Goal: Task Accomplishment & Management: Complete application form

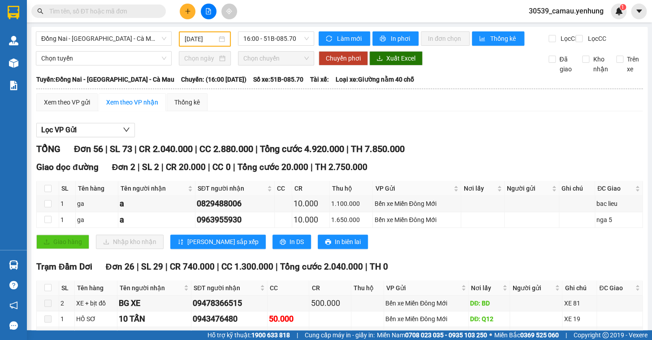
click at [181, 5] on button at bounding box center [188, 12] width 16 height 16
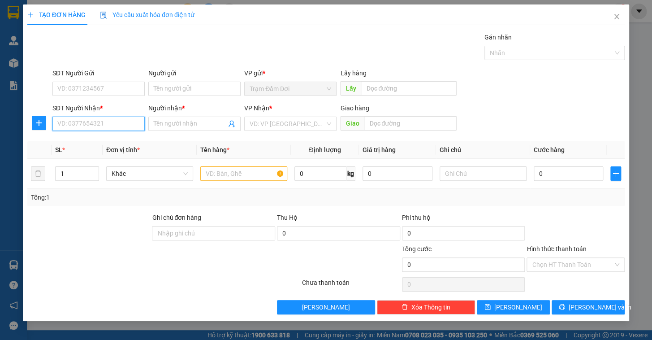
click at [94, 125] on input "SĐT Người Nhận *" at bounding box center [98, 123] width 92 height 14
click at [97, 141] on div "0947729349 - a" at bounding box center [99, 142] width 82 height 10
type input "0947729349"
type input "a"
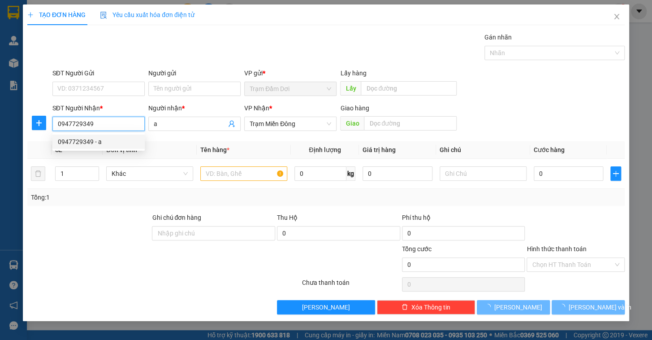
type input "50.000"
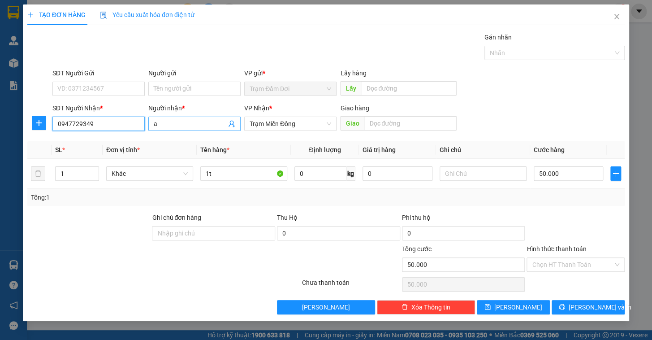
type input "0947729349"
click at [178, 125] on input "a" at bounding box center [190, 124] width 73 height 10
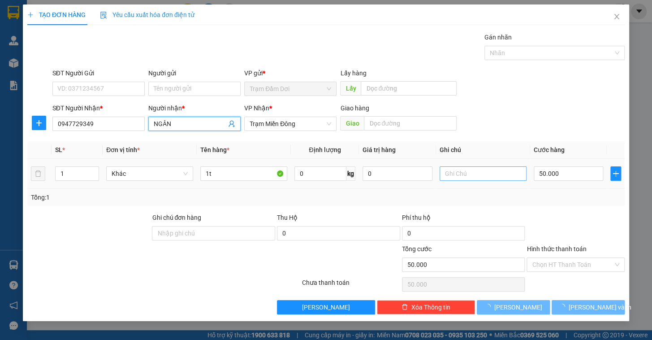
type input "NGÂN"
click at [460, 173] on input "text" at bounding box center [482, 173] width 87 height 14
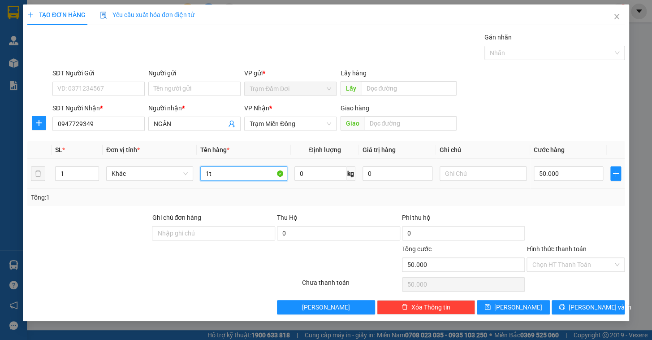
click at [224, 178] on input "1t" at bounding box center [243, 173] width 87 height 14
click at [225, 178] on input "1t" at bounding box center [243, 173] width 87 height 14
type input "1 XE MÁY"
type input "5"
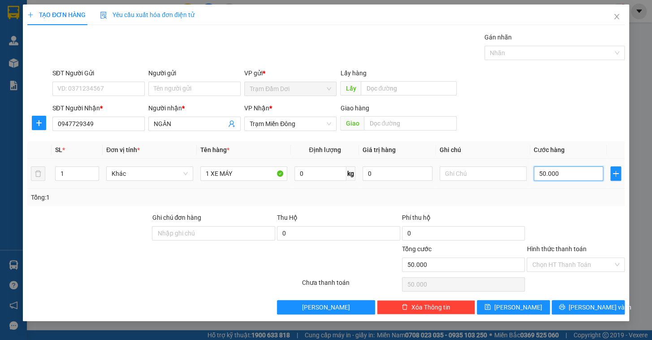
type input "5"
type input "50"
type input "500"
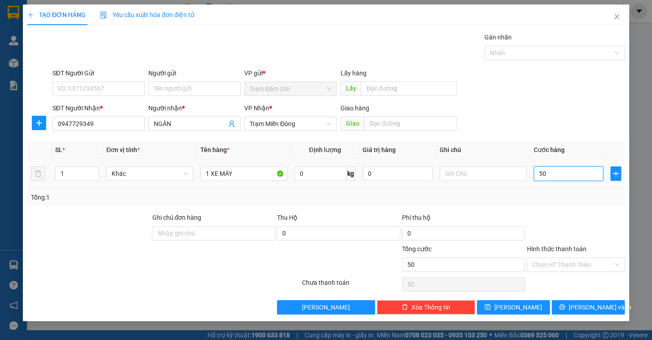
type input "500"
type input "500.000"
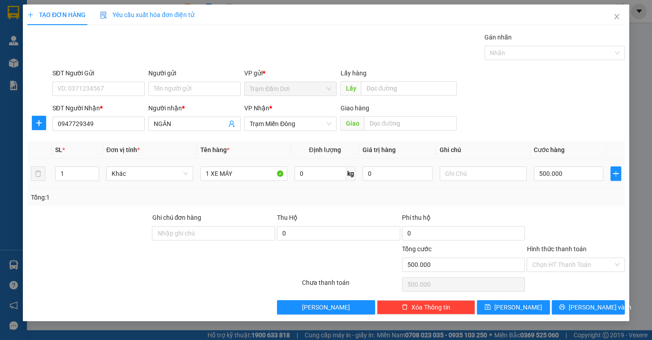
click at [453, 165] on div at bounding box center [482, 173] width 87 height 18
click at [460, 172] on input "text" at bounding box center [482, 173] width 87 height 14
type input "65D1224.24"
click at [559, 265] on input "Hình thức thanh toán" at bounding box center [572, 264] width 81 height 13
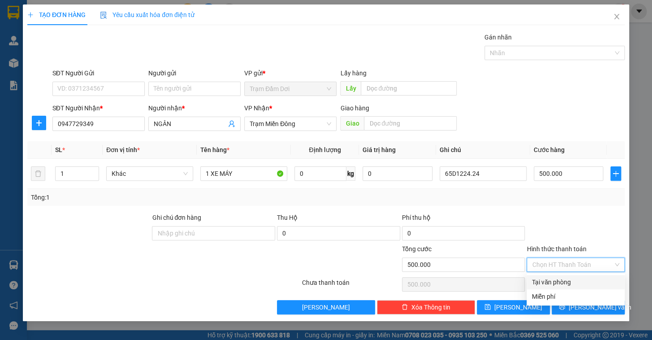
click at [560, 282] on div "Tại văn phòng" at bounding box center [575, 282] width 87 height 10
type input "0"
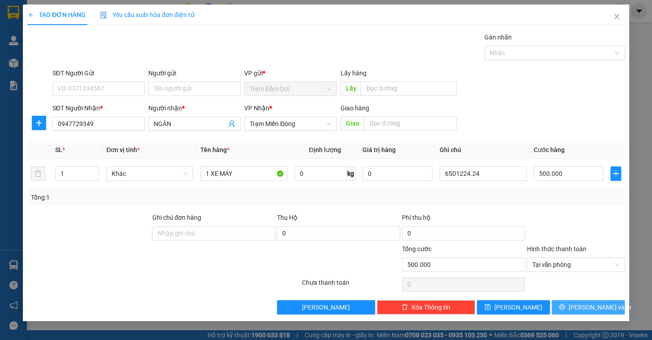
click at [588, 309] on span "[PERSON_NAME] và In" at bounding box center [599, 307] width 63 height 10
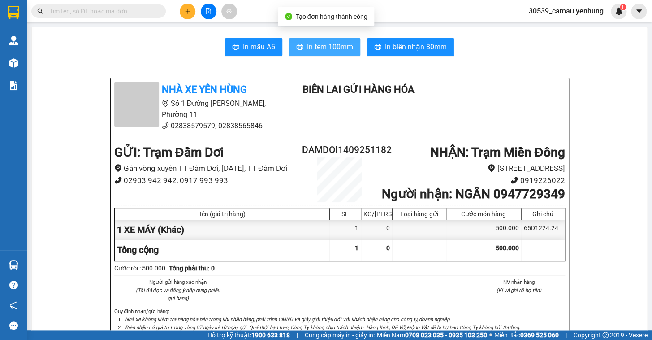
click at [346, 51] on span "In tem 100mm" at bounding box center [330, 46] width 46 height 11
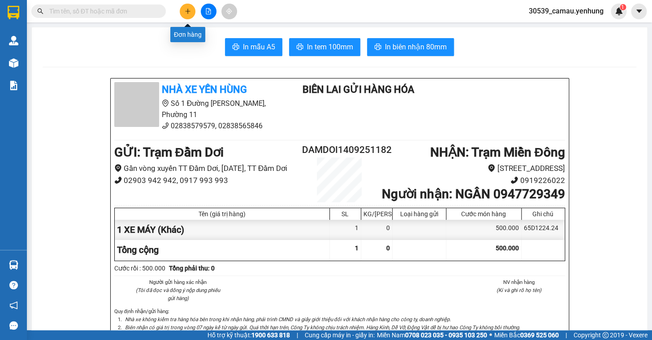
click at [188, 8] on icon "plus" at bounding box center [188, 11] width 6 height 6
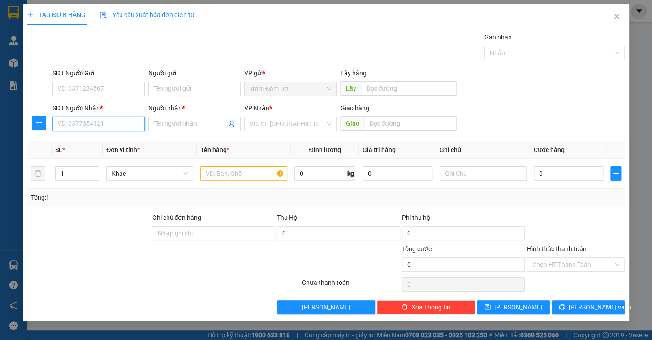
click at [109, 125] on input "SĐT Người Nhận *" at bounding box center [98, 123] width 92 height 14
click at [86, 125] on input "SĐT Người Nhận *" at bounding box center [98, 123] width 92 height 14
click at [90, 121] on input "SĐT Người Nhận *" at bounding box center [98, 123] width 92 height 14
click at [82, 125] on input "0" at bounding box center [98, 123] width 92 height 14
type input "0779086372"
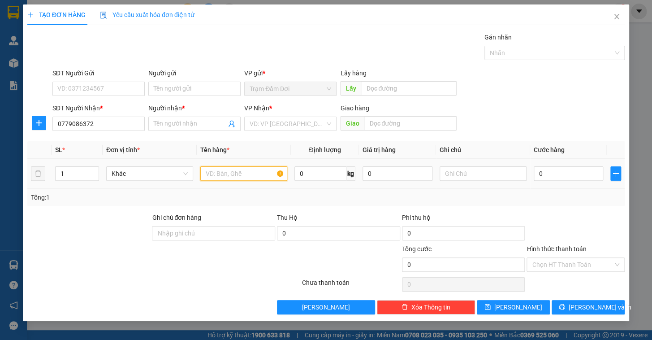
click at [215, 174] on input "text" at bounding box center [243, 173] width 87 height 14
type input "1T"
click at [293, 117] on input "search" at bounding box center [287, 123] width 75 height 13
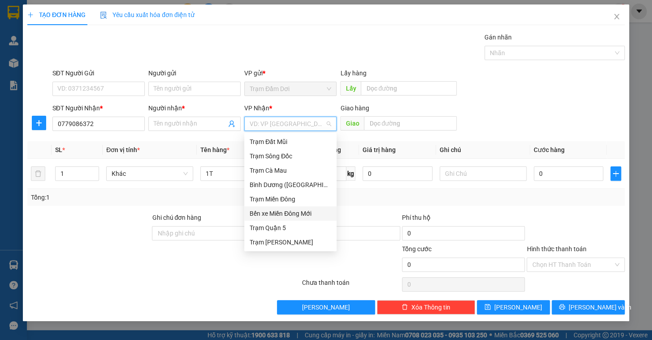
click at [277, 211] on div "Bến xe Miền Đông Mới" at bounding box center [291, 213] width 82 height 10
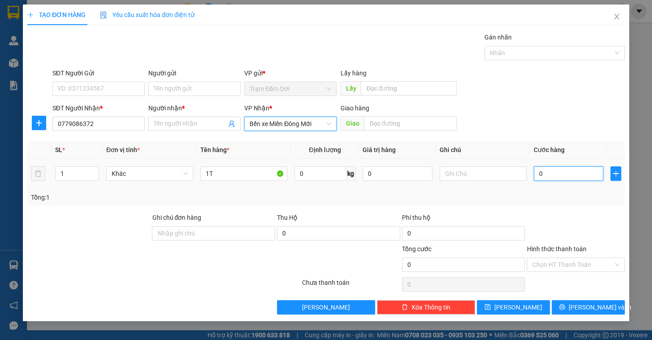
click at [551, 176] on input "0" at bounding box center [569, 173] width 70 height 14
type input "1"
type input "12"
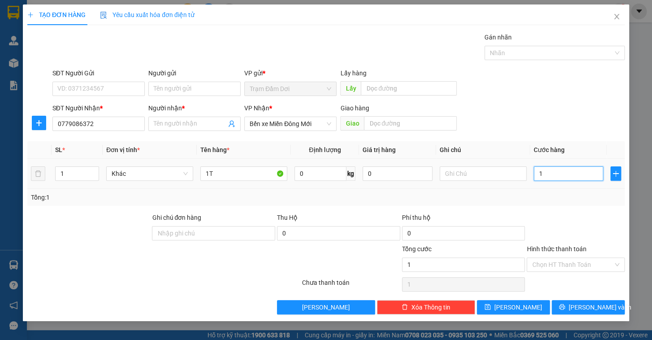
type input "12"
type input "120"
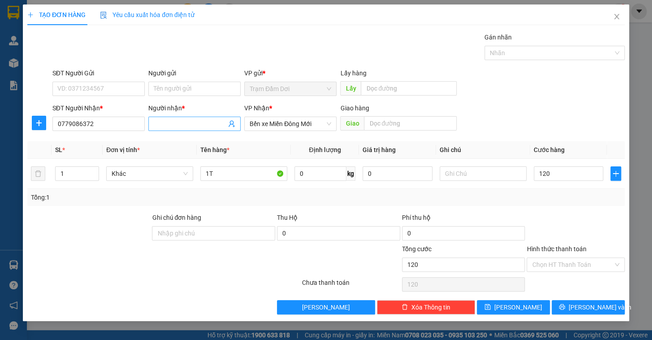
type input "120.000"
click at [207, 117] on span at bounding box center [194, 123] width 92 height 14
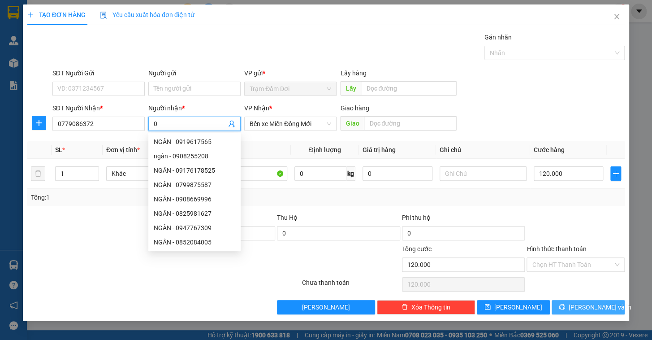
type input "0"
click at [565, 307] on icon "printer" at bounding box center [562, 306] width 6 height 6
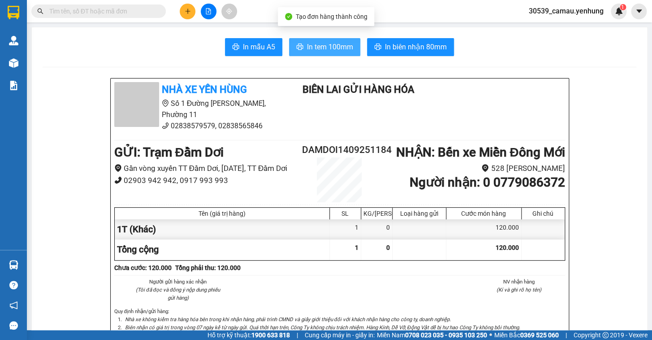
click at [339, 44] on span "In tem 100mm" at bounding box center [330, 46] width 46 height 11
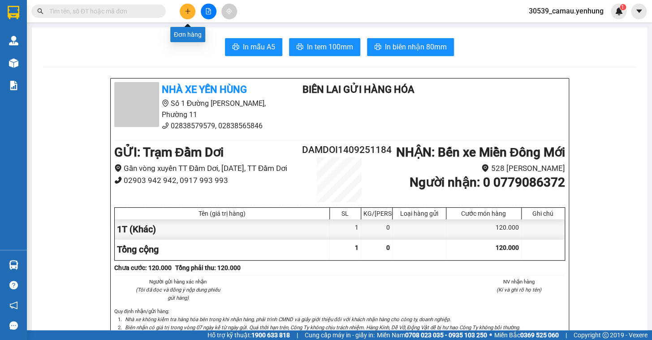
click at [188, 14] on button at bounding box center [188, 12] width 16 height 16
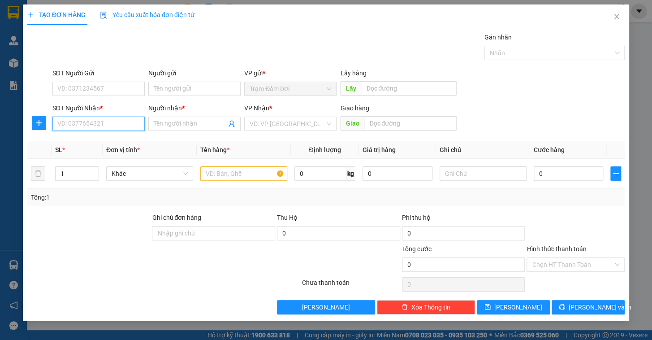
click at [137, 124] on input "SĐT Người Nhận *" at bounding box center [98, 123] width 92 height 14
click at [85, 142] on div "0363543276 - a" at bounding box center [99, 142] width 82 height 10
type input "0363543276"
type input "a"
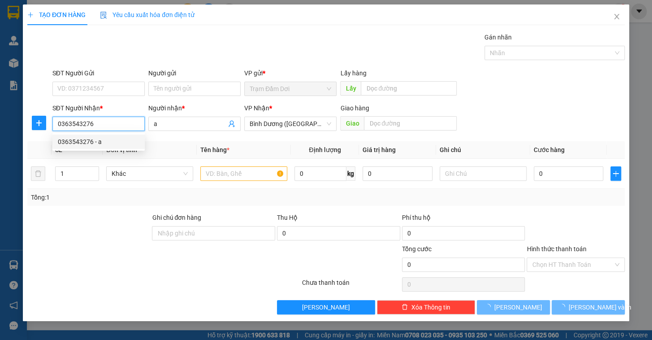
type input "150.000"
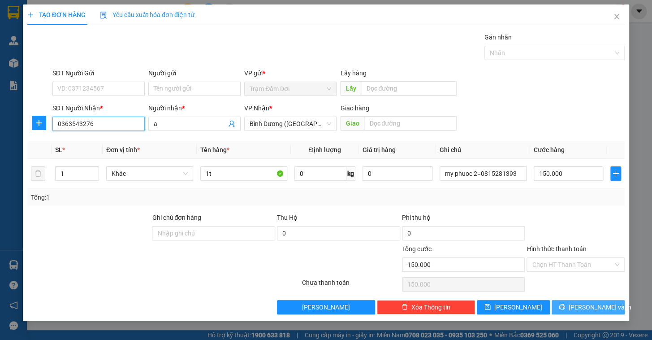
type input "0363543276"
click at [582, 308] on span "[PERSON_NAME] và In" at bounding box center [599, 307] width 63 height 10
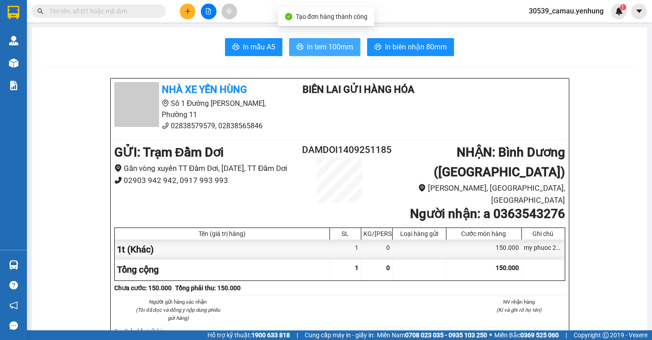
click at [294, 43] on button "In tem 100mm" at bounding box center [324, 47] width 71 height 18
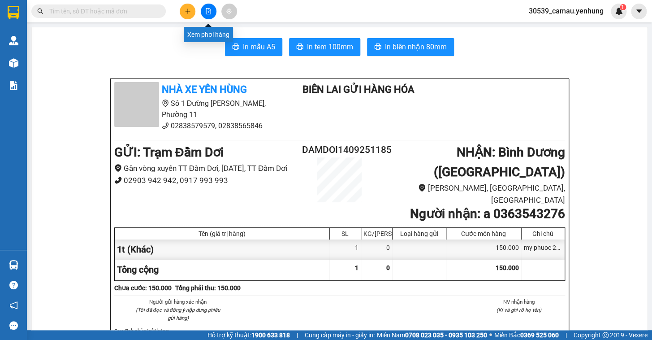
click at [211, 8] on icon "file-add" at bounding box center [208, 11] width 6 height 6
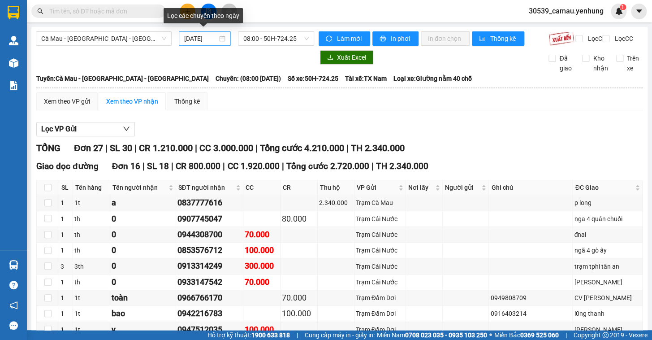
click at [222, 40] on div "[DATE]" at bounding box center [205, 39] width 42 height 10
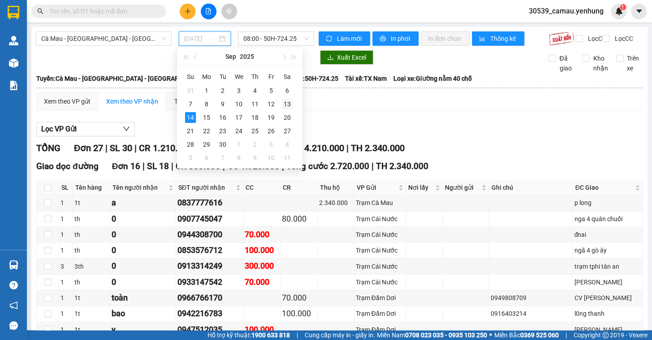
click at [286, 100] on div "13" at bounding box center [287, 104] width 11 height 11
type input "[DATE]"
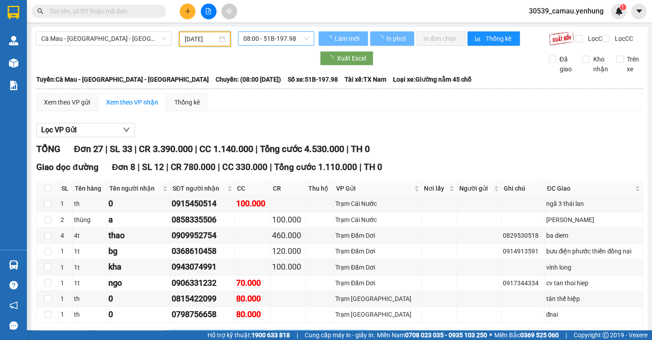
click at [296, 36] on span "08:00 - 51B-197.98" at bounding box center [275, 38] width 65 height 13
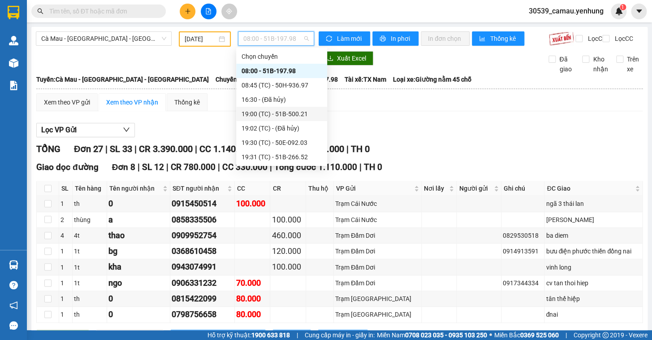
click at [271, 111] on div "19:00 (TC) - 51B-500.21" at bounding box center [281, 114] width 80 height 10
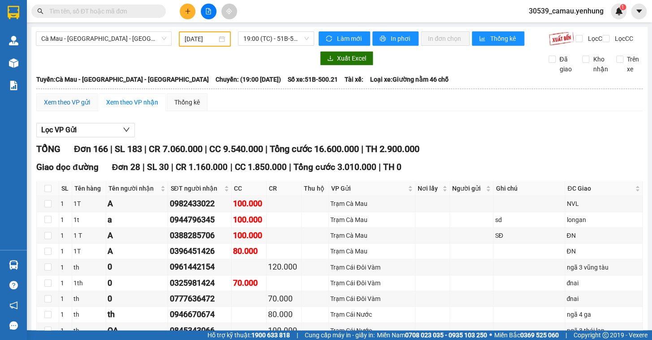
click at [59, 107] on div "Xem theo VP gửi" at bounding box center [67, 102] width 46 height 10
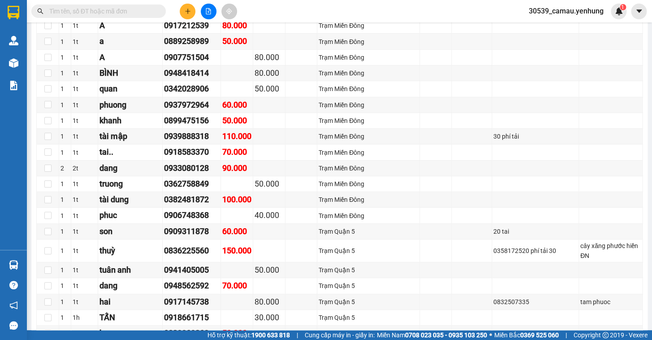
scroll to position [1372, 0]
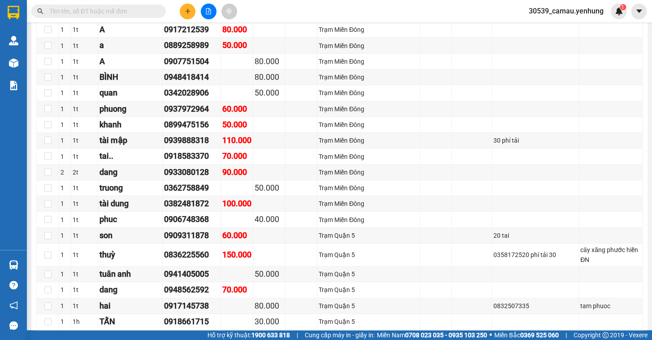
drag, startPoint x: 645, startPoint y: 169, endPoint x: 646, endPoint y: 160, distance: 9.0
click at [646, 160] on main "Cà Mau - [GEOGRAPHIC_DATA] - [GEOGRAPHIC_DATA] [DATE] 19:00 (TC) - 51B-500.21 L…" at bounding box center [326, 165] width 652 height 330
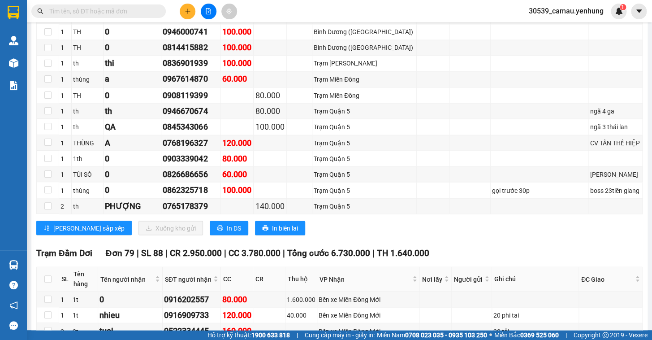
scroll to position [0, 0]
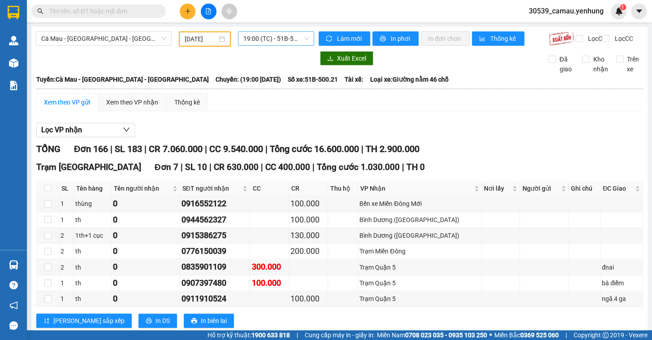
click at [257, 32] on span "19:00 (TC) - 51B-500.21" at bounding box center [275, 38] width 65 height 13
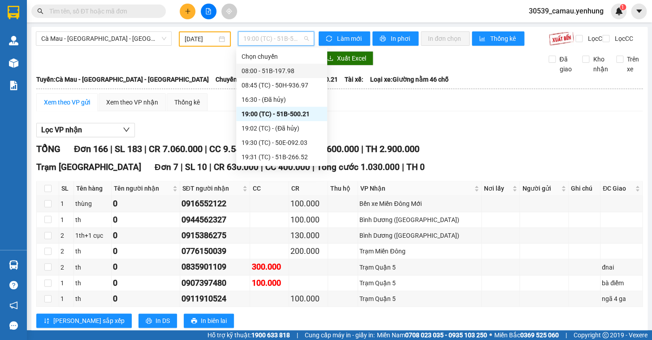
click at [271, 75] on div "08:00 - 51B-197.98" at bounding box center [281, 71] width 80 height 10
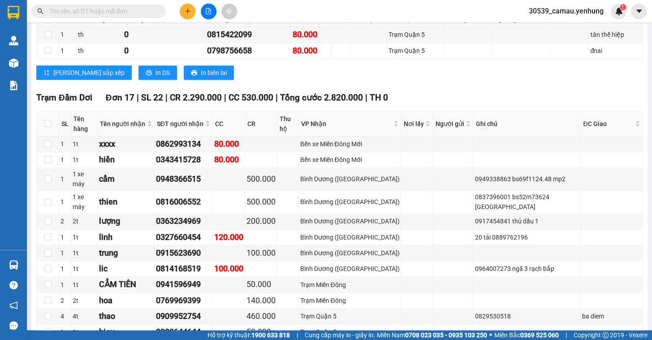
scroll to position [175, 0]
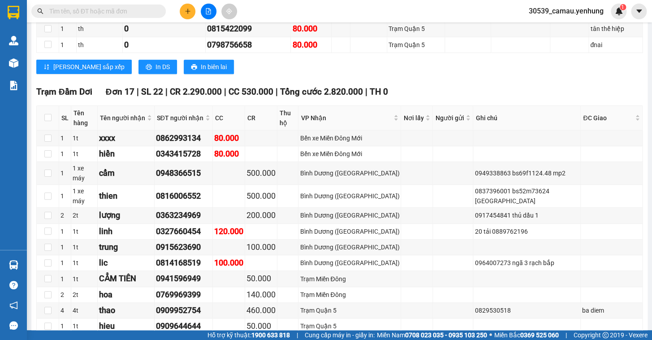
click at [183, 12] on button at bounding box center [188, 12] width 16 height 16
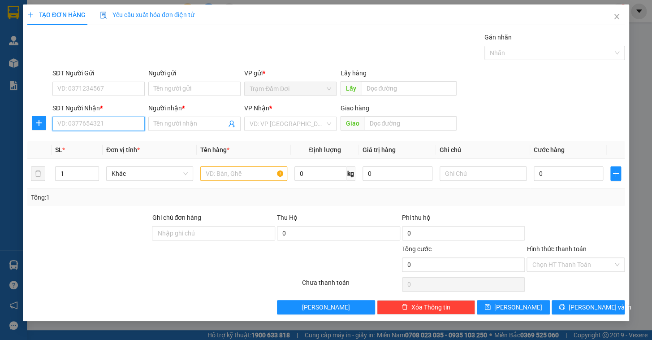
click at [69, 123] on input "SĐT Người Nhận *" at bounding box center [98, 123] width 92 height 14
click at [78, 145] on div "0916579179 - [PERSON_NAME]" at bounding box center [102, 142] width 88 height 10
type input "0916579179"
type input "tuan"
type input "50.000"
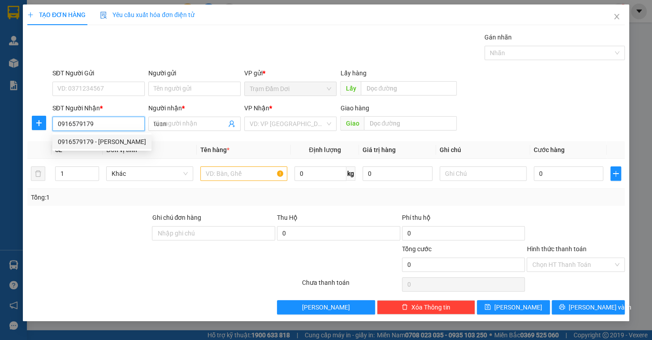
type input "50.000"
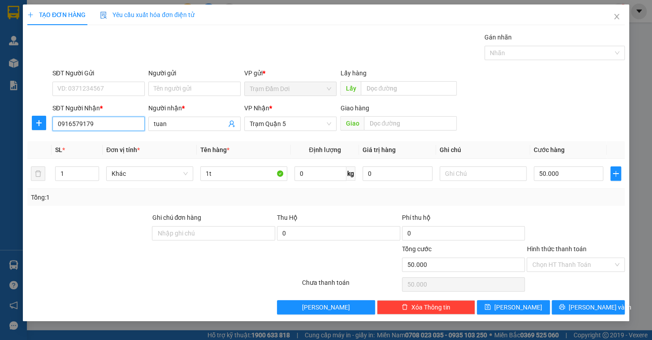
type input "0916579179"
click at [573, 315] on div "TẠO ĐƠN HÀNG Yêu cầu xuất hóa đơn điện tử Transit Pickup Surcharge Ids Transit …" at bounding box center [326, 162] width 606 height 316
click at [578, 306] on button "[PERSON_NAME] và In" at bounding box center [587, 307] width 73 height 14
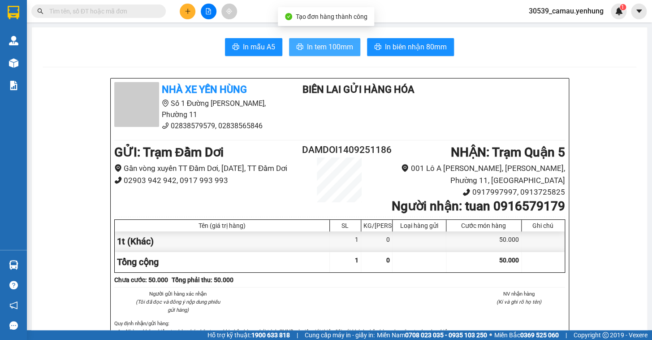
click at [304, 40] on button "In tem 100mm" at bounding box center [324, 47] width 71 height 18
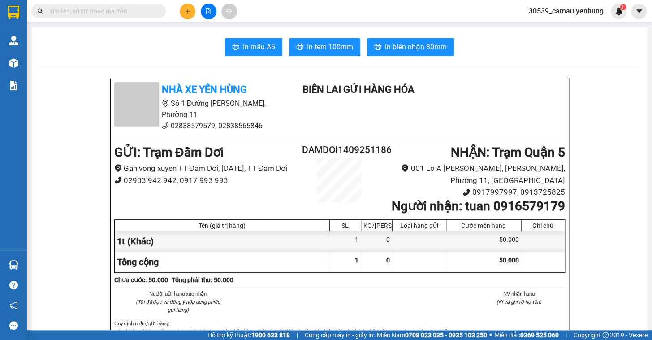
click at [188, 13] on icon "plus" at bounding box center [188, 11] width 6 height 6
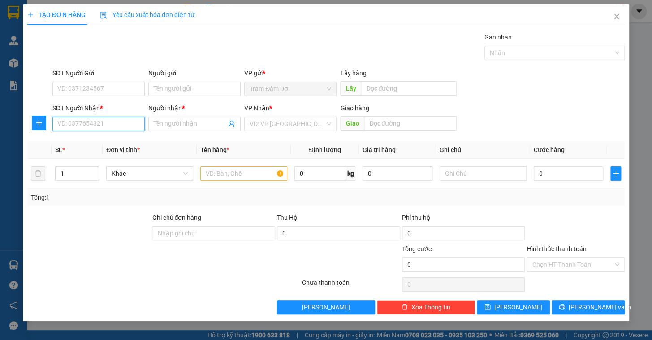
click at [110, 126] on input "SĐT Người Nhận *" at bounding box center [98, 123] width 92 height 14
click at [95, 139] on div "0815561750 - Ý" at bounding box center [99, 142] width 82 height 10
type input "0815561750"
type input "Ý"
type input "nga 4 ga"
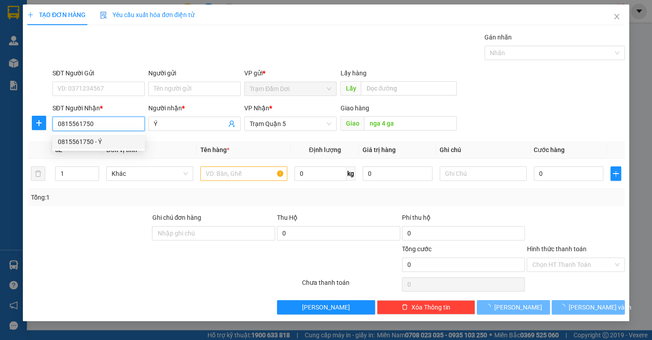
type input "150.000"
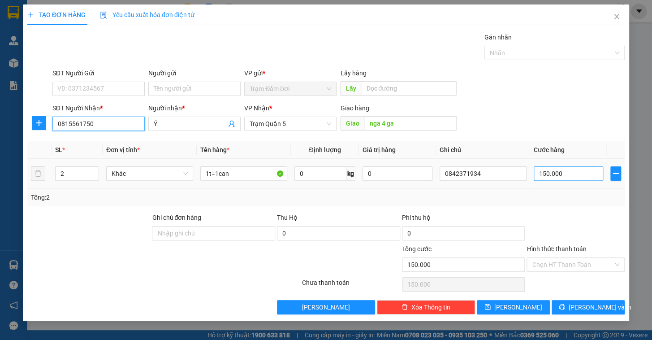
type input "0815561750"
click at [574, 174] on input "150.000" at bounding box center [569, 173] width 70 height 14
type input "1"
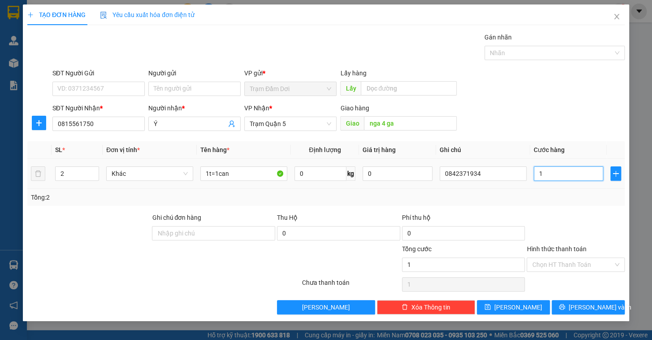
type input "10"
type input "100"
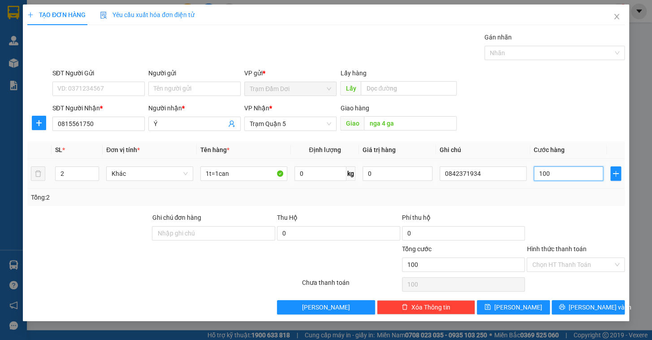
type input "100"
type input "100.000"
drag, startPoint x: 564, startPoint y: 212, endPoint x: 540, endPoint y: 210, distance: 23.8
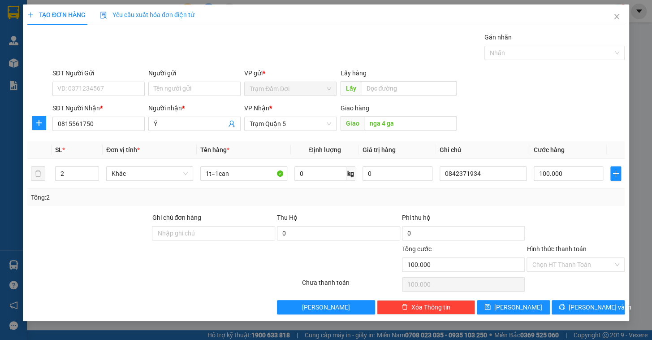
click at [564, 213] on div "Transit Pickup Surcharge Ids Transit Deliver Surcharge Ids Transit Deliver Surc…" at bounding box center [325, 173] width 597 height 282
click at [242, 170] on input "1t=1can" at bounding box center [243, 173] width 87 height 14
click at [243, 170] on input "1t=1can" at bounding box center [243, 173] width 87 height 14
type input "1t"
type input "1"
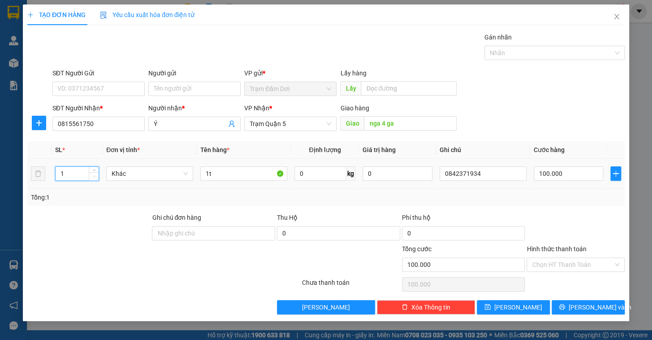
click at [95, 175] on span "down" at bounding box center [93, 176] width 5 height 5
click at [593, 303] on span "[PERSON_NAME] và In" at bounding box center [599, 307] width 63 height 10
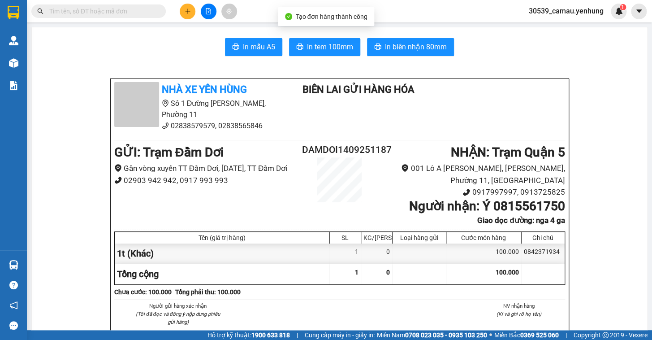
click at [323, 42] on span "In tem 100mm" at bounding box center [330, 46] width 46 height 11
click at [187, 14] on icon "plus" at bounding box center [188, 11] width 6 height 6
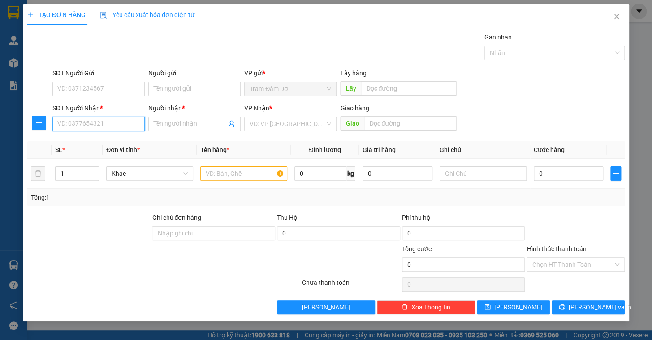
click at [112, 121] on input "SĐT Người Nhận *" at bounding box center [98, 123] width 92 height 14
click at [77, 141] on div "0938246158 - 0" at bounding box center [99, 142] width 82 height 10
type input "0938246158"
type input "0"
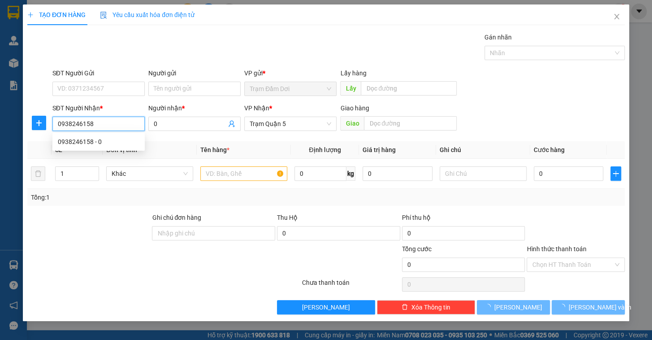
type input "40.000"
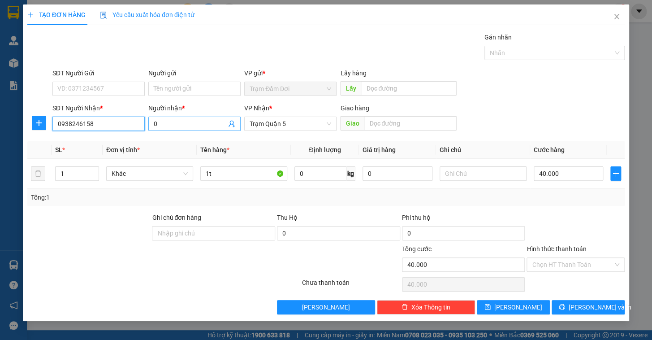
type input "0938246158"
click at [165, 121] on input "0" at bounding box center [190, 124] width 73 height 10
click at [166, 123] on input "0" at bounding box center [190, 124] width 73 height 10
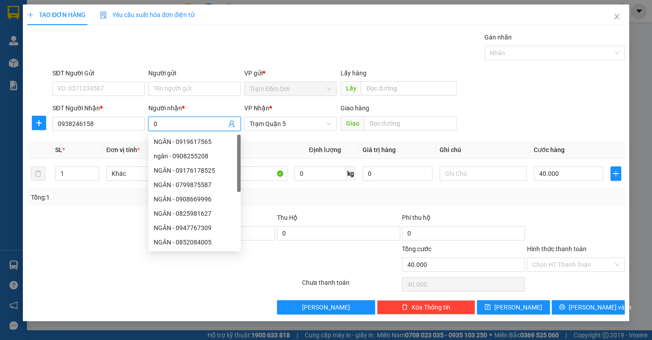
drag, startPoint x: 166, startPoint y: 122, endPoint x: 128, endPoint y: 115, distance: 38.8
click at [128, 115] on div "SĐT Người Nhận * 0938246158 Người nhận * 0 VP Nhận * Trạm Quận 5 Giao hàng Giao" at bounding box center [339, 118] width 576 height 31
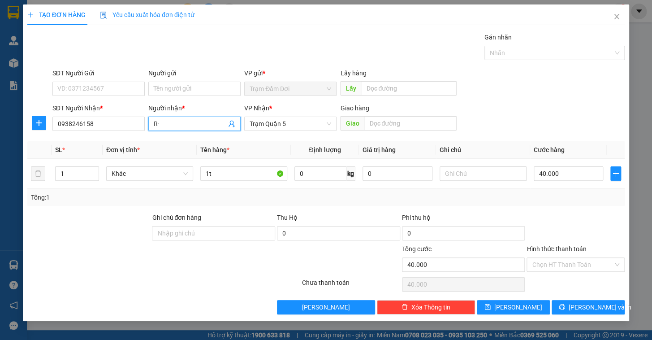
type input "R"
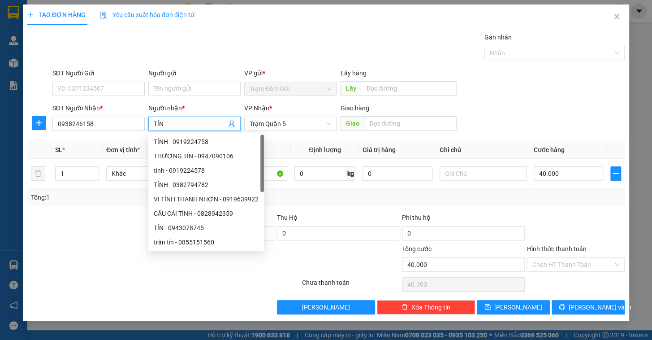
type input "TÍN"
click at [538, 93] on div "SĐT Người Gửi VD: 0371234567 Người gửi Tên người gửi VP gửi * Trạm Đầm Dơi Lấy …" at bounding box center [339, 83] width 576 height 31
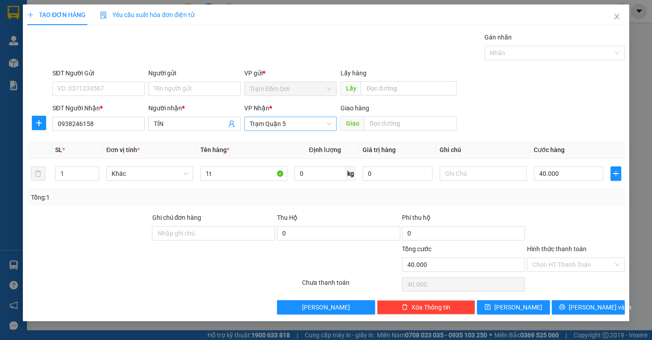
click at [278, 118] on span "Trạm Quận 5" at bounding box center [291, 123] width 82 height 13
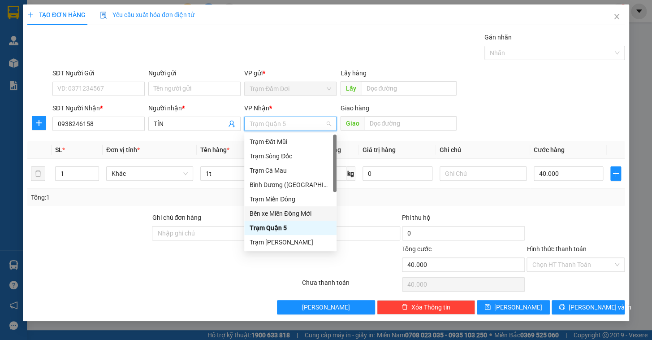
click at [289, 210] on div "Bến xe Miền Đông Mới" at bounding box center [291, 213] width 82 height 10
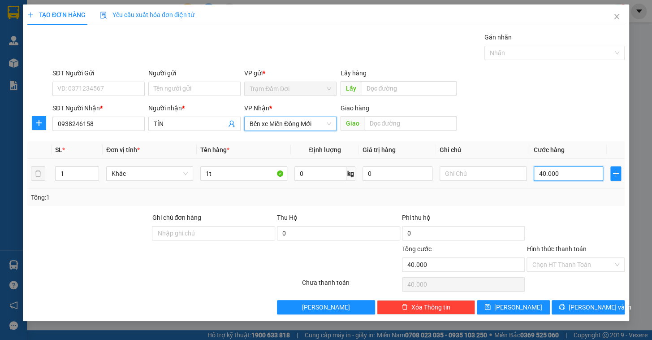
click at [586, 172] on input "40.000" at bounding box center [569, 173] width 70 height 14
type input "8"
type input "80"
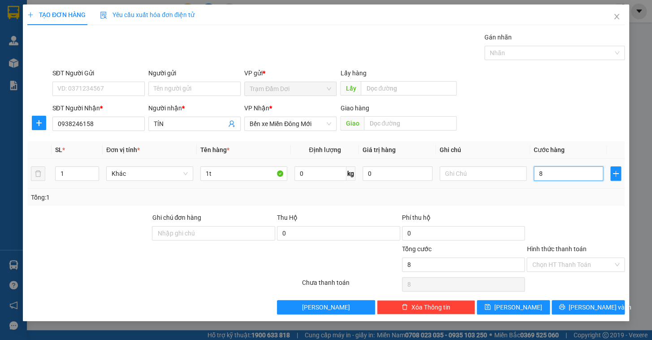
type input "80"
type input "80.000"
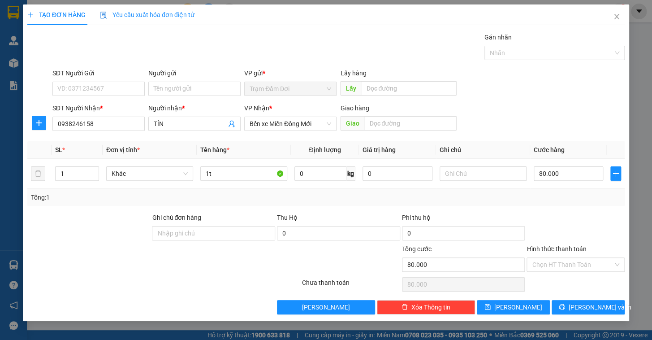
click at [577, 219] on div at bounding box center [575, 227] width 100 height 31
click at [591, 309] on span "[PERSON_NAME] và In" at bounding box center [599, 307] width 63 height 10
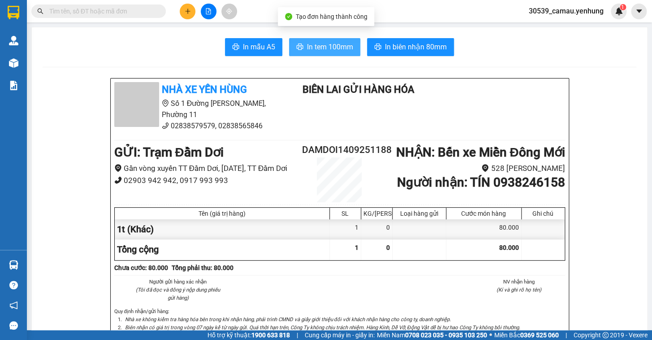
click at [322, 51] on span "In tem 100mm" at bounding box center [330, 46] width 46 height 11
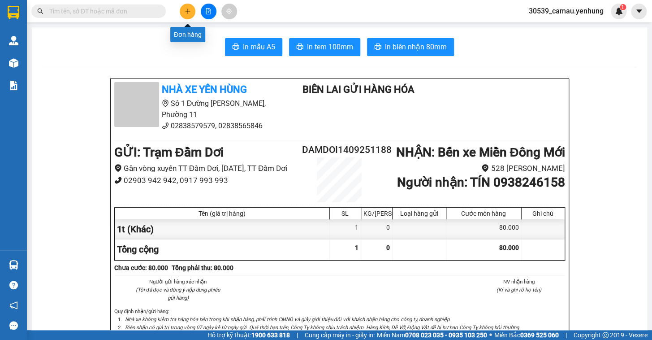
click at [184, 15] on button at bounding box center [188, 12] width 16 height 16
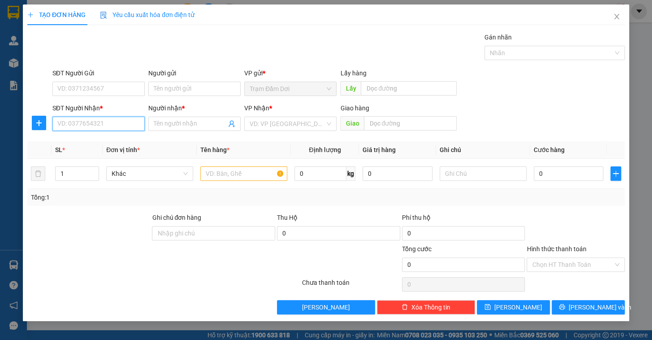
click at [92, 120] on input "SĐT Người Nhận *" at bounding box center [98, 123] width 92 height 14
click at [84, 144] on div "0985077818 - an" at bounding box center [99, 142] width 82 height 10
type input "0985077818"
type input "an"
type input "80.000"
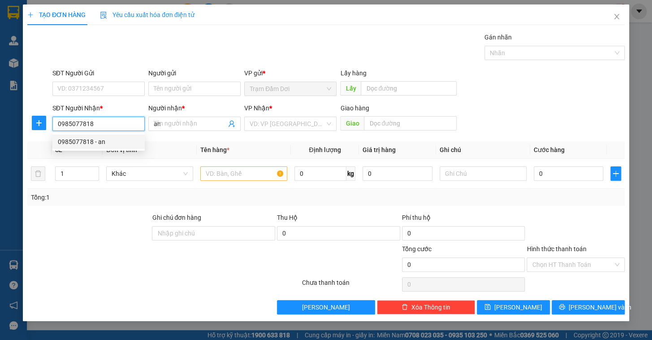
type input "80.000"
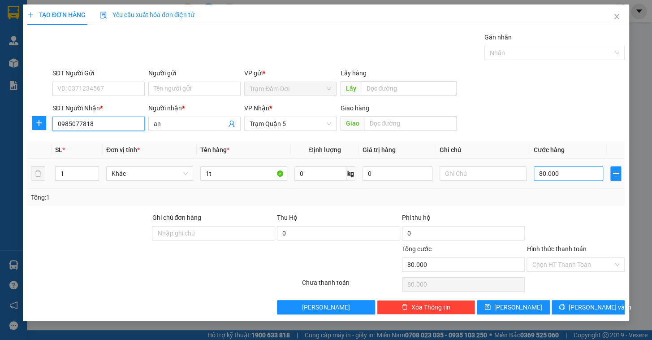
type input "0985077818"
click at [582, 173] on input "80.000" at bounding box center [569, 173] width 70 height 14
type input "7"
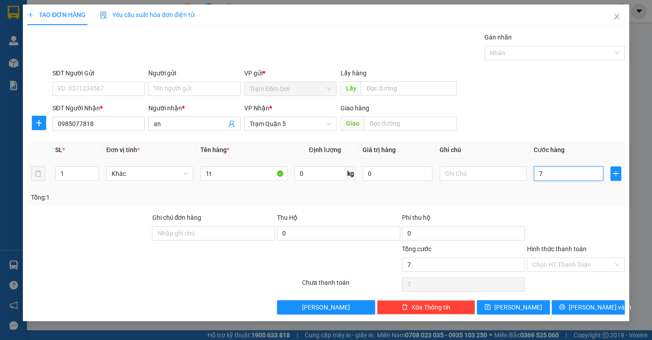
type input "70"
type input "70.000"
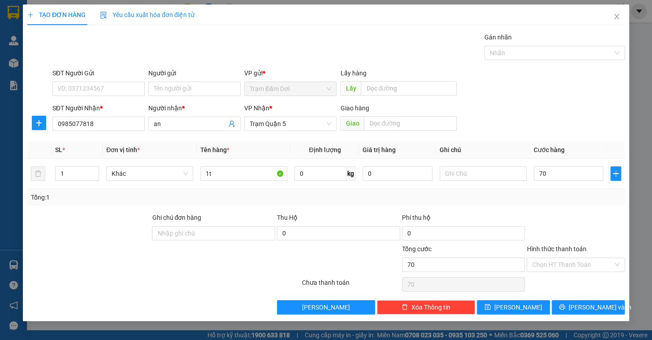
type input "70.000"
click at [580, 207] on div "Transit Pickup Surcharge Ids Transit Deliver Surcharge Ids Transit Deliver Surc…" at bounding box center [325, 173] width 597 height 282
click at [570, 301] on button "[PERSON_NAME] và In" at bounding box center [587, 307] width 73 height 14
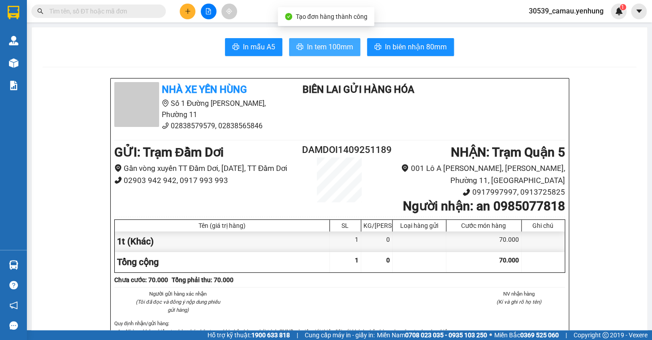
click at [308, 39] on button "In tem 100mm" at bounding box center [324, 47] width 71 height 18
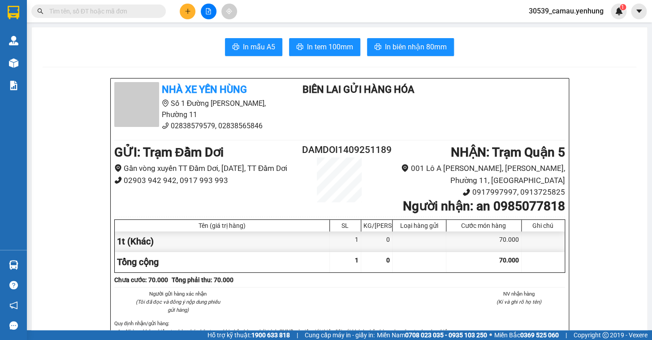
click at [184, 11] on button at bounding box center [188, 12] width 16 height 16
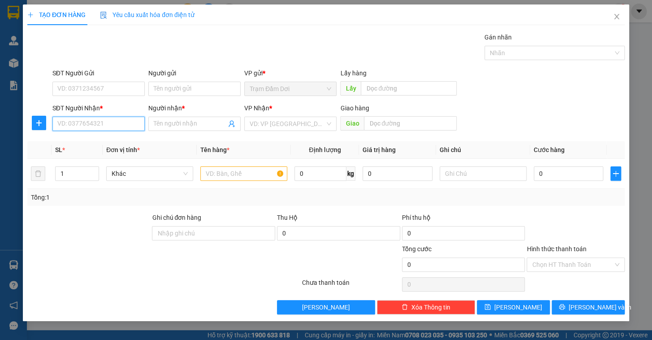
click at [90, 125] on input "SĐT Người Nhận *" at bounding box center [98, 123] width 92 height 14
drag, startPoint x: 91, startPoint y: 142, endPoint x: 106, endPoint y: 136, distance: 16.6
click at [90, 142] on div "0987966322 - a" at bounding box center [99, 142] width 82 height 10
type input "0987966322"
type input "a"
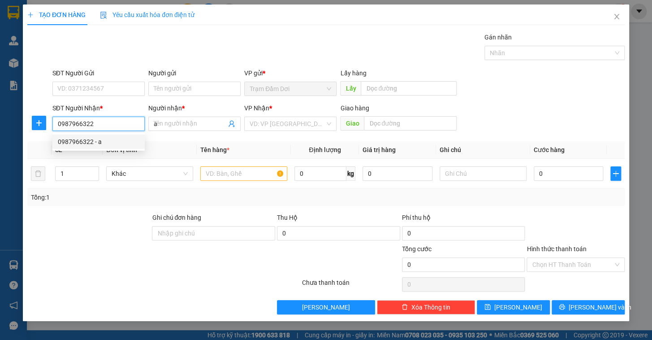
type input "100.000"
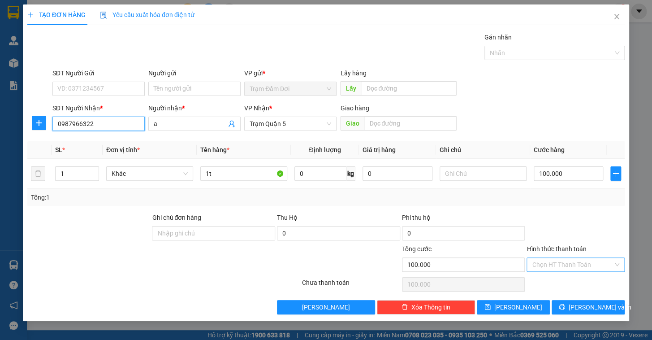
type input "0987966322"
click at [579, 267] on input "Hình thức thanh toán" at bounding box center [572, 264] width 81 height 13
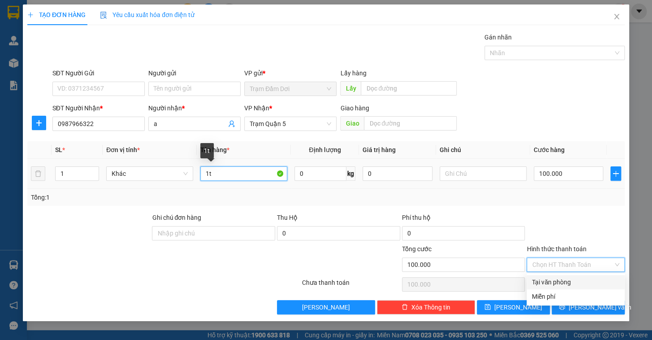
click at [247, 172] on input "1t" at bounding box center [243, 173] width 87 height 14
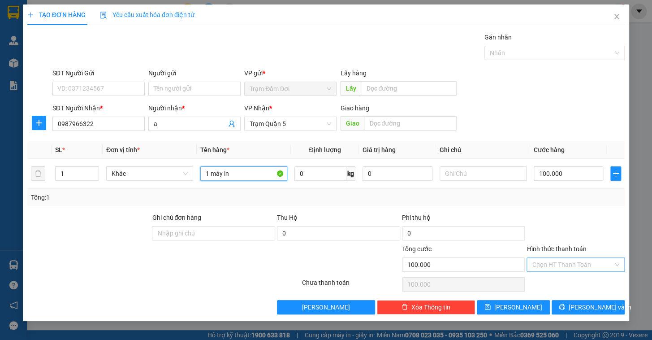
type input "1 máy in"
click at [595, 263] on input "Hình thức thanh toán" at bounding box center [572, 264] width 81 height 13
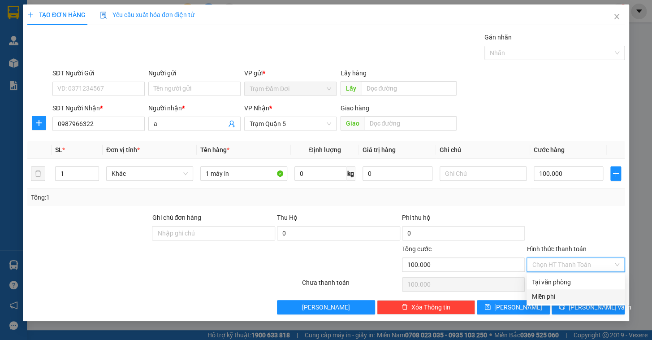
click at [585, 289] on div "Miễn phí" at bounding box center [575, 296] width 98 height 14
type input "0"
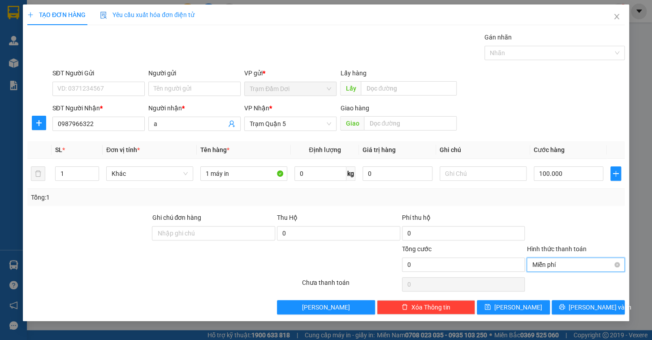
click at [582, 268] on span "Miễn phí" at bounding box center [575, 264] width 87 height 13
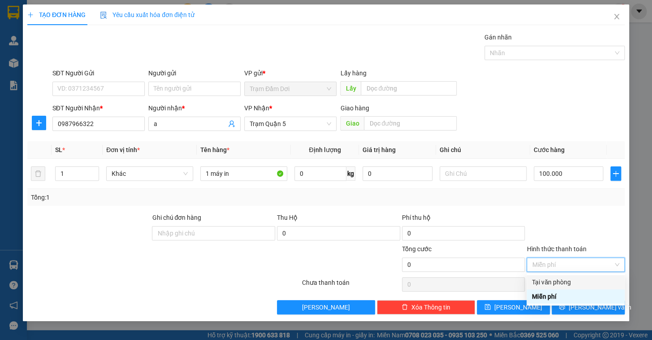
click at [576, 284] on div "Tại văn phòng" at bounding box center [575, 282] width 87 height 10
type input "100.000"
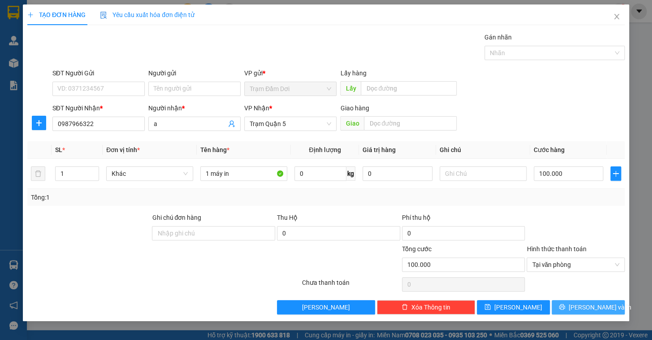
click at [582, 303] on span "[PERSON_NAME] và In" at bounding box center [599, 307] width 63 height 10
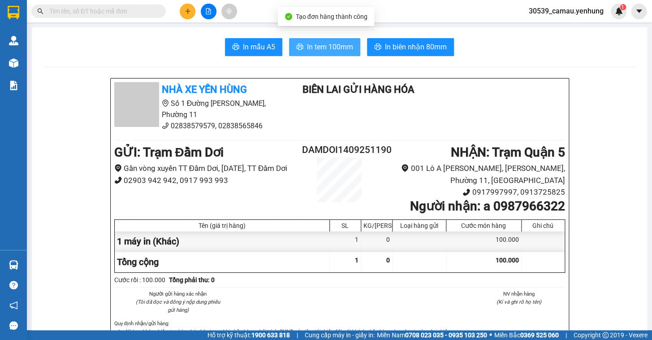
drag, startPoint x: 310, startPoint y: 51, endPoint x: 316, endPoint y: 54, distance: 7.6
click at [310, 51] on span "In tem 100mm" at bounding box center [330, 46] width 46 height 11
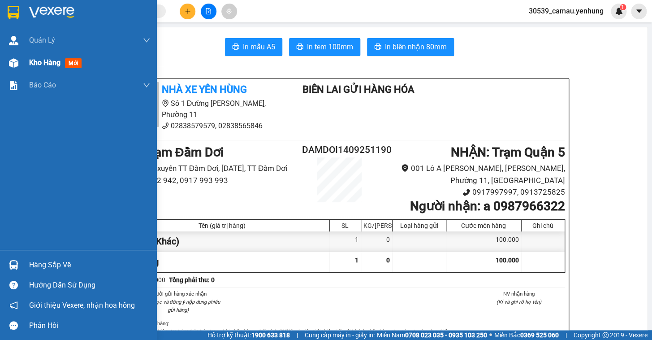
click at [45, 64] on span "Kho hàng" at bounding box center [44, 62] width 31 height 9
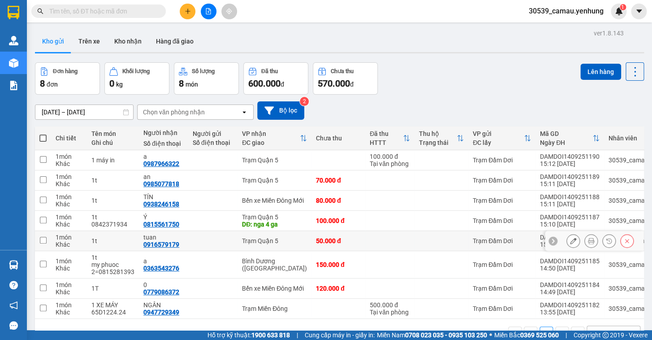
click at [571, 241] on button at bounding box center [573, 241] width 13 height 16
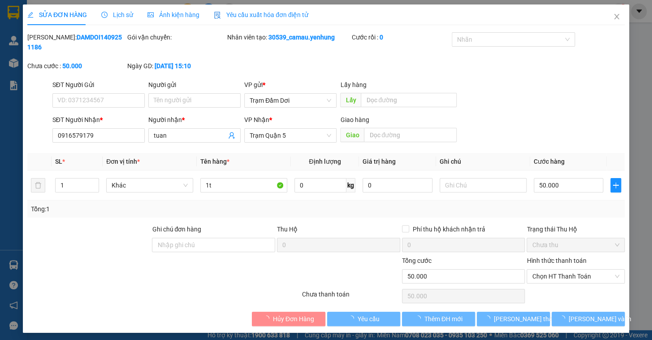
type input "0916579179"
type input "tuan"
type input "50.000"
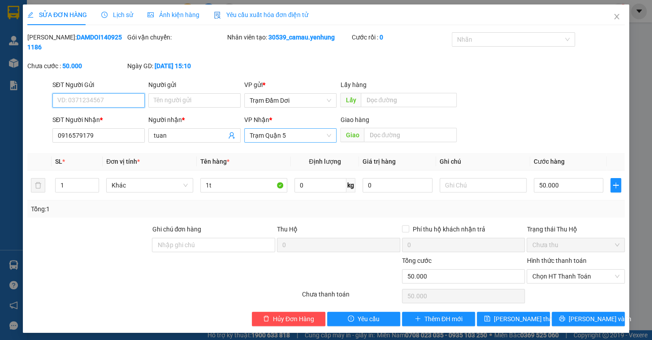
click at [299, 129] on span "Trạm Quận 5" at bounding box center [291, 135] width 82 height 13
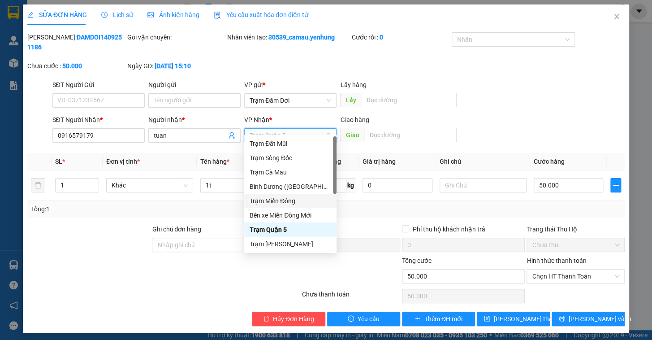
click at [285, 202] on div "Trạm Miền Đông" at bounding box center [291, 201] width 82 height 10
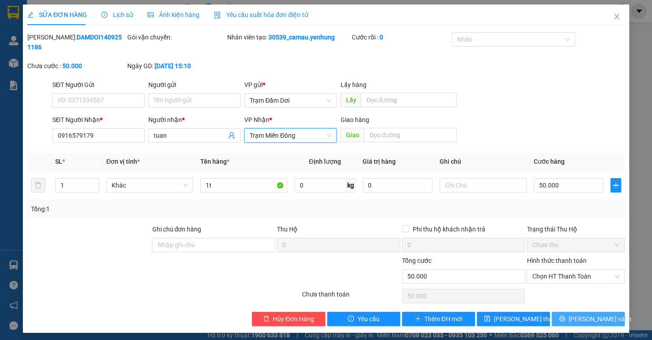
click at [591, 314] on span "[PERSON_NAME] và In" at bounding box center [599, 319] width 63 height 10
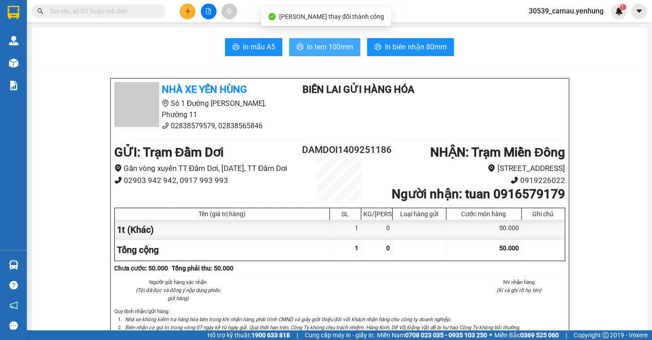
click at [329, 45] on span "In tem 100mm" at bounding box center [330, 46] width 46 height 11
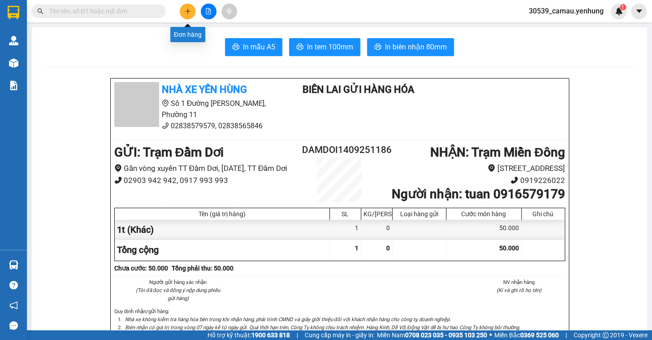
click at [188, 9] on icon "plus" at bounding box center [187, 11] width 0 height 5
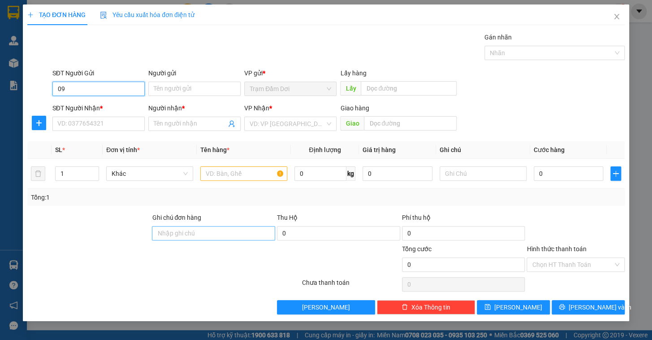
type input "0"
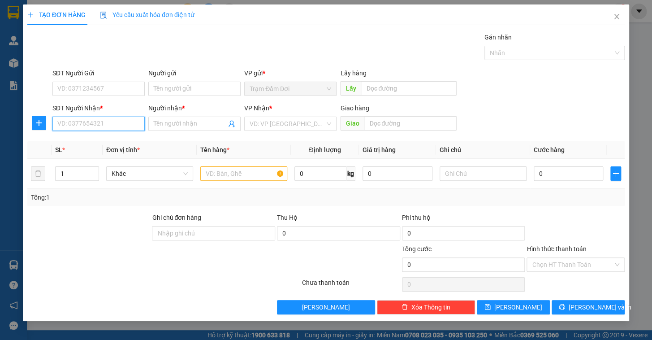
click at [98, 126] on input "SĐT Người Nhận *" at bounding box center [98, 123] width 92 height 14
click at [87, 138] on div "0933447621 - su" at bounding box center [99, 142] width 82 height 10
type input "0933447621"
type input "su"
type input "120.000"
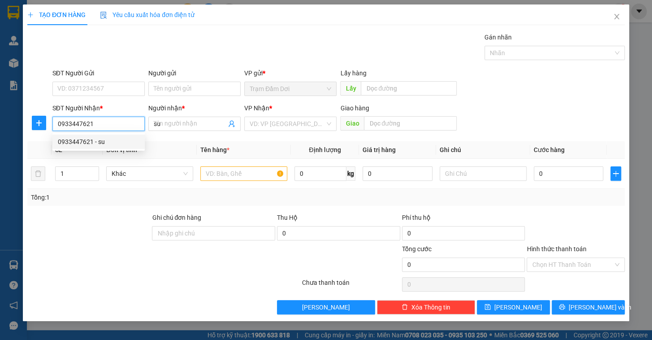
type input "120.000"
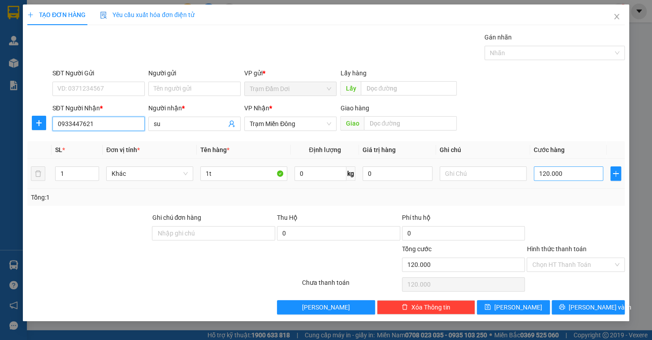
type input "0933447621"
click at [568, 176] on input "120.000" at bounding box center [569, 173] width 70 height 14
type input "1"
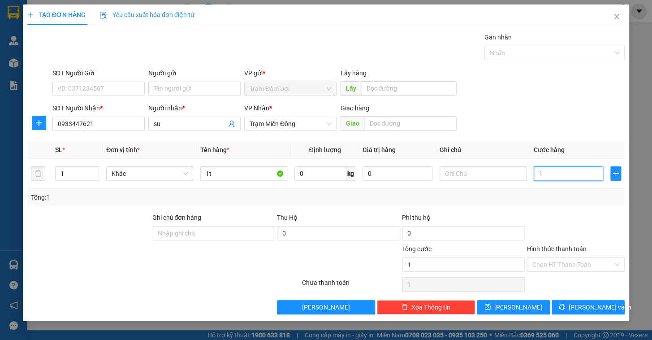
type input "15"
type input "150"
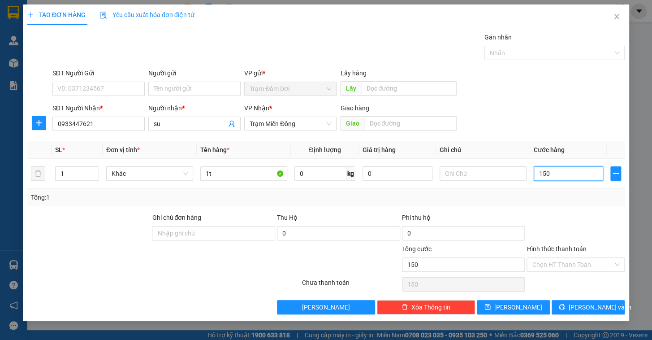
type input "150"
type input "150.000"
click at [554, 228] on div at bounding box center [575, 227] width 100 height 31
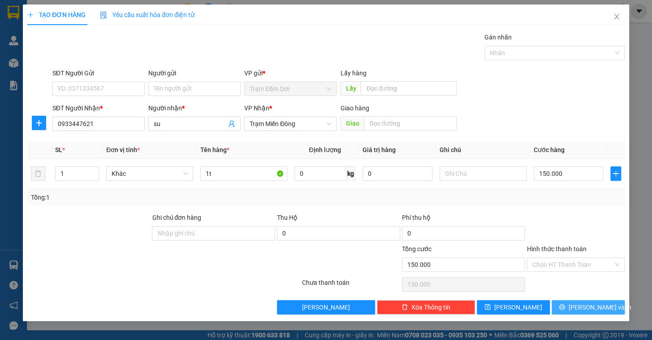
click at [568, 304] on button "[PERSON_NAME] và In" at bounding box center [587, 307] width 73 height 14
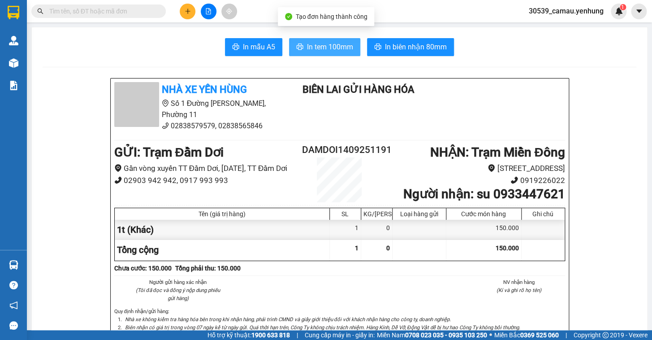
click at [327, 49] on span "In tem 100mm" at bounding box center [330, 46] width 46 height 11
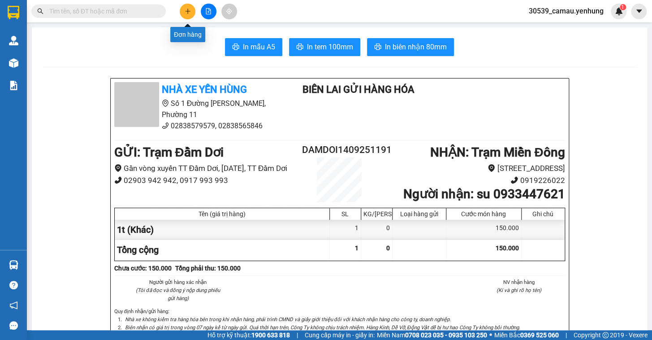
click at [190, 18] on div at bounding box center [208, 12] width 67 height 16
click at [191, 13] on button at bounding box center [188, 12] width 16 height 16
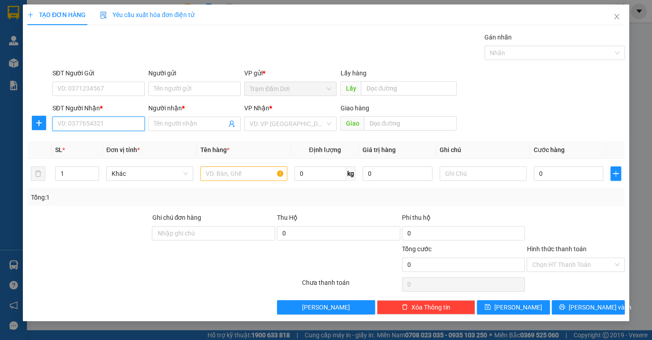
drag, startPoint x: 70, startPoint y: 127, endPoint x: 65, endPoint y: 123, distance: 6.4
click at [70, 126] on input "SĐT Người Nhận *" at bounding box center [98, 123] width 92 height 14
click at [94, 141] on div "0903924133 - HẢI" at bounding box center [99, 142] width 82 height 10
type input "0903924133"
type input "HẢI"
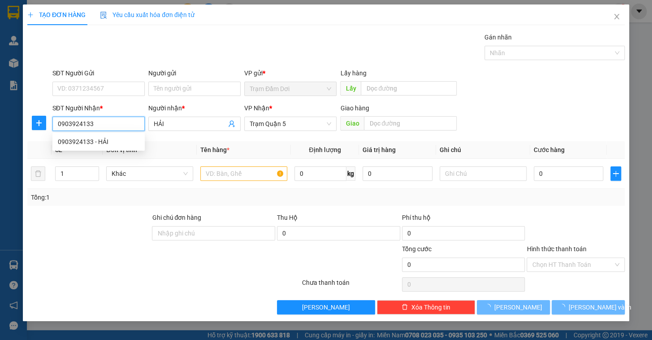
type input "30.000"
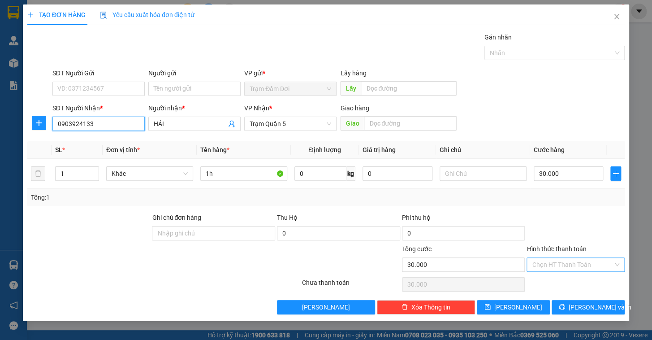
type input "0903924133"
click at [584, 267] on input "Hình thức thanh toán" at bounding box center [572, 264] width 81 height 13
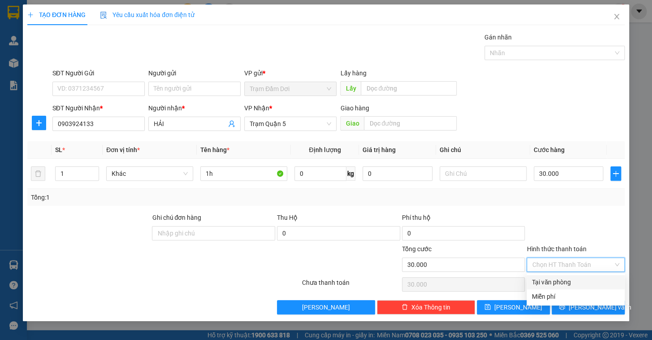
click at [582, 284] on div "Tại văn phòng" at bounding box center [575, 282] width 87 height 10
type input "0"
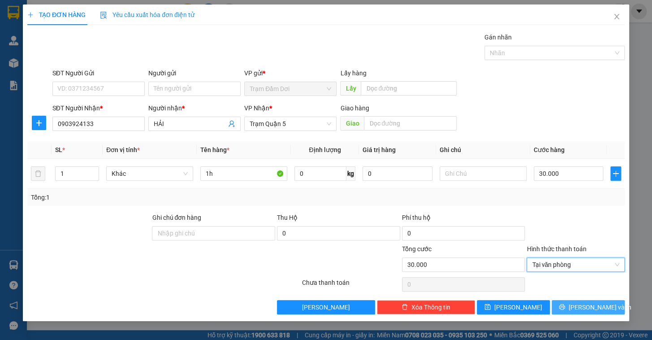
click at [585, 302] on span "[PERSON_NAME] và In" at bounding box center [599, 307] width 63 height 10
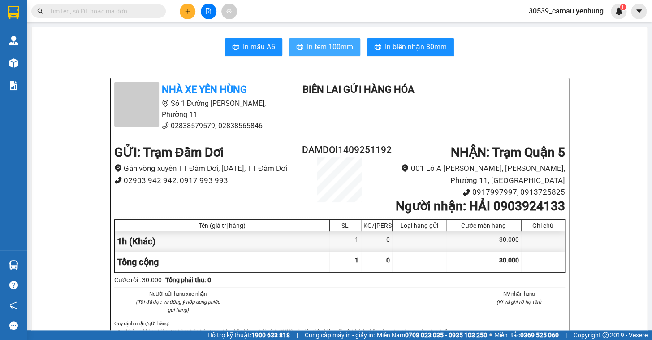
click at [341, 55] on button "In tem 100mm" at bounding box center [324, 47] width 71 height 18
click at [187, 12] on icon "plus" at bounding box center [188, 11] width 6 height 6
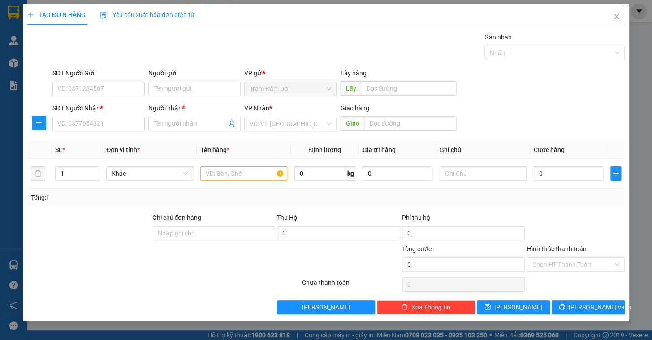
click at [85, 131] on div "SĐT Người Nhận * VD: 0377654321" at bounding box center [98, 118] width 92 height 31
click at [85, 129] on input "SĐT Người Nhận *" at bounding box center [98, 123] width 92 height 14
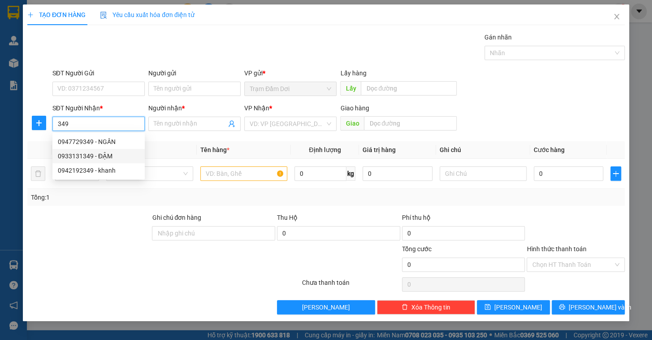
click at [100, 154] on div "0933131349 - ĐẬM" at bounding box center [99, 156] width 82 height 10
type input "0933131349"
type input "ĐẬM"
type input "30.000"
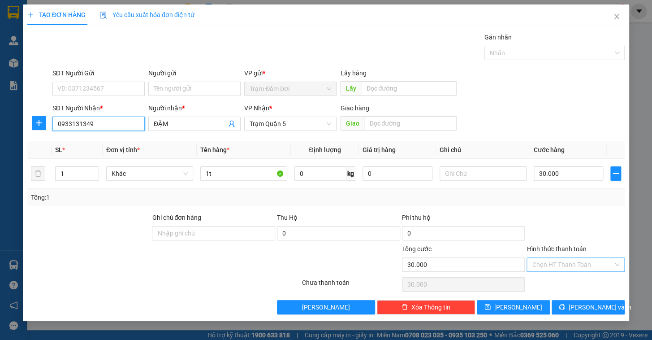
type input "0933131349"
click at [574, 263] on input "Hình thức thanh toán" at bounding box center [572, 264] width 81 height 13
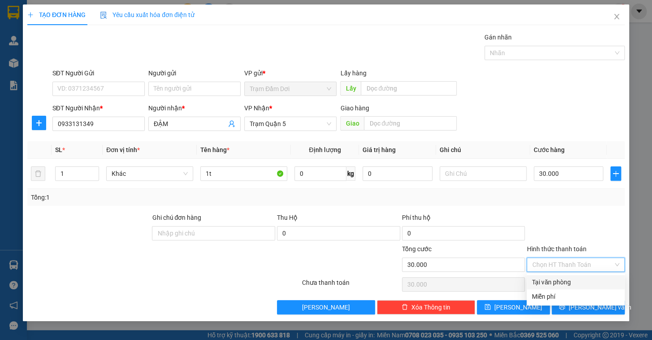
click at [573, 282] on div "Tại văn phòng" at bounding box center [575, 282] width 87 height 10
type input "0"
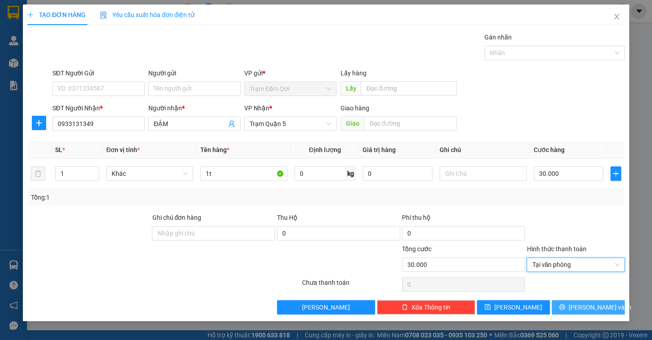
click at [578, 307] on button "[PERSON_NAME] và In" at bounding box center [587, 307] width 73 height 14
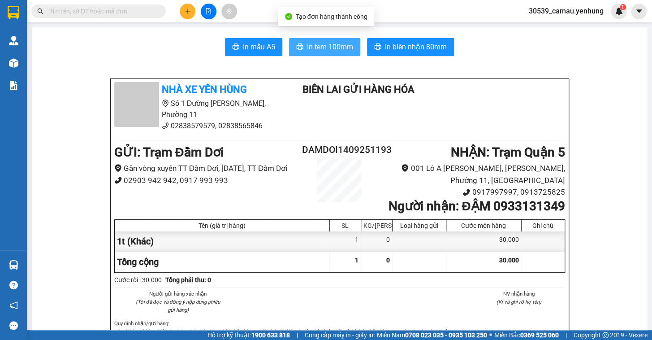
click at [340, 42] on span "In tem 100mm" at bounding box center [330, 46] width 46 height 11
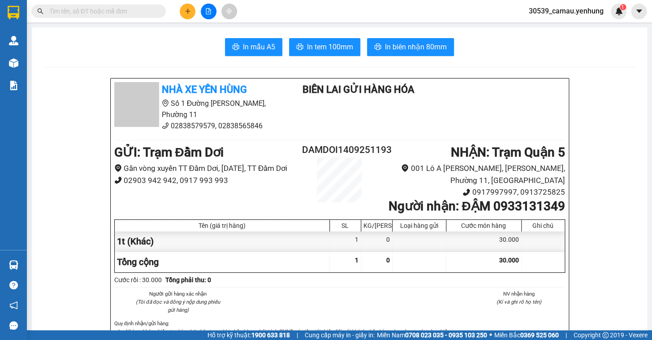
scroll to position [40, 0]
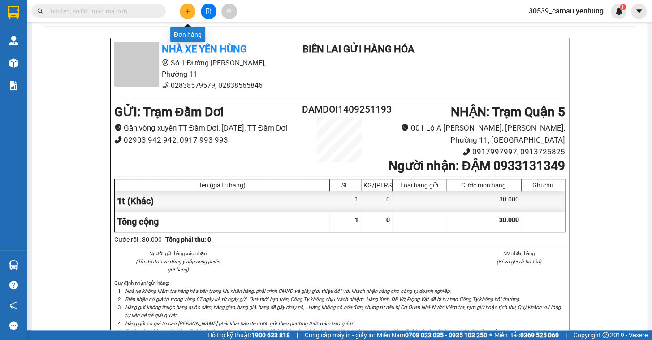
click at [192, 10] on button at bounding box center [188, 12] width 16 height 16
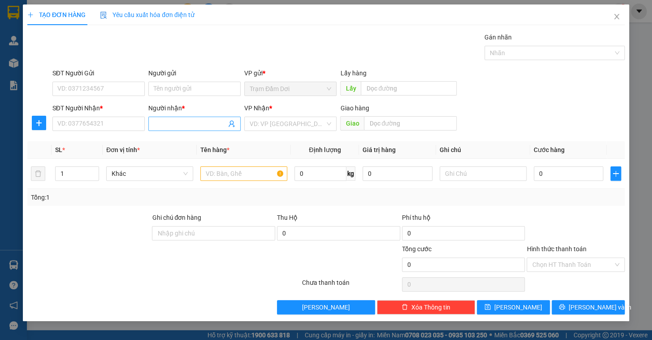
click at [178, 122] on input "Người nhận *" at bounding box center [190, 124] width 73 height 10
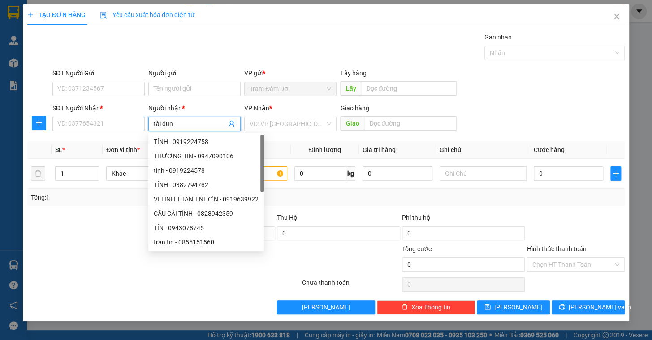
type input "tài dung"
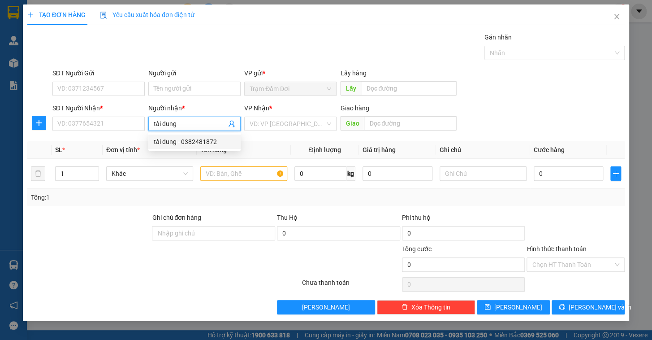
click at [184, 146] on div "tài dung - 0382481872" at bounding box center [195, 142] width 82 height 10
type input "0382481872"
type input "tài dung"
click at [185, 143] on th "Đơn vị tính *" at bounding box center [150, 149] width 94 height 17
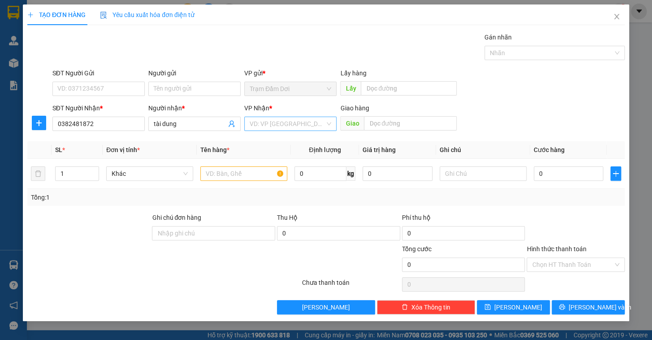
click at [283, 125] on input "search" at bounding box center [287, 123] width 75 height 13
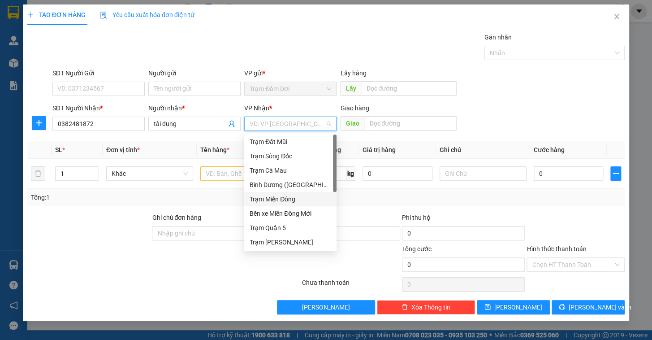
click at [282, 201] on div "Trạm Miền Đông" at bounding box center [291, 199] width 82 height 10
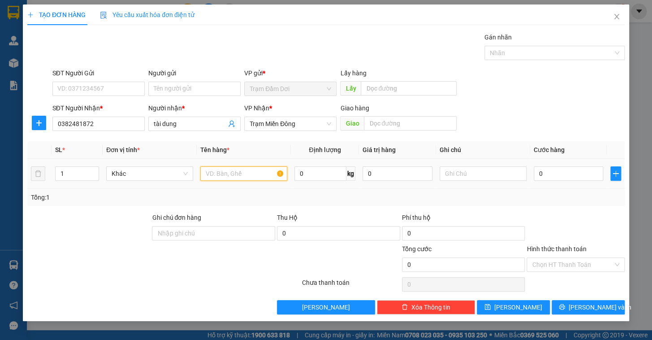
click at [235, 174] on input "text" at bounding box center [243, 173] width 87 height 14
type input "1t"
click at [563, 175] on input "0" at bounding box center [569, 173] width 70 height 14
type input "8"
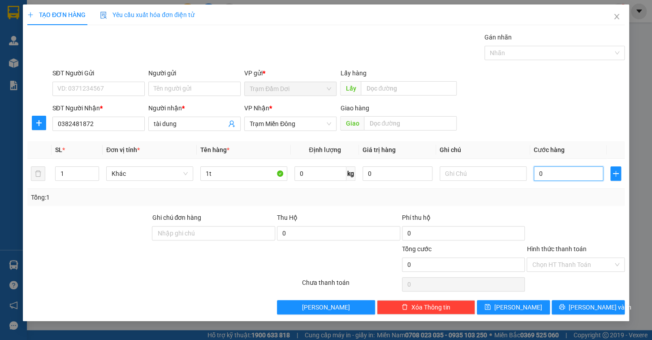
type input "8"
type input "80"
type input "80.000"
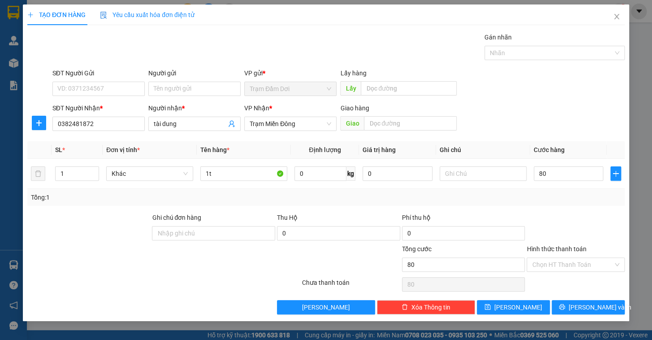
type input "80.000"
click at [571, 215] on div at bounding box center [575, 227] width 100 height 31
click at [578, 314] on div "TẠO ĐƠN HÀNG Yêu cầu xuất hóa đơn điện tử Transit Pickup Surcharge Ids Transit …" at bounding box center [326, 162] width 606 height 316
click at [578, 309] on button "[PERSON_NAME] và In" at bounding box center [587, 307] width 73 height 14
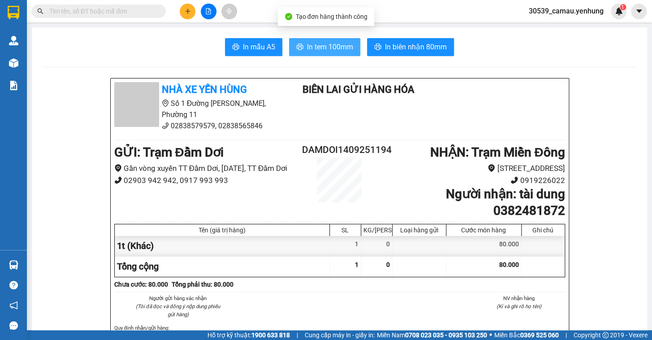
click at [308, 50] on span "In tem 100mm" at bounding box center [330, 46] width 46 height 11
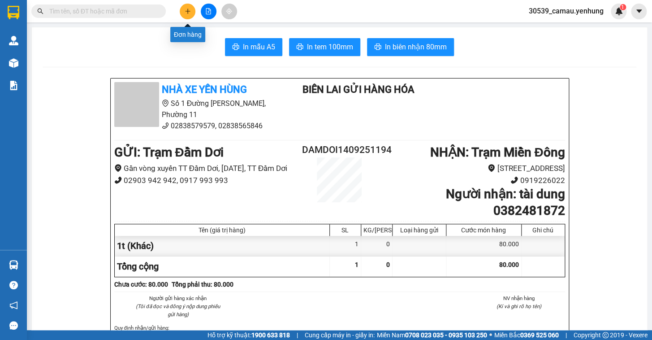
click at [194, 9] on button at bounding box center [188, 12] width 16 height 16
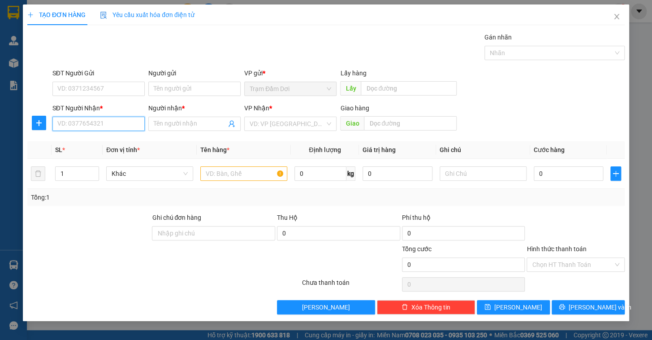
click at [107, 119] on input "SĐT Người Nhận *" at bounding box center [98, 123] width 92 height 14
click at [82, 140] on div "0944077112 - 0" at bounding box center [99, 142] width 82 height 10
type input "0944077112"
type input "0"
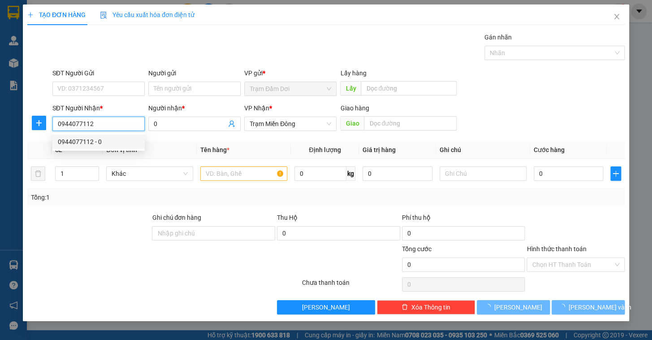
type input "80.000"
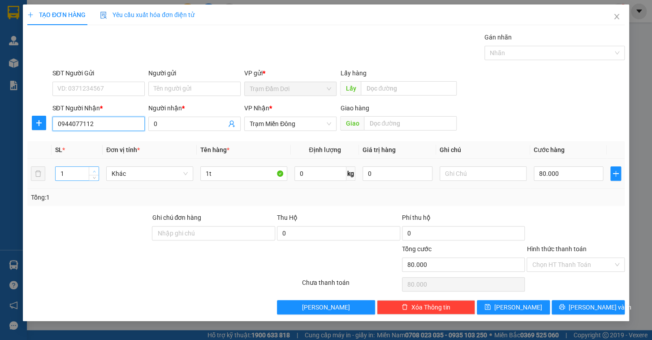
type input "0944077112"
type input "2"
click at [93, 168] on span "up" at bounding box center [93, 170] width 5 height 5
click at [227, 172] on input "1t" at bounding box center [243, 173] width 87 height 14
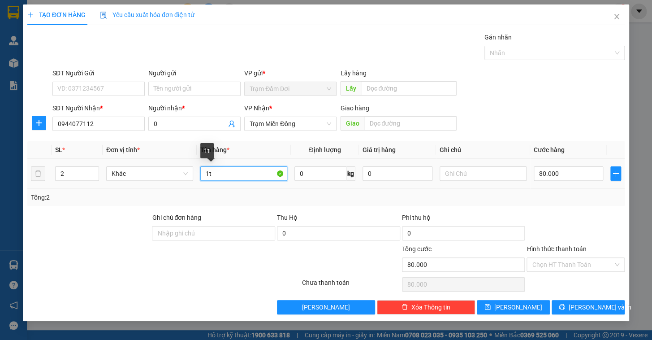
click at [228, 172] on input "1t" at bounding box center [243, 173] width 87 height 14
type input "2t"
click at [559, 173] on input "80.000" at bounding box center [569, 173] width 70 height 14
type input "1"
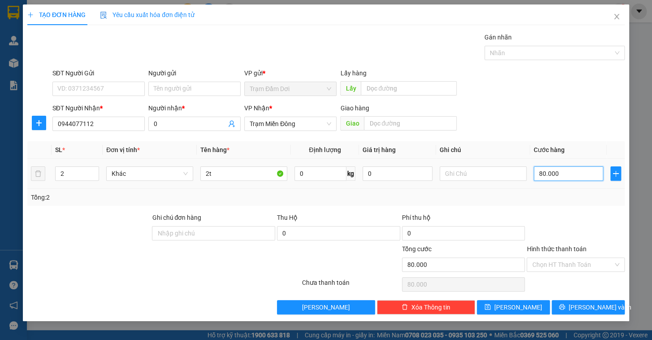
type input "1"
type input "18"
type input "180"
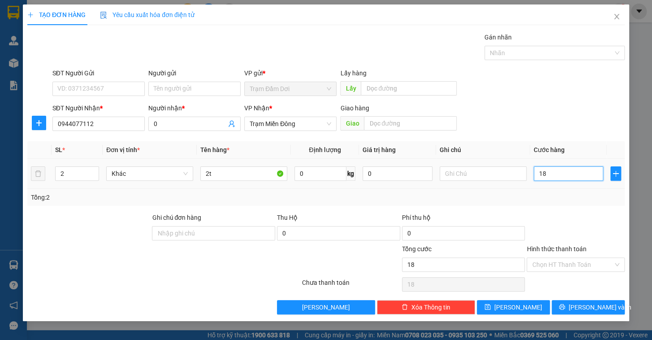
type input "180"
type input "180.000"
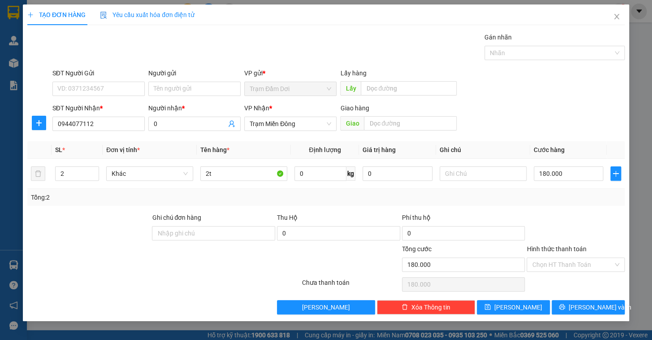
click at [559, 197] on div "Tổng: 2" at bounding box center [326, 197] width 590 height 10
click at [587, 306] on span "[PERSON_NAME] và In" at bounding box center [599, 307] width 63 height 10
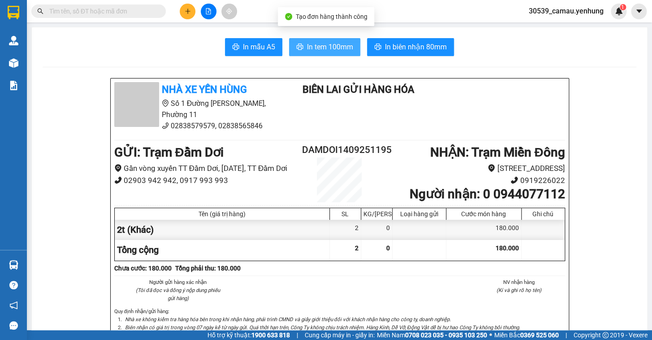
click at [303, 45] on button "In tem 100mm" at bounding box center [324, 47] width 71 height 18
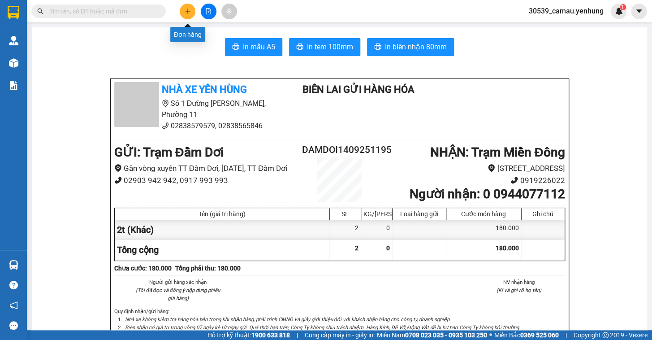
click at [186, 12] on icon "plus" at bounding box center [188, 11] width 6 height 6
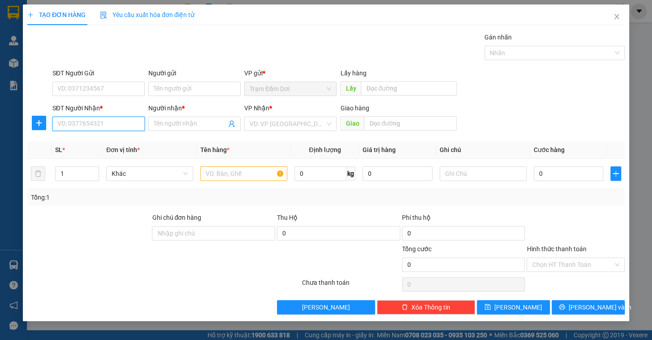
click at [105, 122] on input "SĐT Người Nhận *" at bounding box center [98, 123] width 92 height 14
click at [101, 143] on div "0918583370 - tai.." at bounding box center [99, 142] width 82 height 10
type input "0918583370"
type input "tai.."
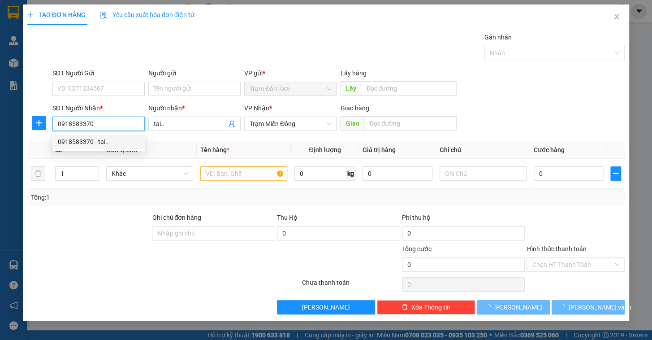
type input "70.000"
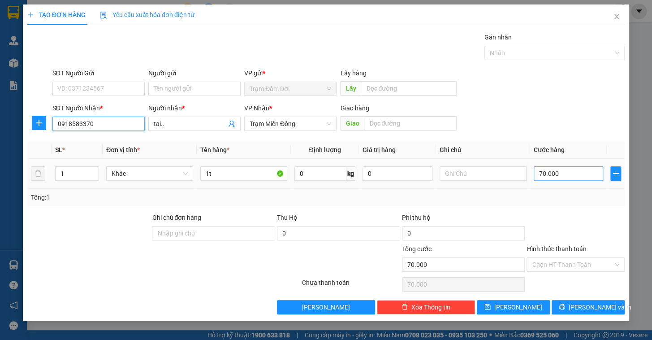
type input "0918583370"
click at [580, 174] on input "70.000" at bounding box center [569, 173] width 70 height 14
type input "8"
type input "80"
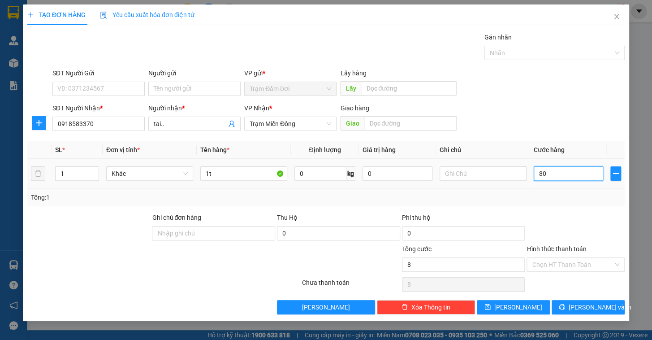
type input "80"
type input "80.000"
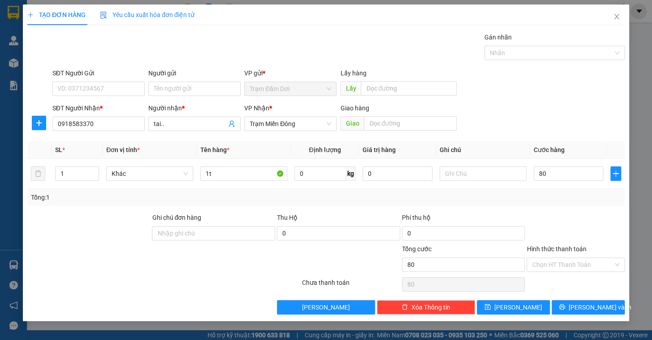
type input "80.000"
drag, startPoint x: 589, startPoint y: 197, endPoint x: 593, endPoint y: 205, distance: 9.0
click at [591, 201] on div "Tổng: 1" at bounding box center [326, 197] width 590 height 10
click at [585, 311] on button "[PERSON_NAME] và In" at bounding box center [587, 307] width 73 height 14
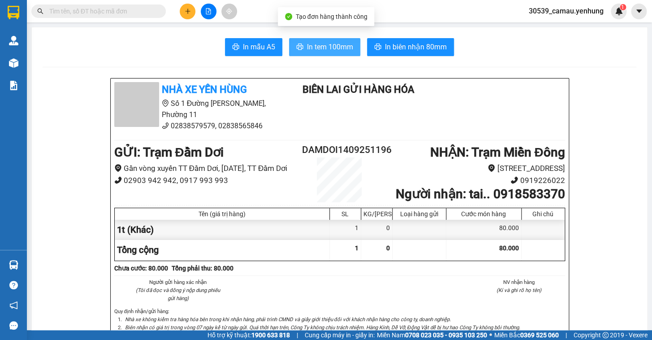
click at [337, 44] on span "In tem 100mm" at bounding box center [330, 46] width 46 height 11
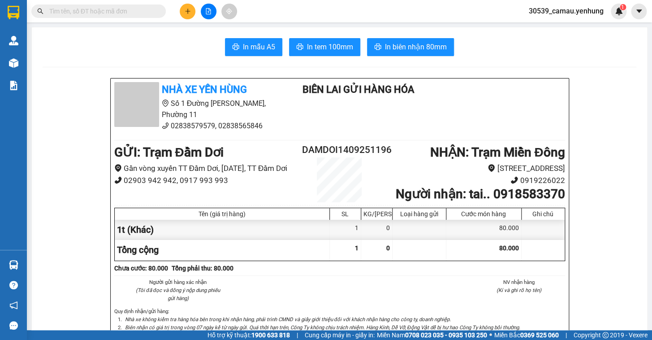
click at [185, 13] on icon "plus" at bounding box center [188, 11] width 6 height 6
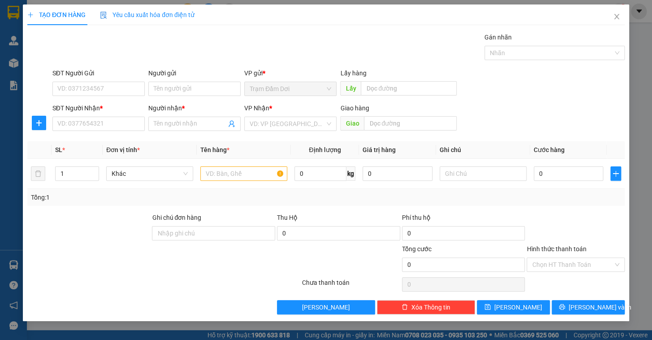
click at [99, 133] on div "SĐT Người Nhận * VD: 0377654321" at bounding box center [98, 118] width 92 height 31
click at [98, 128] on input "SĐT Người Nhận *" at bounding box center [98, 123] width 92 height 14
drag, startPoint x: 80, startPoint y: 141, endPoint x: 85, endPoint y: 143, distance: 4.8
click at [81, 142] on div "0353936927 - mến" at bounding box center [99, 142] width 82 height 10
type input "0353936927"
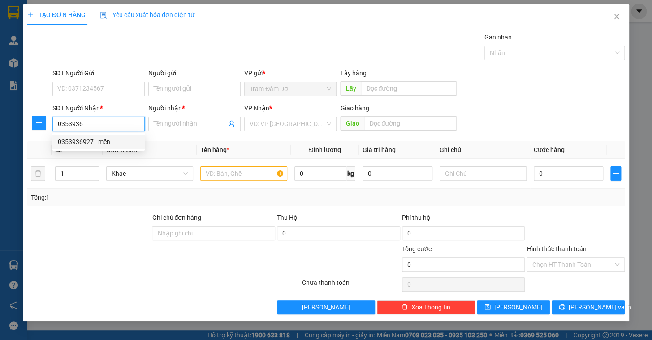
type input "mến"
type input "cty rk"
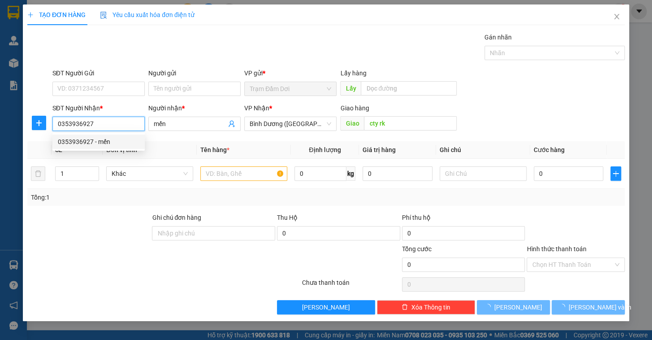
type input "50.000"
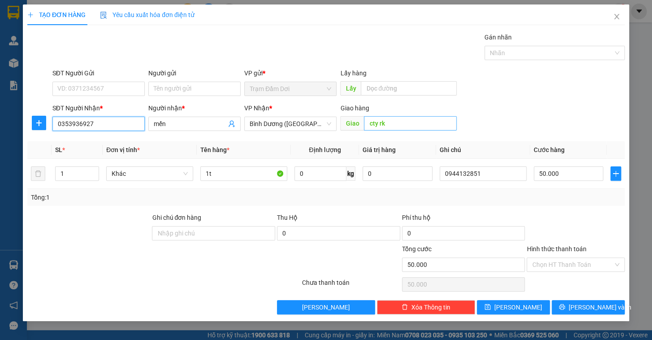
type input "0353936927"
click at [402, 123] on input "cty rk" at bounding box center [410, 123] width 93 height 14
click at [491, 170] on input "0944132851" at bounding box center [482, 173] width 87 height 14
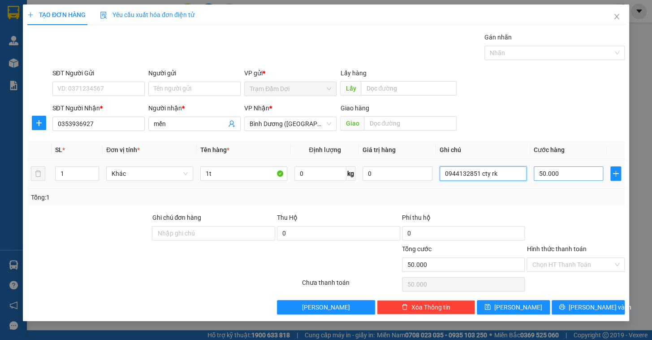
type input "0944132851 cty rk"
click at [578, 174] on input "50.000" at bounding box center [569, 173] width 70 height 14
type input "6"
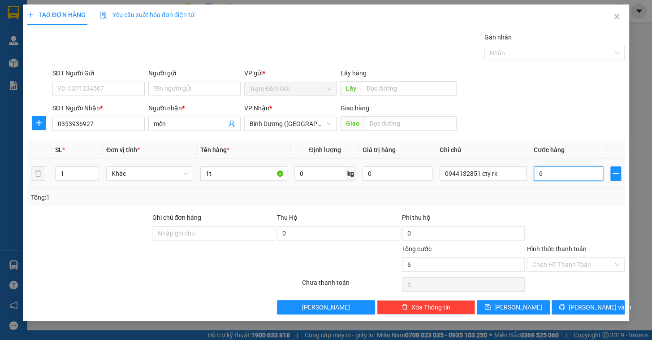
type input "60"
click at [579, 203] on div "Tổng: 1" at bounding box center [325, 197] width 597 height 17
click at [592, 309] on span "[PERSON_NAME] và In" at bounding box center [599, 307] width 63 height 10
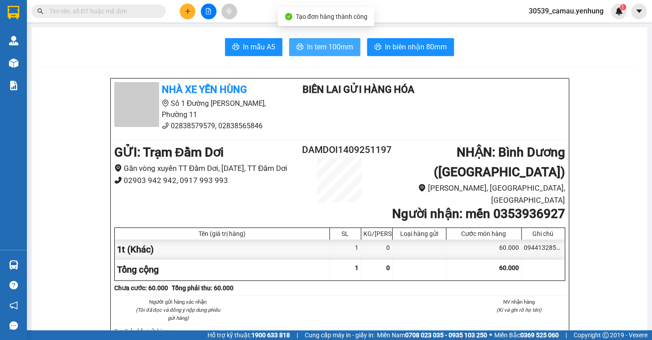
click at [311, 41] on span "In tem 100mm" at bounding box center [330, 46] width 46 height 11
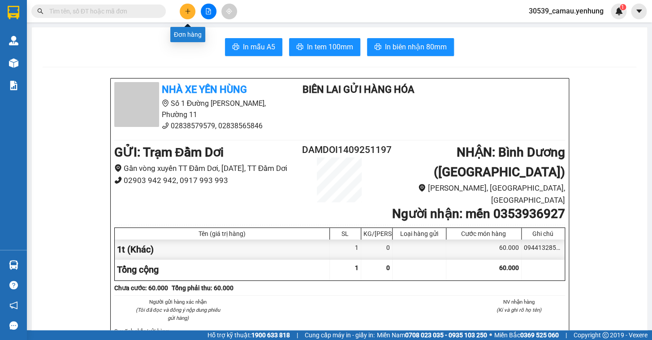
click at [191, 8] on button at bounding box center [188, 12] width 16 height 16
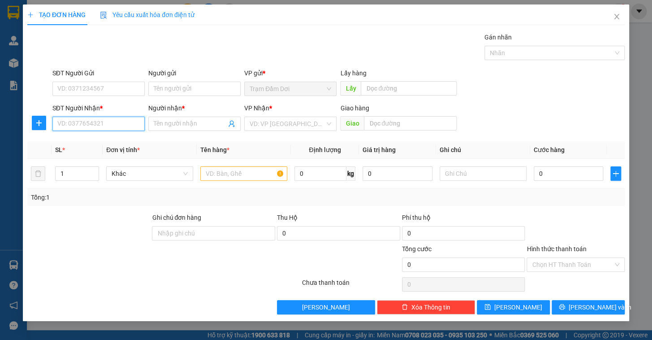
click at [96, 121] on input "SĐT Người Nhận *" at bounding box center [98, 123] width 92 height 14
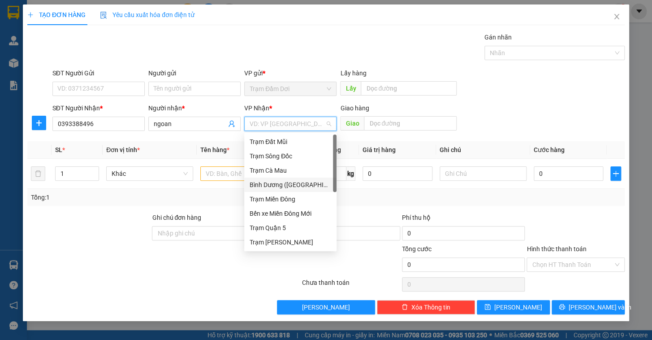
click at [299, 185] on div "Bình Dương ([GEOGRAPHIC_DATA])" at bounding box center [291, 185] width 82 height 10
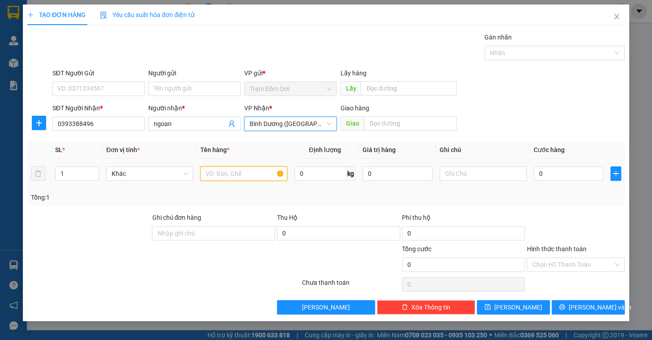
click at [235, 175] on input "text" at bounding box center [243, 173] width 87 height 14
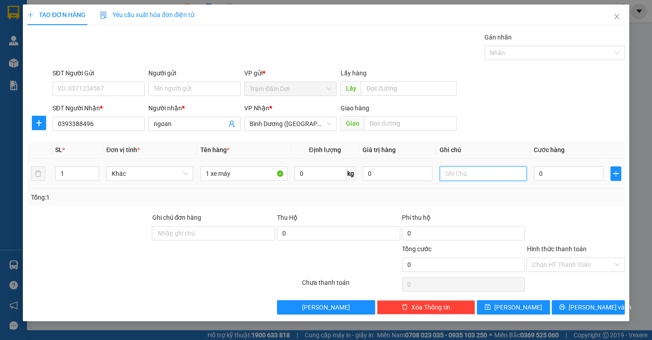
click at [493, 173] on input "text" at bounding box center [482, 173] width 87 height 14
click at [568, 168] on input "0" at bounding box center [569, 173] width 70 height 14
drag, startPoint x: 562, startPoint y: 225, endPoint x: 569, endPoint y: 230, distance: 8.6
click at [563, 224] on div at bounding box center [575, 227] width 100 height 31
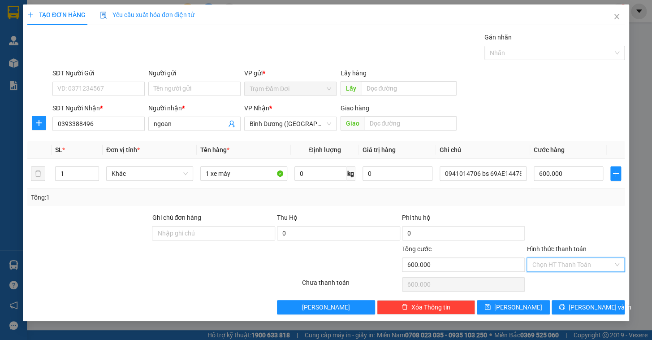
click at [574, 262] on input "Hình thức thanh toán" at bounding box center [572, 264] width 81 height 13
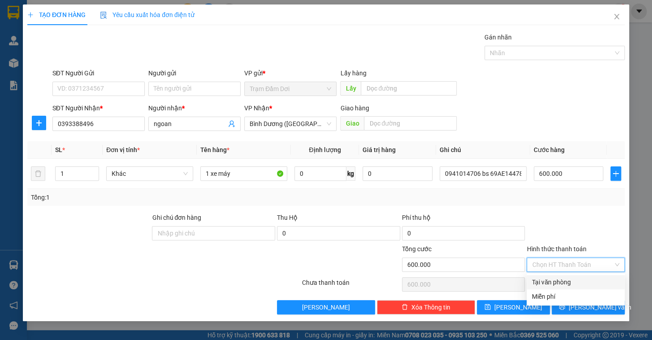
click at [570, 281] on div "Tại văn phòng" at bounding box center [575, 282] width 87 height 10
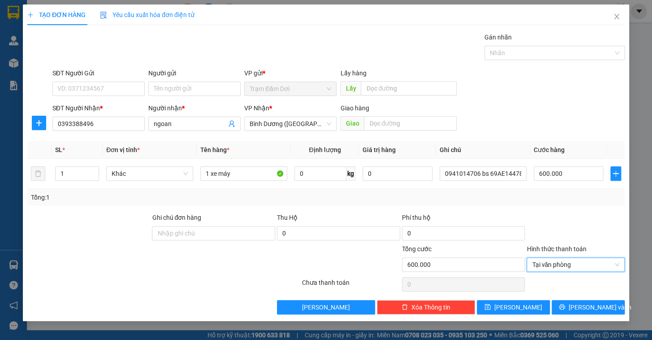
click at [571, 297] on div "Transit Pickup Surcharge Ids Transit Deliver Surcharge Ids Transit Deliver Surc…" at bounding box center [325, 173] width 597 height 282
click at [565, 309] on icon "printer" at bounding box center [562, 306] width 6 height 6
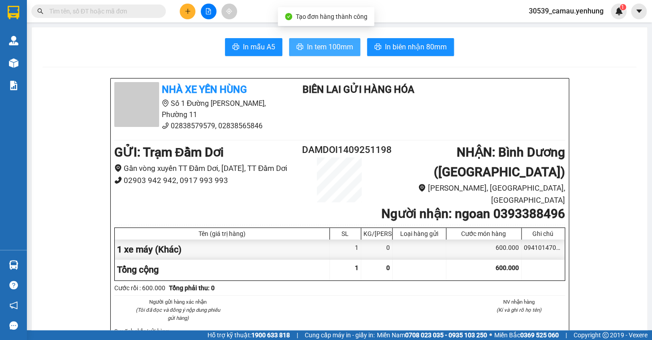
click at [318, 41] on button "In tem 100mm" at bounding box center [324, 47] width 71 height 18
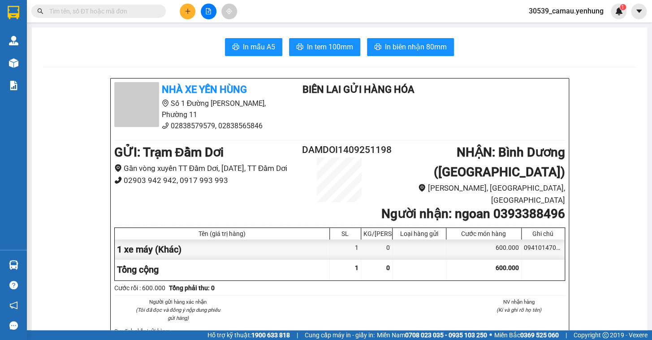
click at [182, 11] on button at bounding box center [188, 12] width 16 height 16
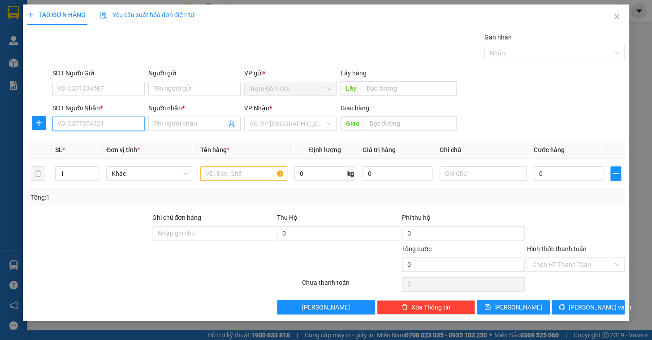
click at [82, 125] on input "SĐT Người Nhận *" at bounding box center [98, 123] width 92 height 14
click at [96, 153] on div "0945273752 - NHƯ BĂNG" at bounding box center [99, 156] width 82 height 10
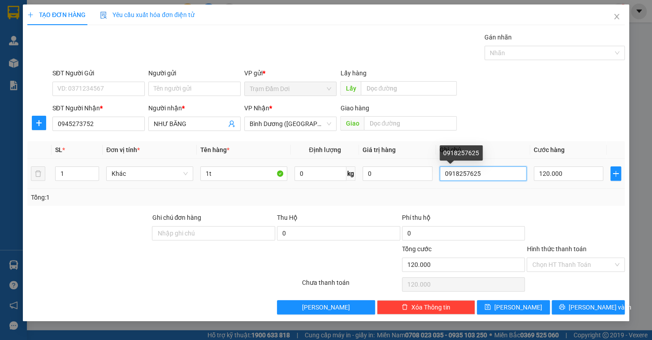
click at [496, 175] on input "0918257625" at bounding box center [482, 173] width 87 height 14
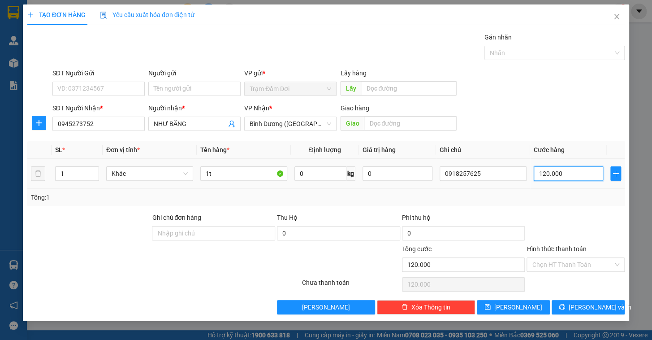
click at [578, 173] on input "120.000" at bounding box center [569, 173] width 70 height 14
click at [583, 227] on div at bounding box center [575, 227] width 100 height 31
click at [590, 263] on input "Hình thức thanh toán" at bounding box center [572, 264] width 81 height 13
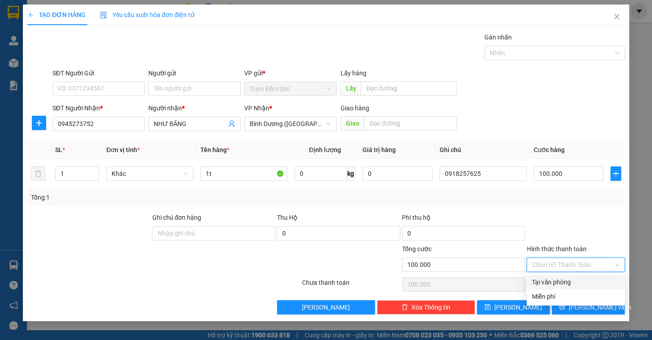
click at [596, 233] on div at bounding box center [575, 227] width 100 height 31
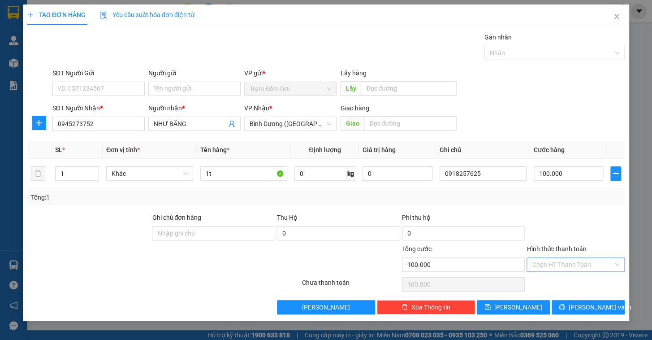
click at [591, 263] on input "Hình thức thanh toán" at bounding box center [572, 264] width 81 height 13
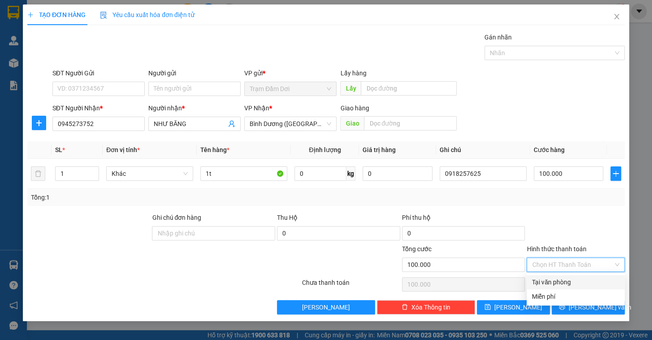
click at [582, 284] on div "Tại văn phòng" at bounding box center [575, 282] width 87 height 10
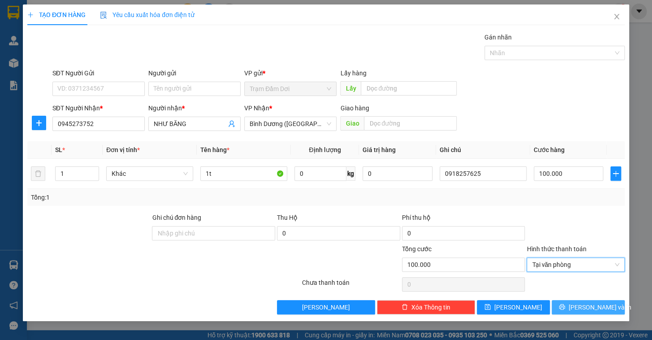
click at [591, 305] on span "[PERSON_NAME] và In" at bounding box center [599, 307] width 63 height 10
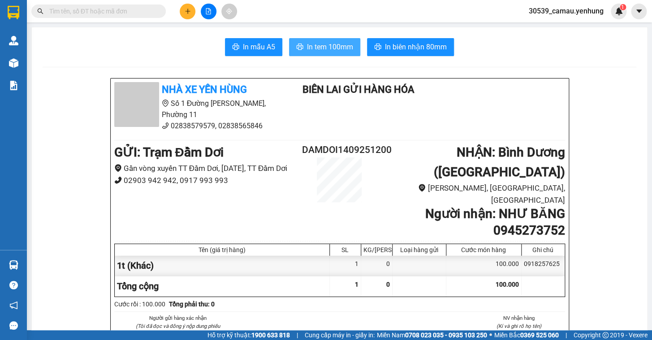
click at [313, 51] on span "In tem 100mm" at bounding box center [330, 46] width 46 height 11
click at [186, 17] on button at bounding box center [188, 12] width 16 height 16
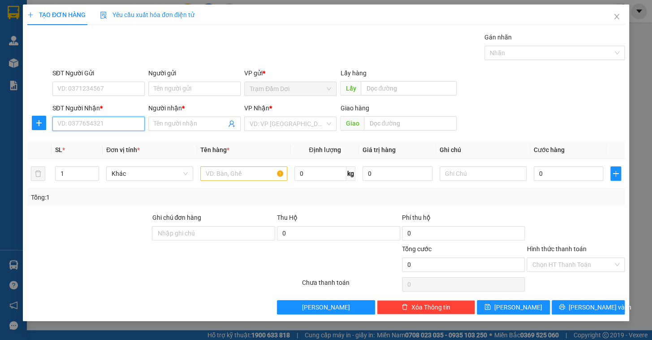
drag, startPoint x: 90, startPoint y: 128, endPoint x: 88, endPoint y: 118, distance: 9.9
click at [92, 128] on input "SĐT Người Nhận *" at bounding box center [98, 123] width 92 height 14
click at [99, 138] on div "0919197985 - [PERSON_NAME]" at bounding box center [102, 142] width 88 height 10
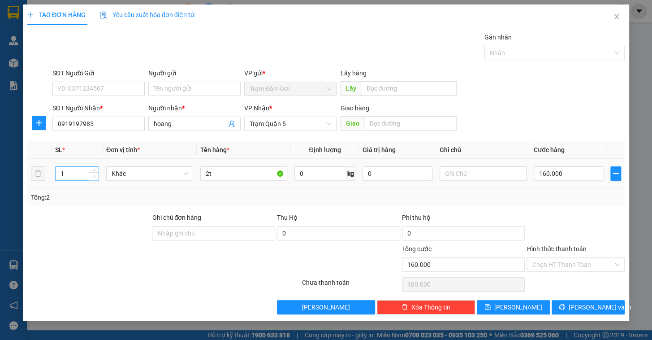
click at [94, 175] on icon "down" at bounding box center [94, 176] width 3 height 3
click at [237, 169] on input "2t" at bounding box center [243, 173] width 87 height 14
click at [562, 206] on div "Transit Pickup Surcharge Ids Transit Deliver Surcharge Ids Transit Deliver Surc…" at bounding box center [325, 173] width 597 height 282
click at [577, 176] on input "100.000" at bounding box center [569, 173] width 70 height 14
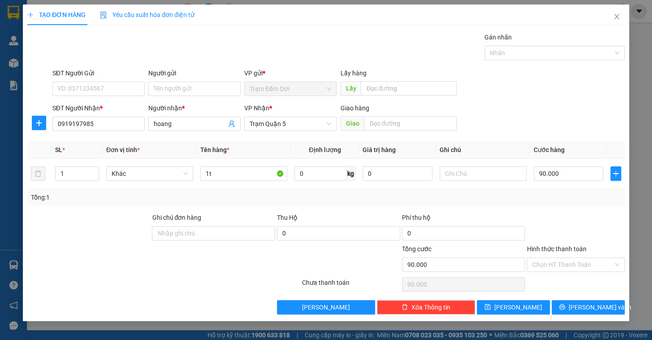
drag, startPoint x: 572, startPoint y: 207, endPoint x: 569, endPoint y: 214, distance: 7.8
click at [572, 208] on div "Transit Pickup Surcharge Ids Transit Deliver Surcharge Ids Transit Deliver Surc…" at bounding box center [325, 173] width 597 height 282
click at [565, 308] on icon "printer" at bounding box center [562, 306] width 6 height 6
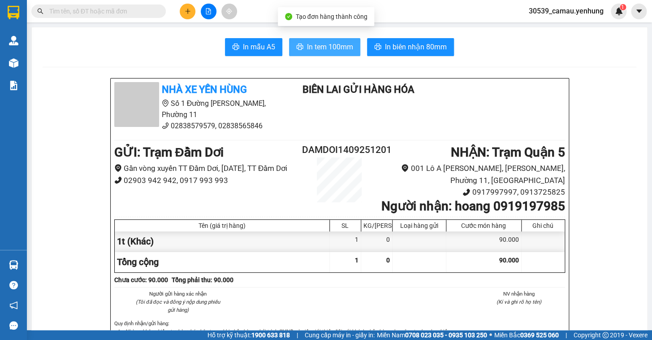
click at [324, 52] on span "In tem 100mm" at bounding box center [330, 46] width 46 height 11
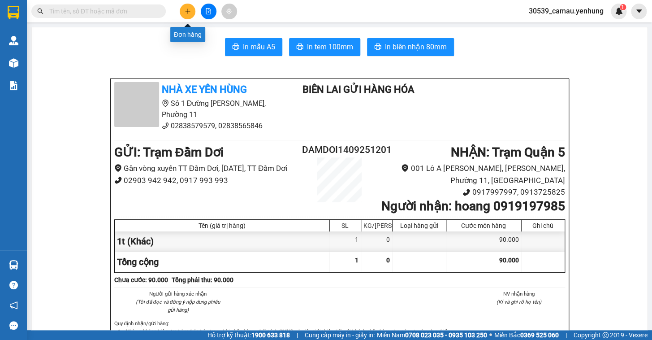
click at [183, 9] on button at bounding box center [188, 12] width 16 height 16
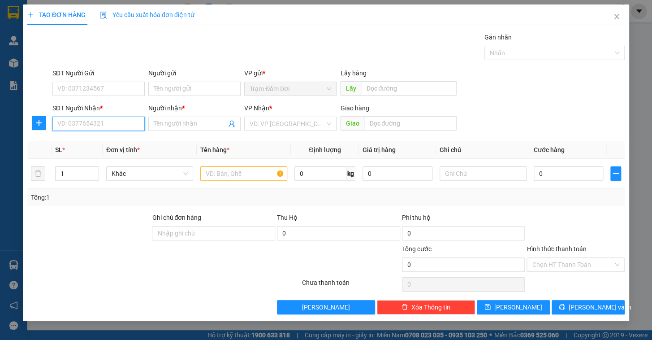
click at [97, 122] on input "SĐT Người Nhận *" at bounding box center [98, 123] width 92 height 14
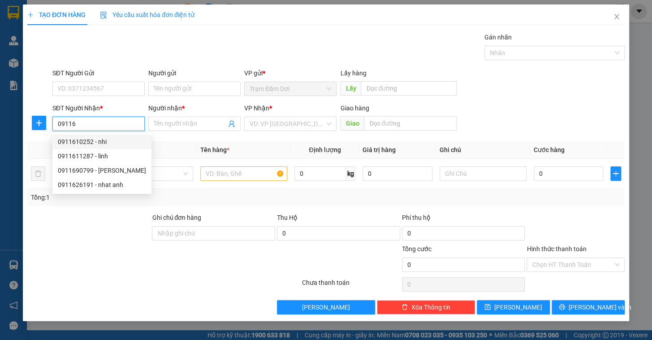
click at [94, 142] on div "0911610252 - nhi" at bounding box center [102, 142] width 88 height 10
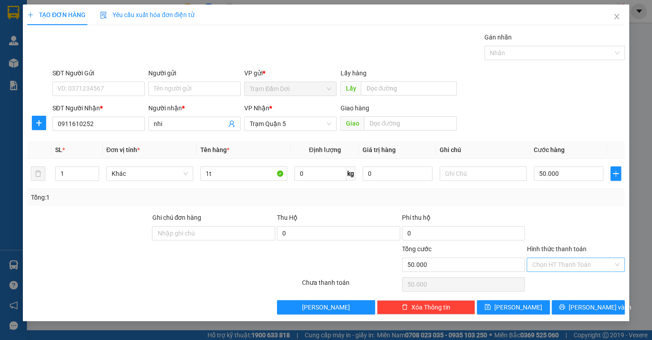
click at [581, 263] on input "Hình thức thanh toán" at bounding box center [572, 264] width 81 height 13
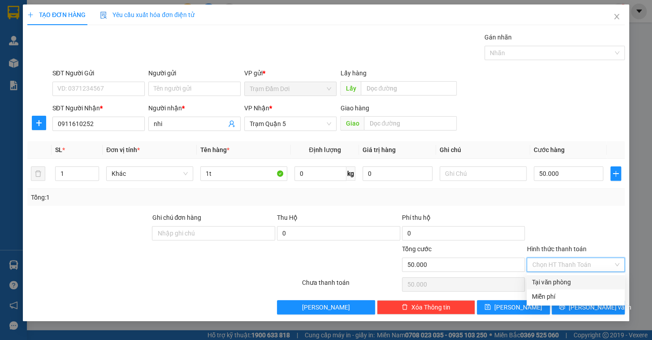
click at [581, 228] on div at bounding box center [575, 227] width 100 height 31
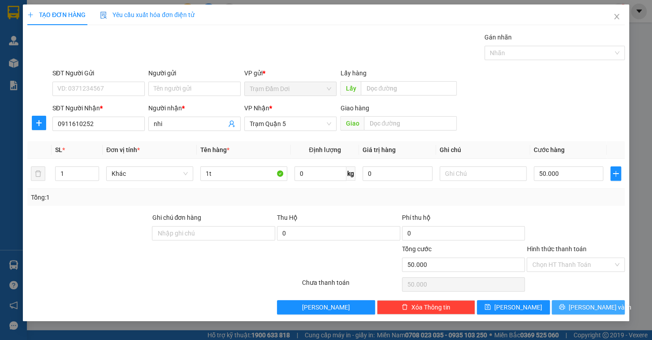
click at [581, 301] on button "[PERSON_NAME] và In" at bounding box center [587, 307] width 73 height 14
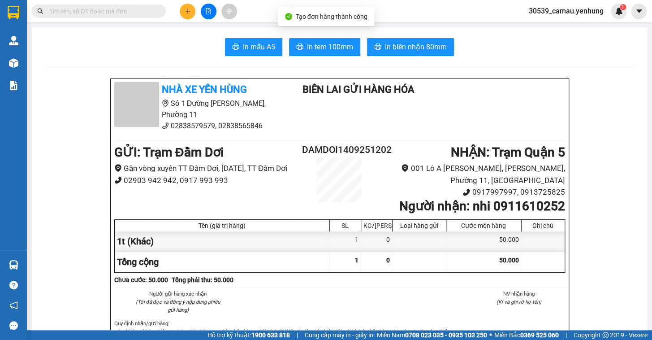
click at [322, 52] on span "In tem 100mm" at bounding box center [330, 46] width 46 height 11
click at [187, 11] on icon "plus" at bounding box center [187, 11] width 5 height 0
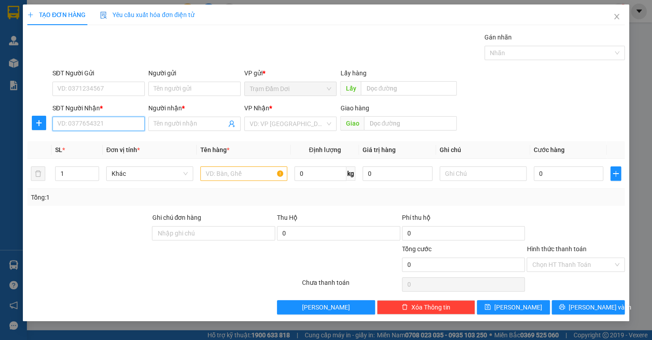
click at [116, 119] on input "SĐT Người Nhận *" at bounding box center [98, 123] width 92 height 14
click at [86, 142] on div "0947729349 - a" at bounding box center [99, 142] width 82 height 10
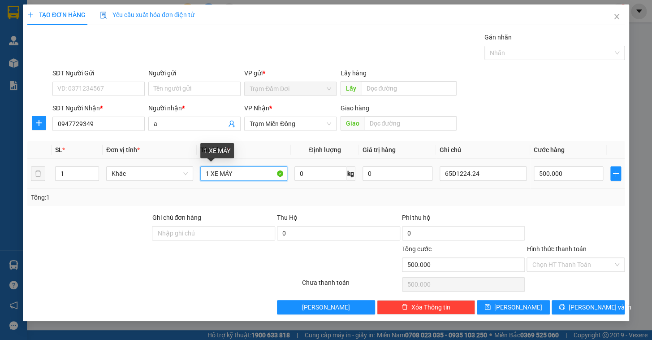
click at [258, 174] on input "1 XE MÁY" at bounding box center [243, 173] width 87 height 14
click at [258, 167] on input "1 XE MÁY" at bounding box center [243, 173] width 87 height 14
click at [259, 168] on input "1 XE MÁY" at bounding box center [243, 173] width 87 height 14
click at [261, 169] on input "1 XE MÁY" at bounding box center [243, 173] width 87 height 14
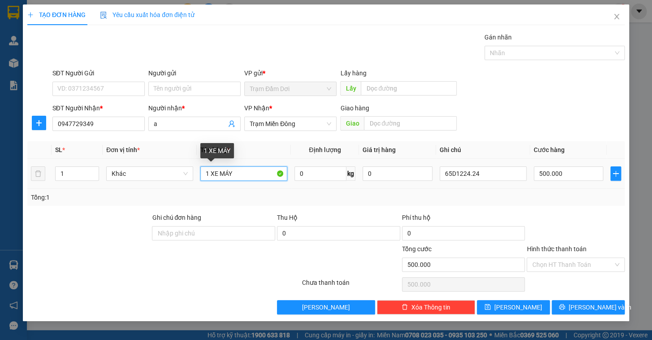
click at [261, 168] on input "1 XE MÁY" at bounding box center [243, 173] width 87 height 14
click at [262, 169] on input "1 XE MÁY" at bounding box center [243, 173] width 87 height 14
drag, startPoint x: 262, startPoint y: 169, endPoint x: 241, endPoint y: 172, distance: 20.8
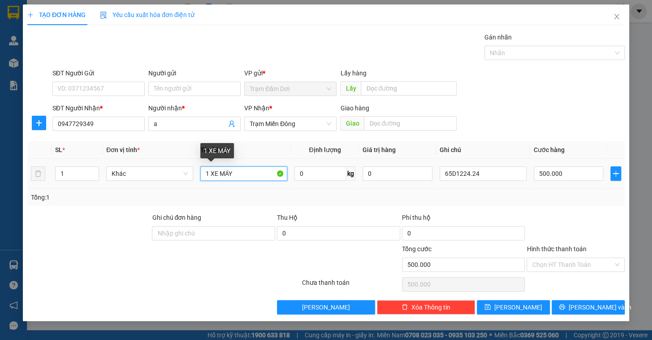
click at [262, 172] on input "1 XE MÁY" at bounding box center [243, 173] width 87 height 14
click at [240, 172] on input "1 XE MÁY" at bounding box center [243, 173] width 87 height 14
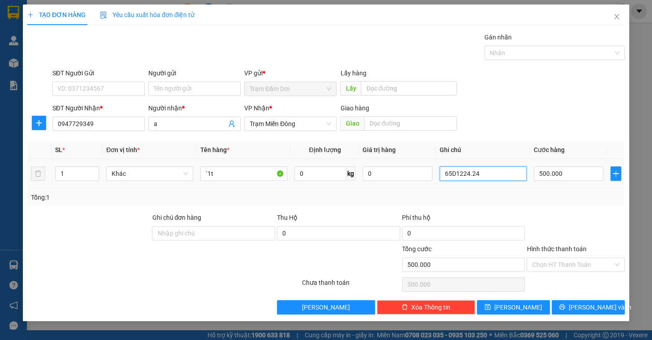
click at [484, 170] on input "65D1224.24" at bounding box center [482, 173] width 87 height 14
click at [578, 174] on input "500.000" at bounding box center [569, 173] width 70 height 14
drag, startPoint x: 564, startPoint y: 221, endPoint x: 569, endPoint y: 221, distance: 5.4
click at [564, 221] on div at bounding box center [575, 227] width 100 height 31
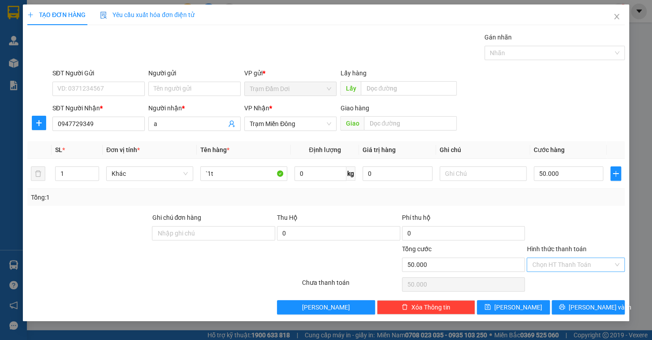
click at [584, 266] on input "Hình thức thanh toán" at bounding box center [572, 264] width 81 height 13
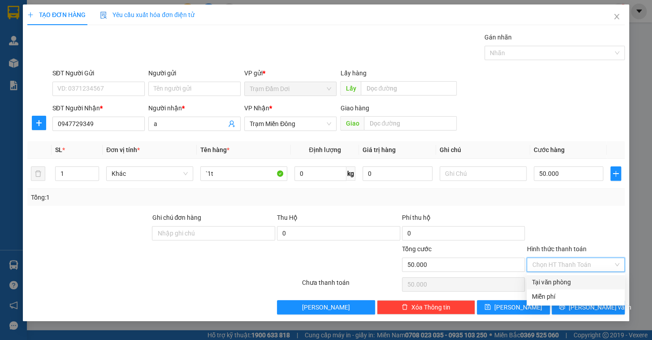
click at [578, 280] on div "Tại văn phòng" at bounding box center [575, 282] width 87 height 10
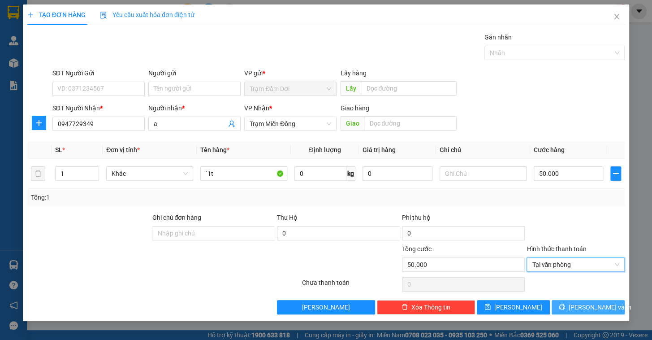
click at [581, 301] on button "[PERSON_NAME] và In" at bounding box center [587, 307] width 73 height 14
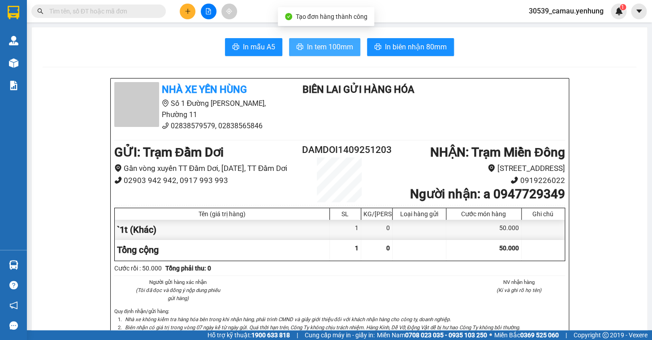
click at [336, 39] on button "In tem 100mm" at bounding box center [324, 47] width 71 height 18
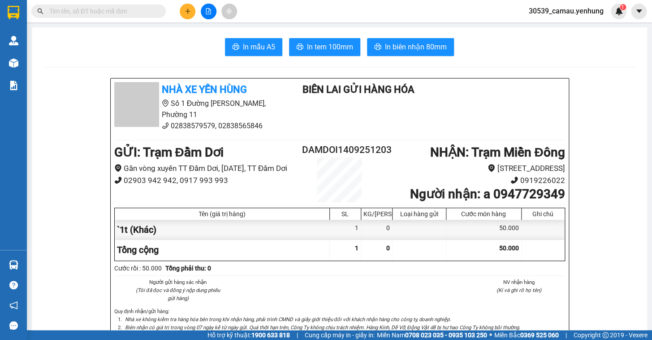
click at [178, 11] on div at bounding box center [208, 12] width 67 height 16
click at [183, 11] on button at bounding box center [188, 12] width 16 height 16
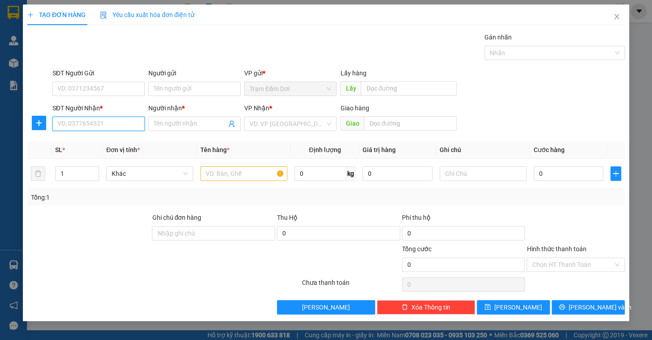
drag, startPoint x: 103, startPoint y: 125, endPoint x: 105, endPoint y: 117, distance: 8.8
click at [103, 125] on input "SĐT Người Nhận *" at bounding box center [98, 123] width 92 height 14
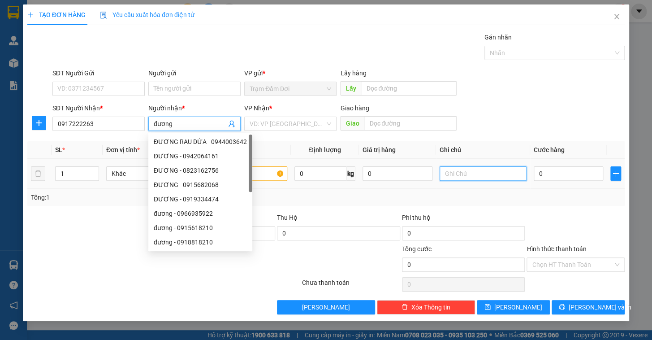
click at [450, 172] on input "text" at bounding box center [482, 173] width 87 height 14
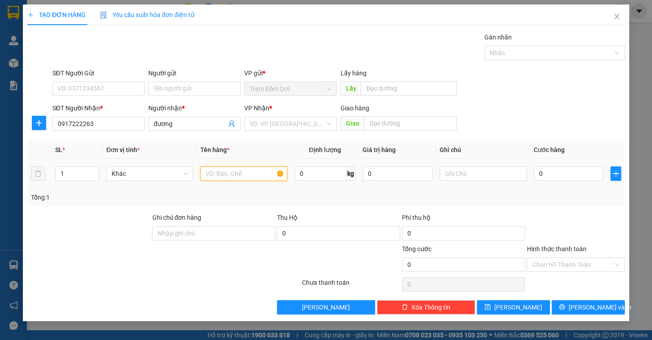
click at [218, 174] on input "text" at bounding box center [243, 173] width 87 height 14
click at [290, 122] on input "search" at bounding box center [287, 123] width 75 height 13
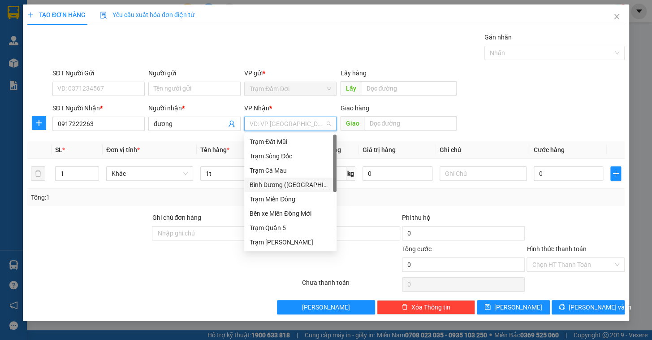
click at [297, 182] on div "Bình Dương ([GEOGRAPHIC_DATA])" at bounding box center [291, 185] width 82 height 10
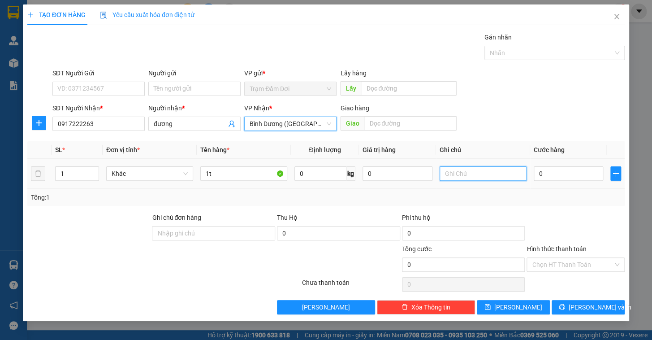
click at [465, 176] on input "text" at bounding box center [482, 173] width 87 height 14
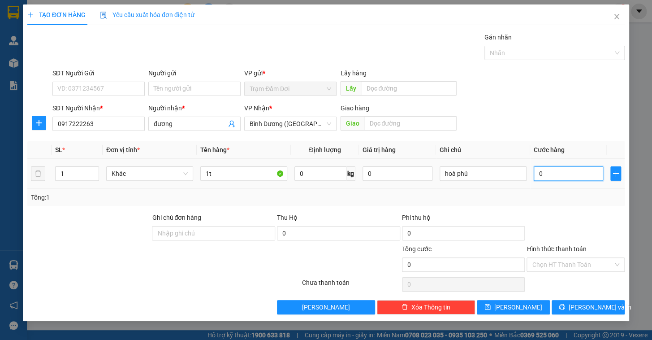
click at [577, 173] on input "0" at bounding box center [569, 173] width 70 height 14
click at [582, 209] on div "Transit Pickup Surcharge Ids Transit Deliver Surcharge Ids Transit Deliver Surc…" at bounding box center [325, 173] width 597 height 282
click at [586, 267] on input "Hình thức thanh toán" at bounding box center [572, 264] width 81 height 13
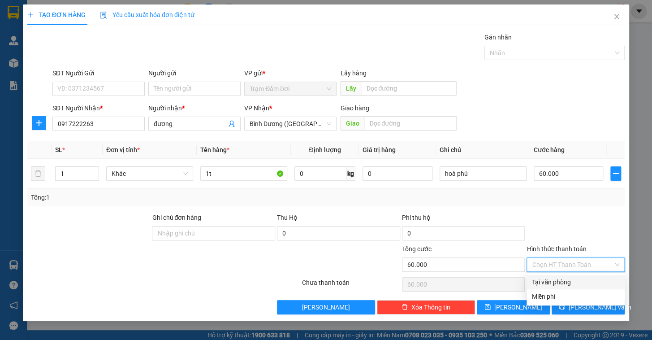
click at [581, 283] on div "Tại văn phòng" at bounding box center [575, 282] width 87 height 10
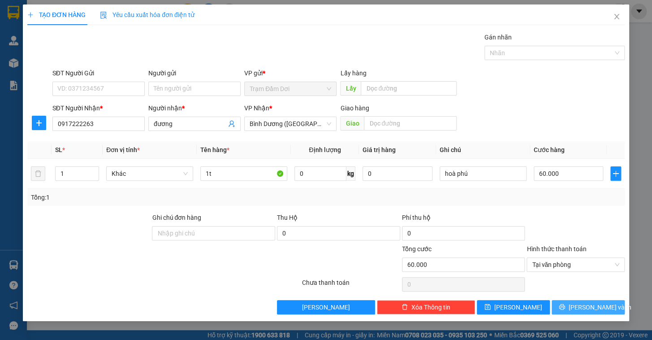
click at [580, 309] on span "[PERSON_NAME] và In" at bounding box center [599, 307] width 63 height 10
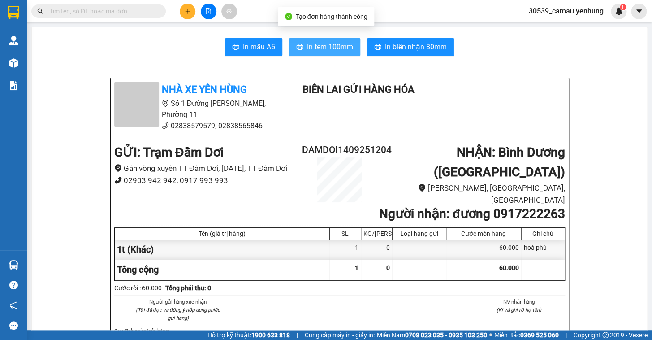
click at [327, 52] on span "In tem 100mm" at bounding box center [330, 46] width 46 height 11
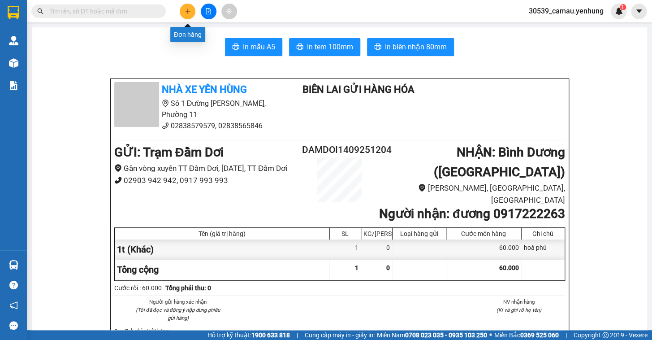
click at [191, 12] on button at bounding box center [188, 12] width 16 height 16
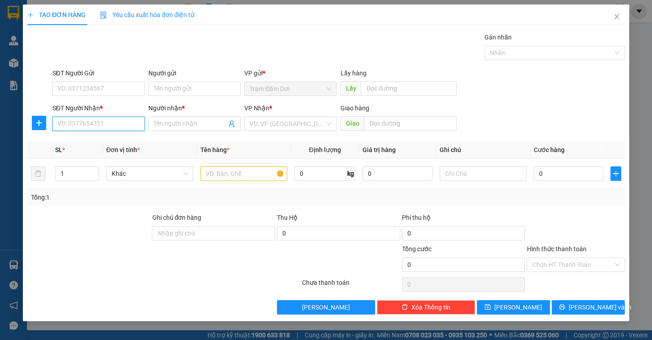
click at [97, 123] on input "SĐT Người Nhận *" at bounding box center [98, 123] width 92 height 14
click at [171, 125] on input "Người nhận *" at bounding box center [190, 124] width 73 height 10
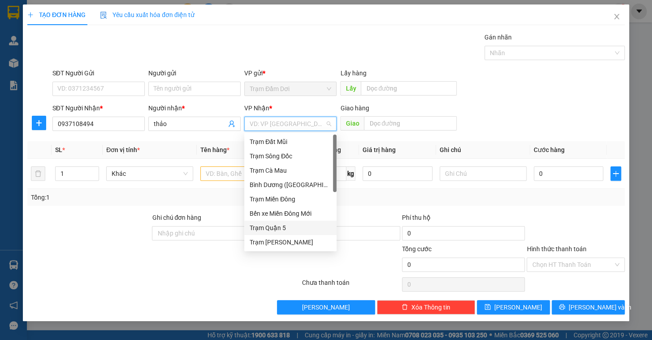
click at [278, 227] on div "Trạm Quận 5" at bounding box center [291, 228] width 82 height 10
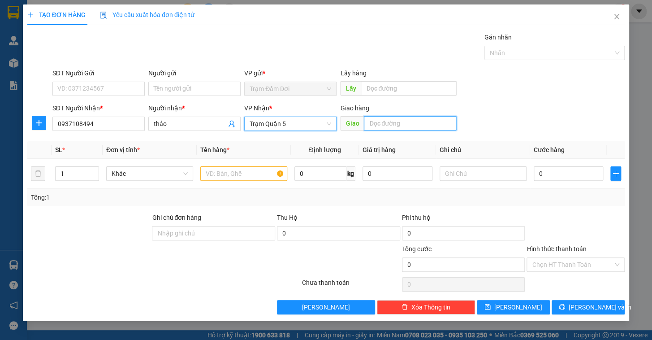
click at [408, 126] on input "text" at bounding box center [410, 123] width 93 height 14
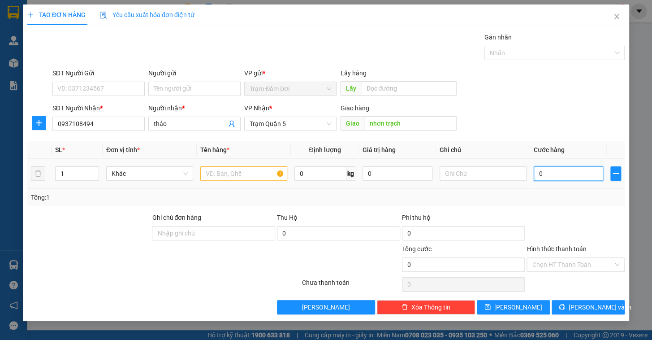
drag, startPoint x: 584, startPoint y: 170, endPoint x: 584, endPoint y: 165, distance: 4.9
click at [584, 169] on input "0" at bounding box center [569, 173] width 70 height 14
drag, startPoint x: 583, startPoint y: 229, endPoint x: 410, endPoint y: 174, distance: 181.1
click at [581, 228] on div at bounding box center [575, 227] width 100 height 31
click at [241, 176] on input "text" at bounding box center [243, 173] width 87 height 14
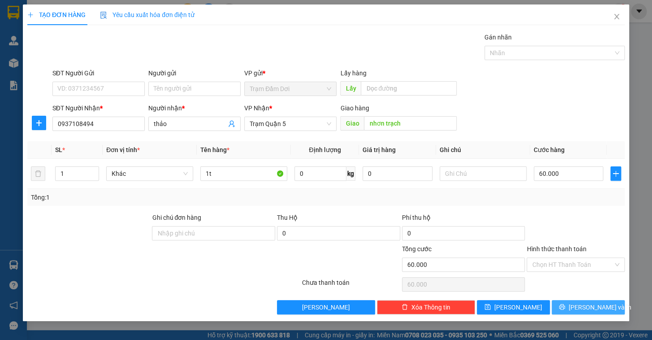
click at [582, 309] on span "[PERSON_NAME] và In" at bounding box center [599, 307] width 63 height 10
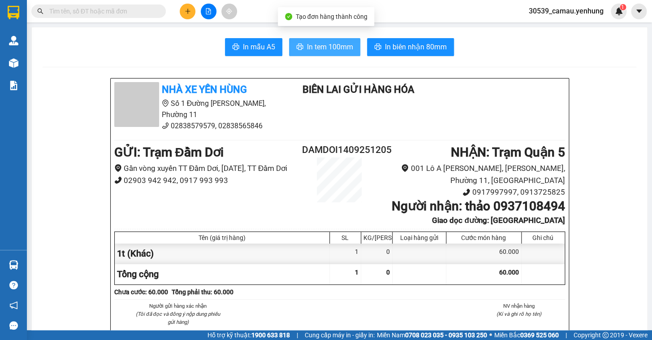
click at [311, 40] on button "In tem 100mm" at bounding box center [324, 47] width 71 height 18
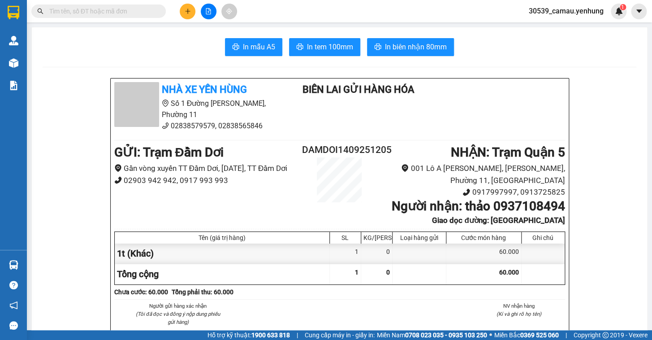
click at [186, 16] on button at bounding box center [188, 12] width 16 height 16
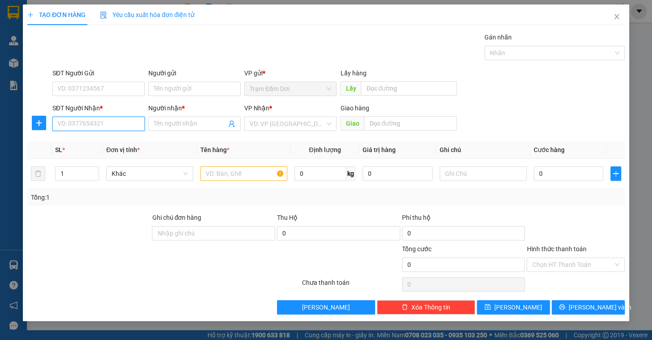
click at [114, 128] on input "SĐT Người Nhận *" at bounding box center [98, 123] width 92 height 14
click at [85, 141] on div "0912120095 - han" at bounding box center [99, 142] width 82 height 10
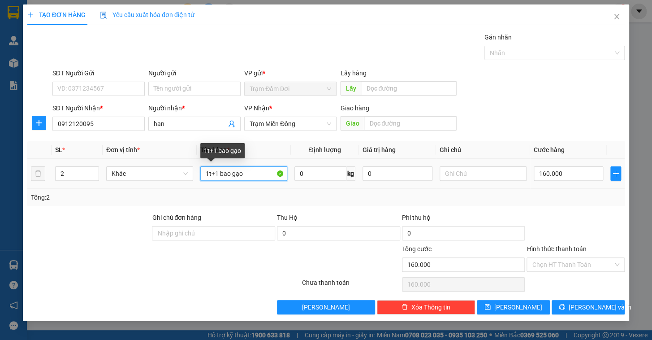
click at [252, 171] on input "1t+1 bao gạo" at bounding box center [243, 173] width 87 height 14
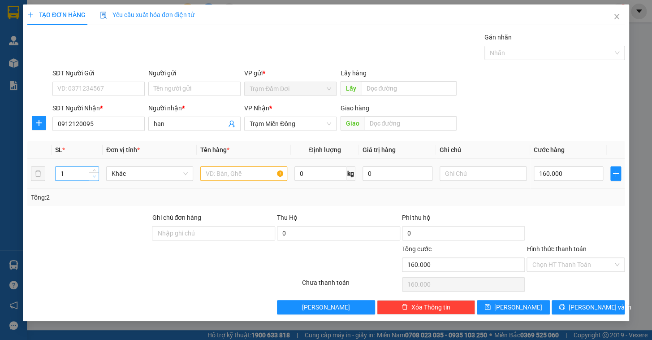
click at [91, 176] on span "down" at bounding box center [93, 176] width 5 height 5
click at [214, 175] on input "text" at bounding box center [243, 173] width 87 height 14
click at [576, 176] on input "160.000" at bounding box center [569, 173] width 70 height 14
click at [575, 215] on div at bounding box center [575, 227] width 100 height 31
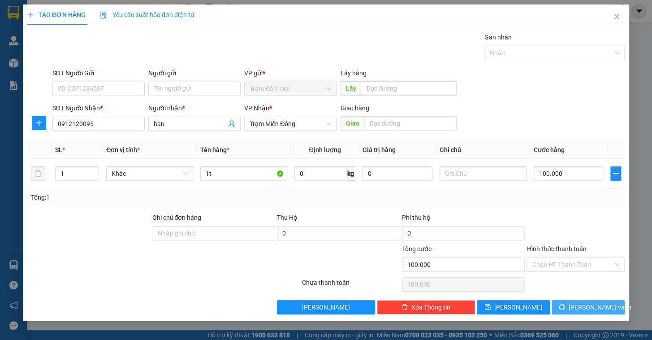
drag, startPoint x: 583, startPoint y: 308, endPoint x: 489, endPoint y: 260, distance: 106.2
click at [583, 309] on span "[PERSON_NAME] và In" at bounding box center [599, 307] width 63 height 10
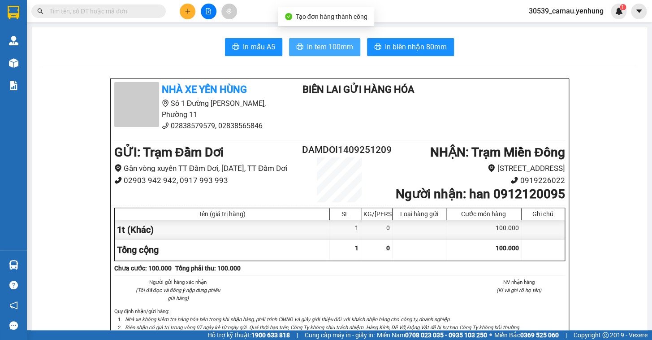
click at [314, 50] on span "In tem 100mm" at bounding box center [330, 46] width 46 height 11
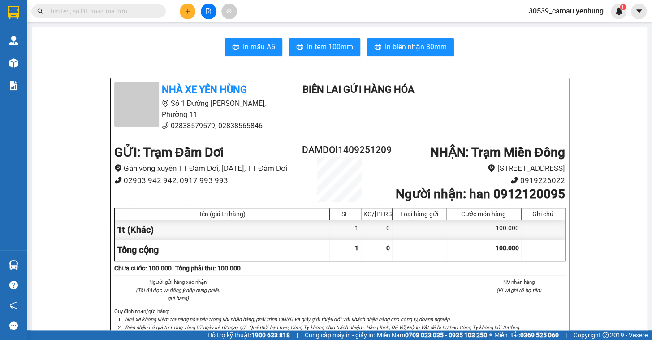
click at [184, 17] on button at bounding box center [188, 12] width 16 height 16
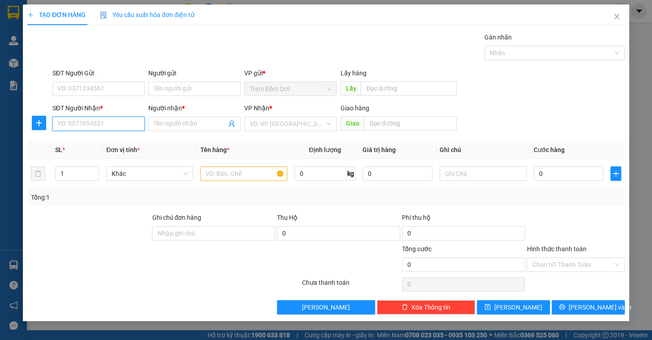
click at [109, 127] on input "SĐT Người Nhận *" at bounding box center [98, 123] width 92 height 14
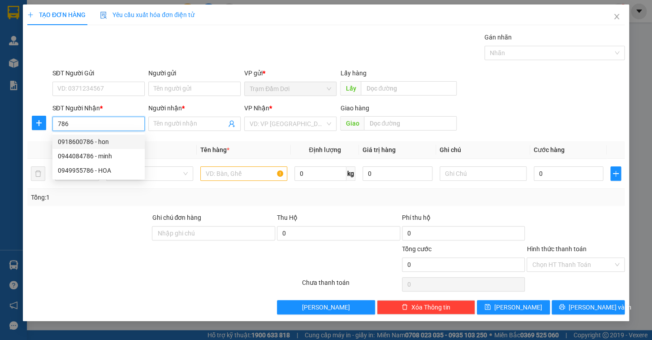
click at [96, 138] on div "0918600786 - hon" at bounding box center [99, 142] width 82 height 10
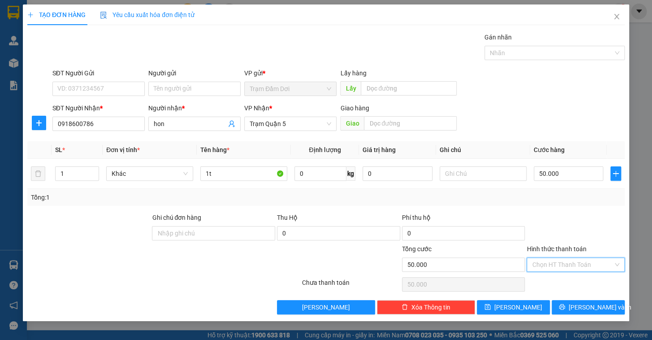
click at [564, 263] on input "Hình thức thanh toán" at bounding box center [572, 264] width 81 height 13
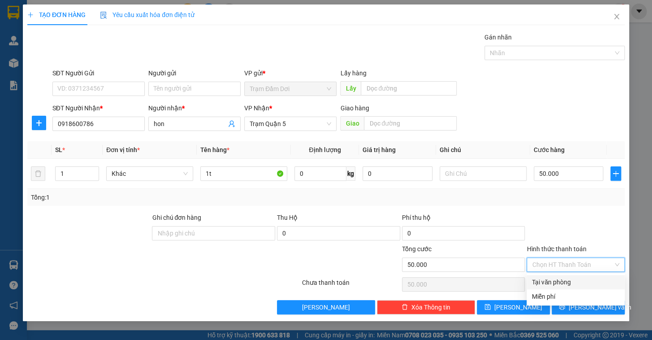
click at [560, 282] on div "Tại văn phòng" at bounding box center [575, 282] width 87 height 10
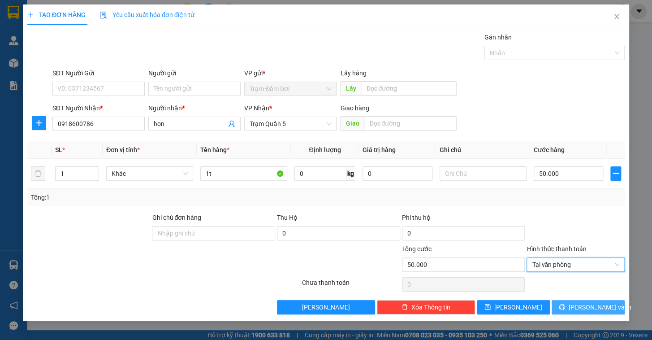
click at [565, 310] on span "printer" at bounding box center [562, 306] width 6 height 7
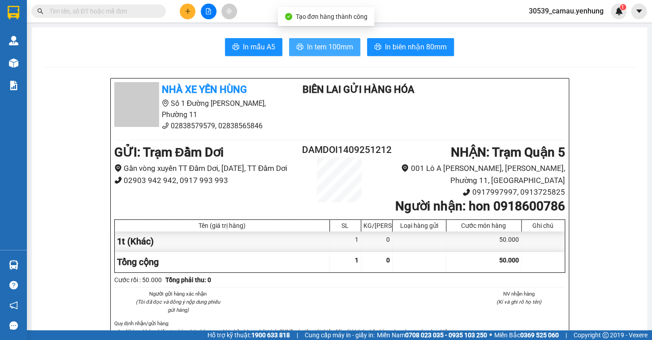
click at [315, 51] on span "In tem 100mm" at bounding box center [330, 46] width 46 height 11
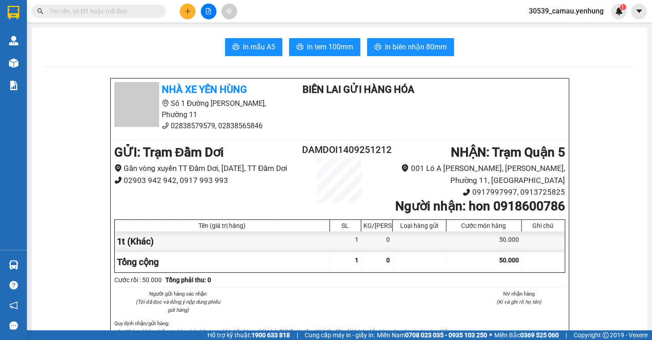
click at [181, 10] on button at bounding box center [188, 12] width 16 height 16
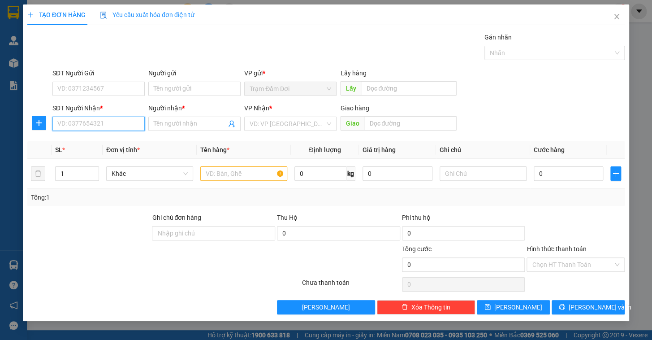
click at [98, 120] on input "SĐT Người Nhận *" at bounding box center [98, 123] width 92 height 14
drag, startPoint x: 141, startPoint y: 116, endPoint x: 194, endPoint y: 133, distance: 55.7
click at [157, 123] on div "SĐT Người Nhận * 033339500 0333395003 Người nhận * Tên người nhận VP Nhận * VD:…" at bounding box center [339, 118] width 576 height 31
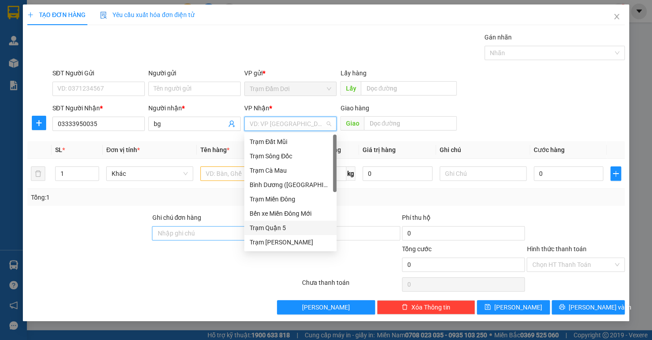
click at [263, 226] on div "Trạm Quận 5" at bounding box center [291, 228] width 82 height 10
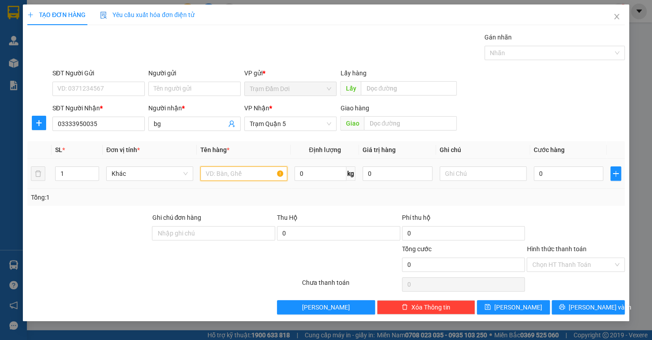
click at [228, 170] on input "text" at bounding box center [243, 173] width 87 height 14
click at [91, 170] on span "up" at bounding box center [93, 170] width 5 height 5
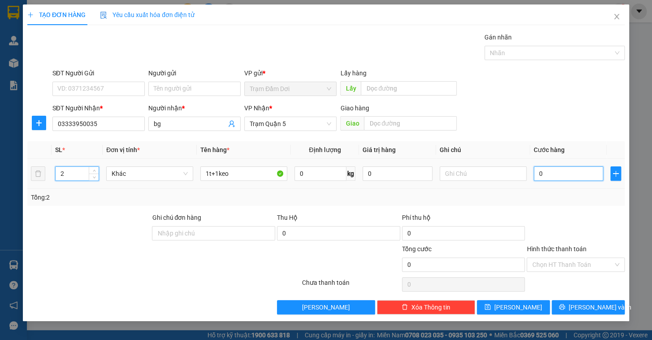
click at [567, 176] on input "0" at bounding box center [569, 173] width 70 height 14
click at [550, 197] on div "Tổng: 2" at bounding box center [326, 197] width 590 height 10
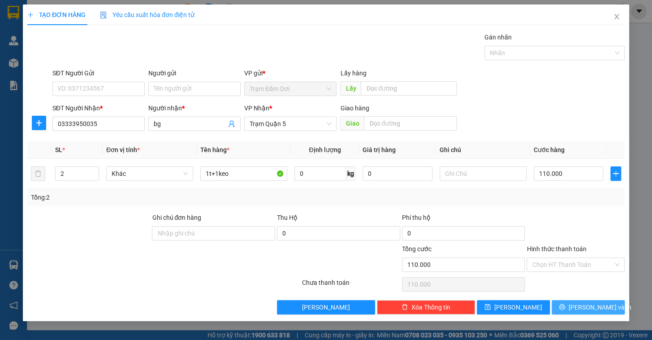
click at [575, 300] on button "[PERSON_NAME] và In" at bounding box center [587, 307] width 73 height 14
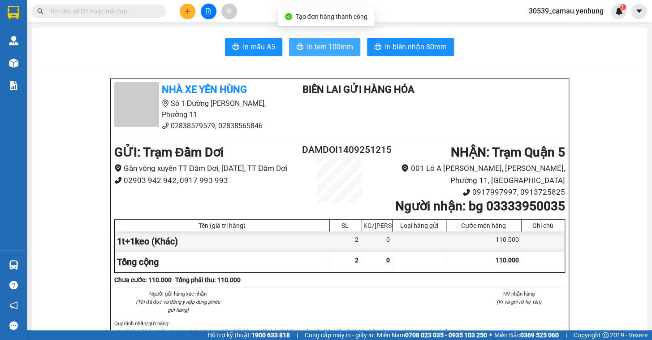
drag, startPoint x: 304, startPoint y: 42, endPoint x: 314, endPoint y: 47, distance: 11.2
click at [307, 42] on span "In tem 100mm" at bounding box center [330, 46] width 46 height 11
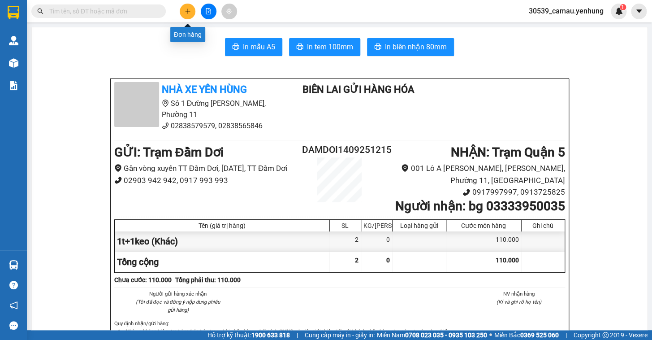
click at [185, 9] on icon "plus" at bounding box center [188, 11] width 6 height 6
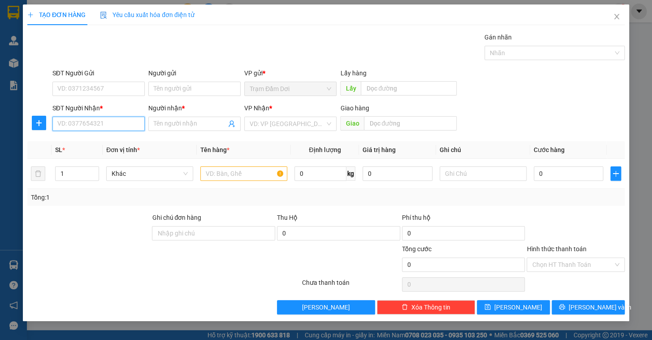
click at [100, 120] on input "SĐT Người Nhận *" at bounding box center [98, 123] width 92 height 14
click at [82, 141] on div "0903660722 - a" at bounding box center [99, 142] width 82 height 10
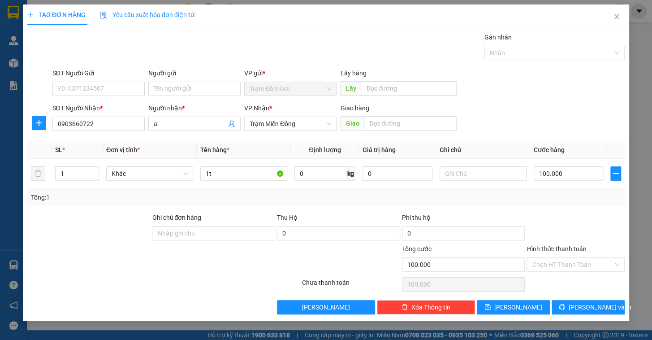
drag, startPoint x: 571, startPoint y: 198, endPoint x: 575, endPoint y: 242, distance: 44.5
click at [573, 198] on div "Tổng: 1" at bounding box center [326, 197] width 590 height 10
click at [588, 305] on span "[PERSON_NAME] và In" at bounding box center [599, 307] width 63 height 10
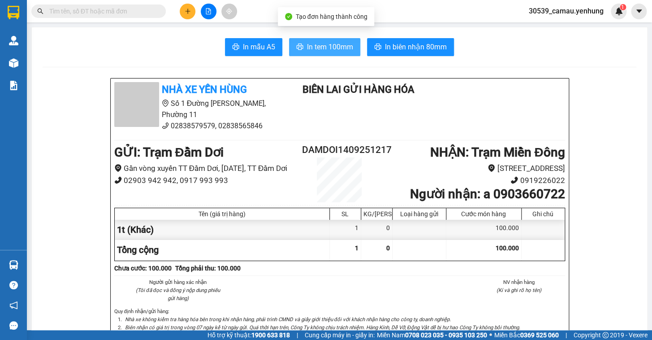
click at [318, 50] on span "In tem 100mm" at bounding box center [330, 46] width 46 height 11
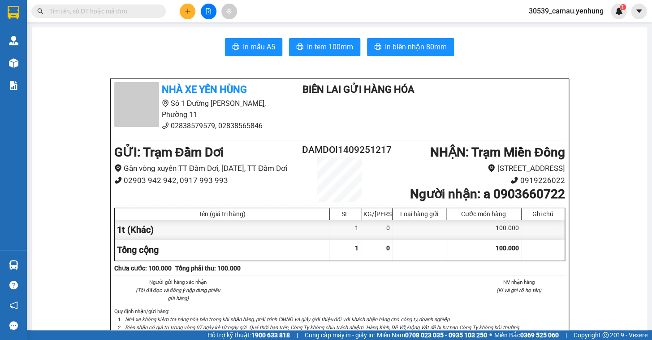
click at [184, 14] on button at bounding box center [188, 12] width 16 height 16
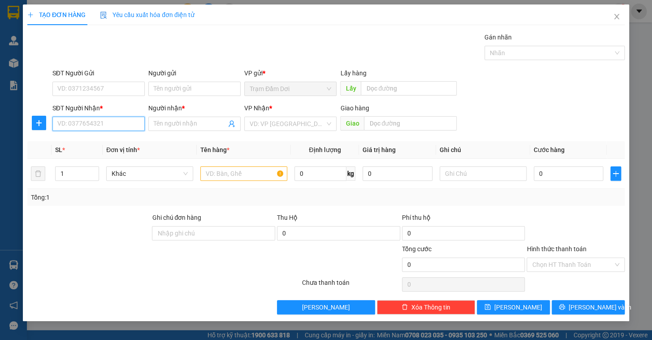
click at [111, 125] on input "SĐT Người Nhận *" at bounding box center [98, 123] width 92 height 14
click at [94, 143] on div "0945918748 - thuy" at bounding box center [99, 142] width 82 height 10
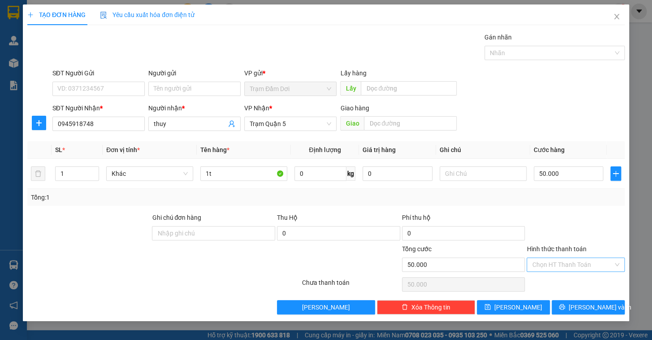
drag, startPoint x: 574, startPoint y: 265, endPoint x: 573, endPoint y: 270, distance: 5.2
click at [574, 265] on input "Hình thức thanh toán" at bounding box center [572, 264] width 81 height 13
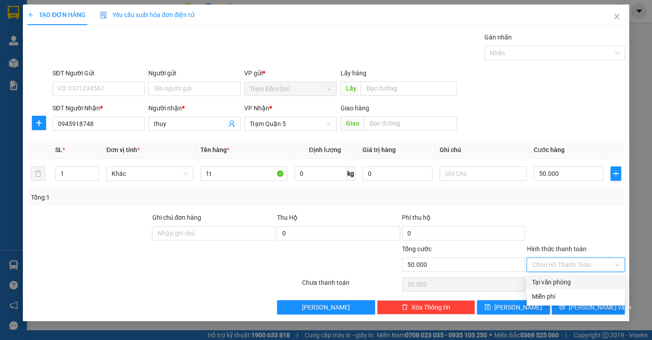
click at [569, 282] on div "Tại văn phòng" at bounding box center [575, 282] width 87 height 10
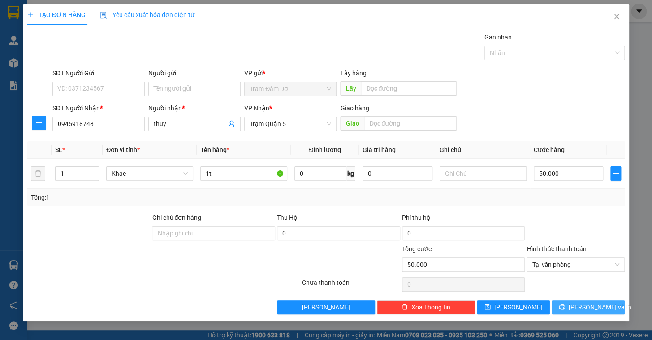
click at [575, 302] on button "[PERSON_NAME] và In" at bounding box center [587, 307] width 73 height 14
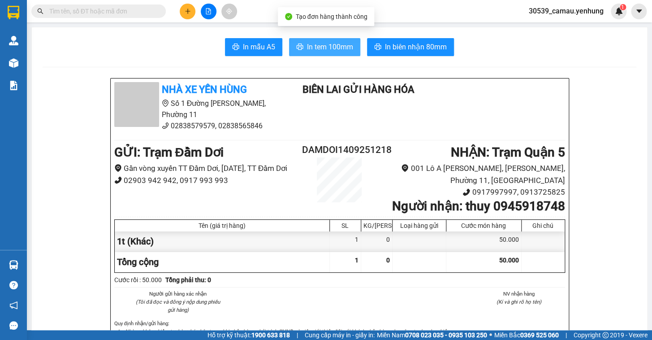
click at [340, 39] on button "In tem 100mm" at bounding box center [324, 47] width 71 height 18
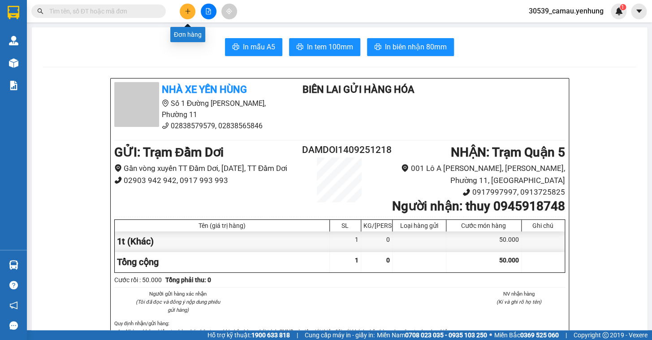
click at [185, 13] on icon "plus" at bounding box center [188, 11] width 6 height 6
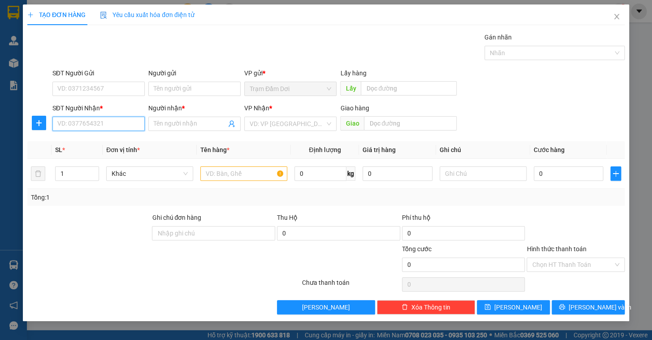
click at [90, 116] on input "SĐT Người Nhận *" at bounding box center [98, 123] width 92 height 14
click at [74, 143] on div "0943237457 - A" at bounding box center [99, 142] width 82 height 10
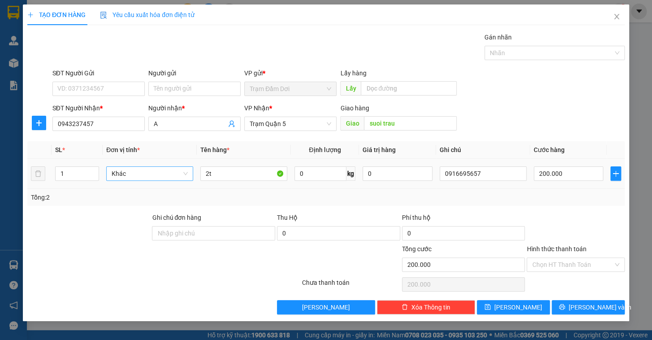
drag, startPoint x: 93, startPoint y: 175, endPoint x: 112, endPoint y: 178, distance: 19.1
click at [93, 176] on icon "down" at bounding box center [94, 177] width 3 height 3
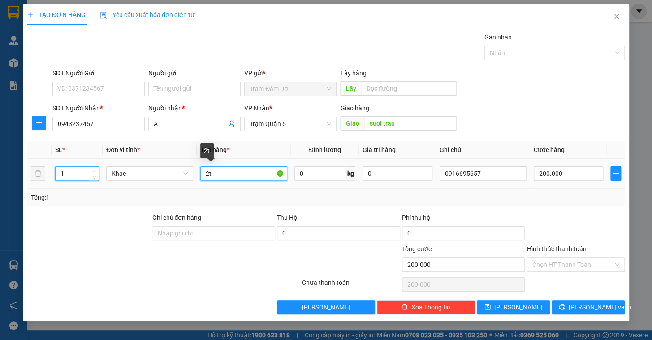
click at [233, 170] on input "2t" at bounding box center [243, 173] width 87 height 14
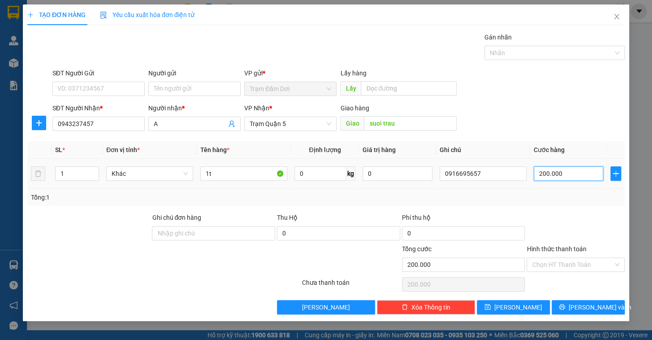
click at [584, 168] on input "200.000" at bounding box center [569, 173] width 70 height 14
click at [558, 216] on div at bounding box center [575, 227] width 100 height 31
click at [584, 310] on span "[PERSON_NAME] và In" at bounding box center [599, 307] width 63 height 10
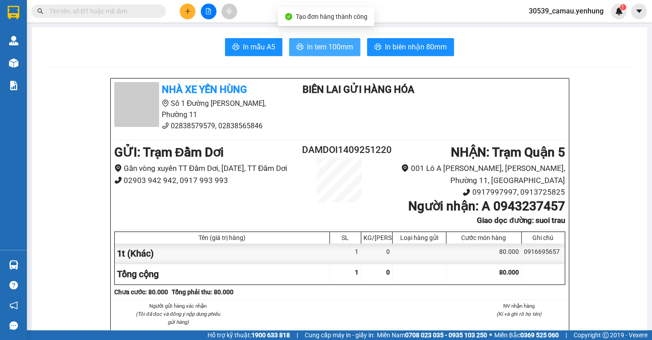
click at [317, 40] on button "In tem 100mm" at bounding box center [324, 47] width 71 height 18
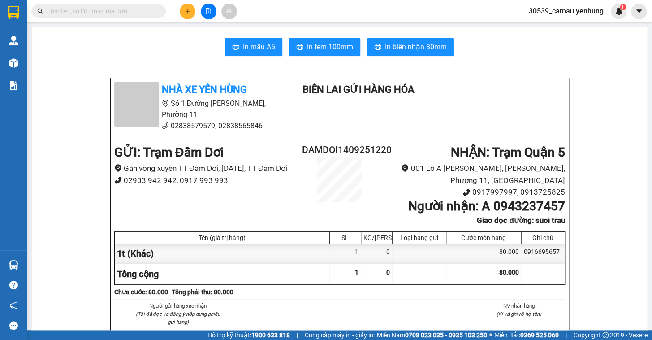
click at [188, 14] on button at bounding box center [188, 12] width 16 height 16
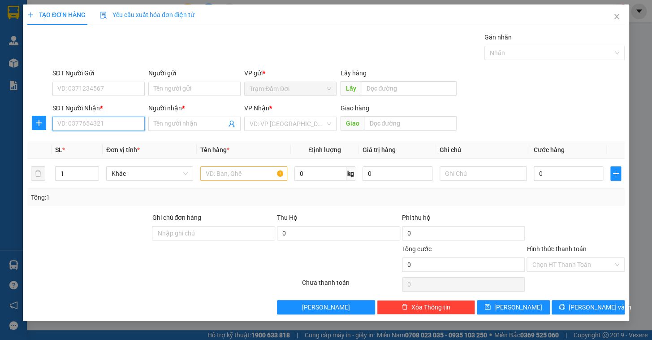
click at [113, 117] on input "SĐT Người Nhận *" at bounding box center [98, 123] width 92 height 14
click at [72, 142] on div "0935242443 - chi" at bounding box center [99, 142] width 82 height 10
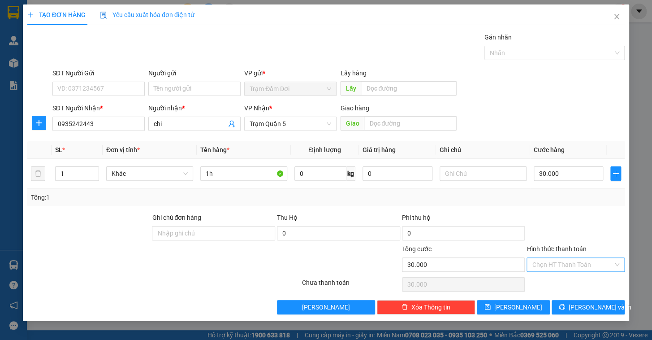
click at [578, 270] on input "Hình thức thanh toán" at bounding box center [572, 264] width 81 height 13
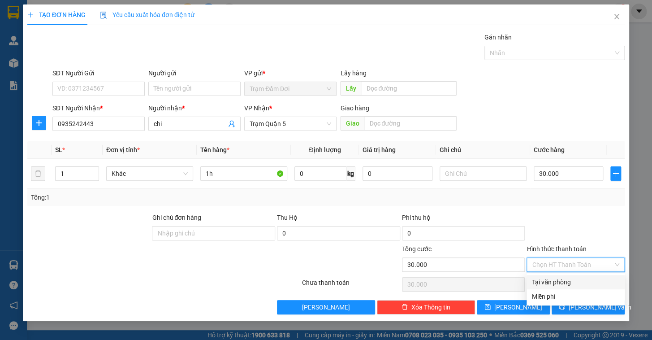
click at [578, 283] on div "Tại văn phòng" at bounding box center [575, 282] width 87 height 10
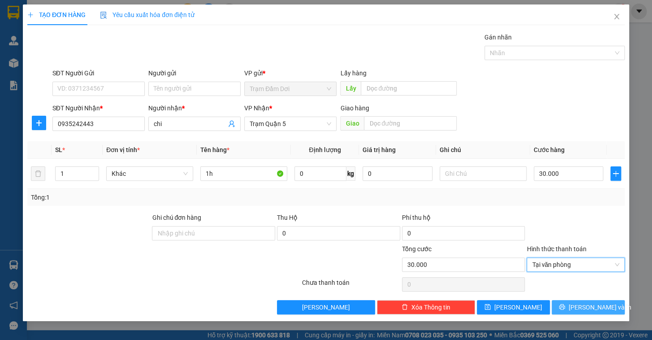
drag, startPoint x: 592, startPoint y: 304, endPoint x: 586, endPoint y: 304, distance: 5.8
click at [592, 304] on span "[PERSON_NAME] và In" at bounding box center [599, 307] width 63 height 10
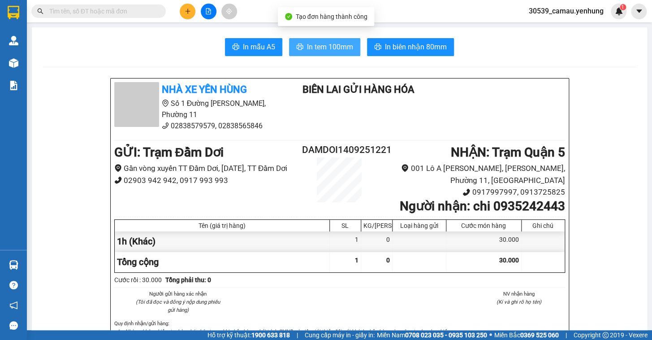
click at [301, 53] on button "In tem 100mm" at bounding box center [324, 47] width 71 height 18
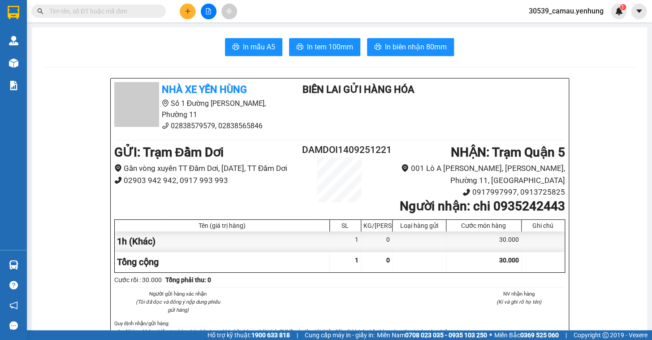
click at [183, 10] on button at bounding box center [188, 12] width 16 height 16
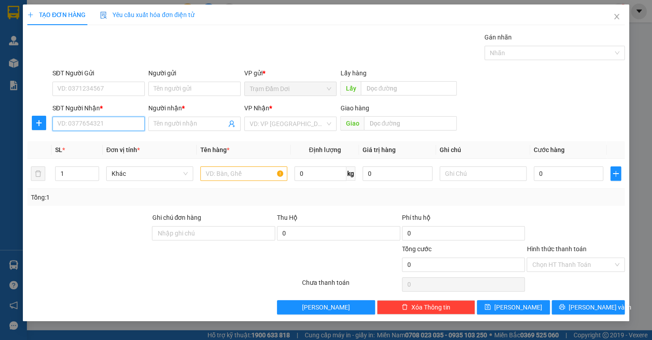
click at [73, 125] on input "SĐT Người Nhận *" at bounding box center [98, 123] width 92 height 14
click at [184, 119] on input "Người nhận *" at bounding box center [190, 124] width 73 height 10
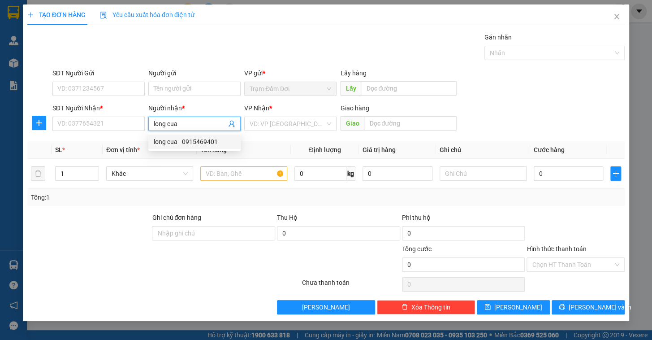
click at [174, 142] on div "long cua - 0915469401" at bounding box center [195, 142] width 82 height 10
click at [284, 123] on input "search" at bounding box center [287, 123] width 75 height 13
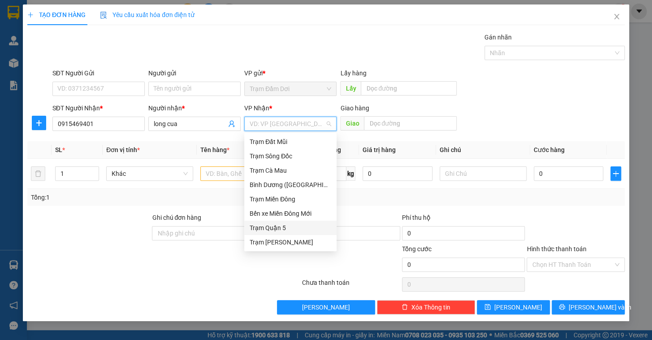
drag, startPoint x: 281, startPoint y: 230, endPoint x: 251, endPoint y: 208, distance: 37.5
click at [280, 231] on div "Trạm Quận 5" at bounding box center [291, 228] width 82 height 10
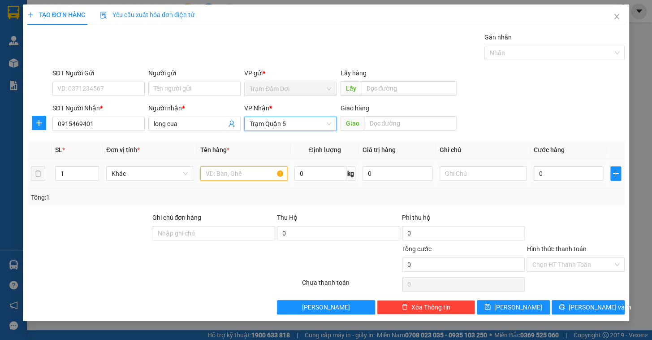
click at [235, 176] on input "text" at bounding box center [243, 173] width 87 height 14
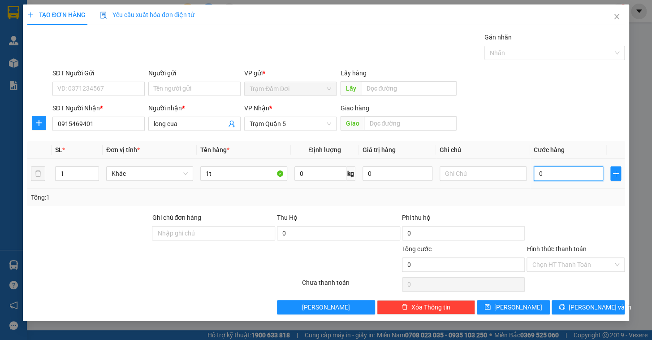
click at [560, 175] on input "0" at bounding box center [569, 173] width 70 height 14
click at [573, 221] on div at bounding box center [575, 227] width 100 height 31
click at [587, 306] on span "[PERSON_NAME] và In" at bounding box center [599, 307] width 63 height 10
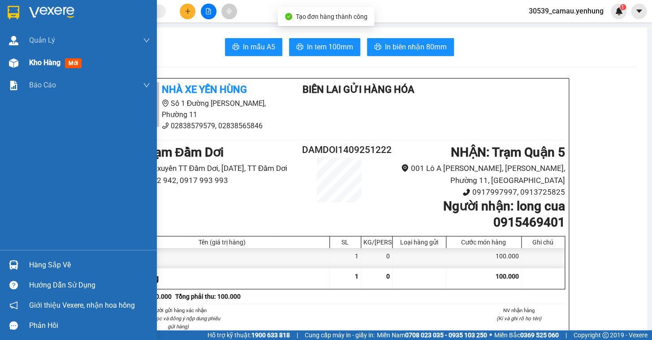
click at [25, 63] on div "Kho hàng mới" at bounding box center [78, 63] width 157 height 22
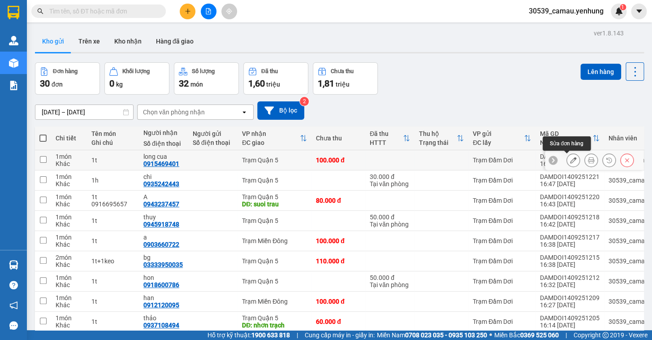
click at [570, 158] on icon at bounding box center [573, 160] width 6 height 6
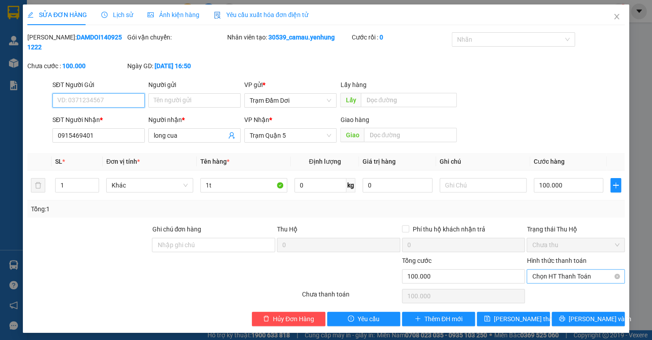
click at [566, 269] on span "Chọn HT Thanh Toán" at bounding box center [575, 275] width 87 height 13
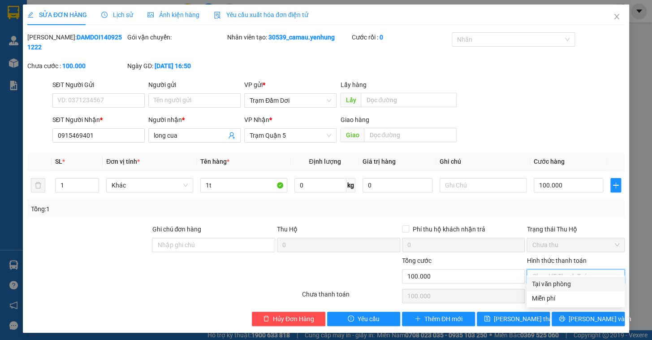
drag, startPoint x: 568, startPoint y: 283, endPoint x: 573, endPoint y: 293, distance: 11.4
click at [568, 283] on div "Tại văn phòng" at bounding box center [575, 284] width 87 height 10
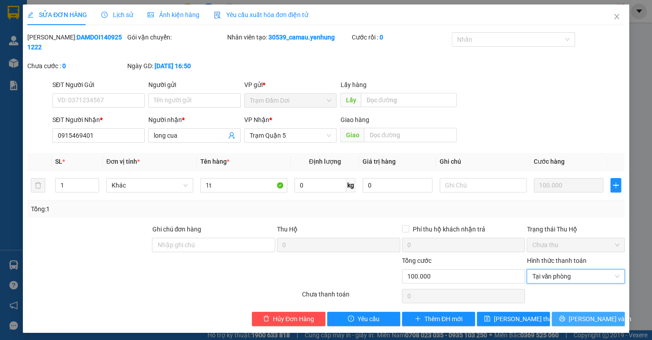
click at [589, 314] on span "[PERSON_NAME] và In" at bounding box center [599, 319] width 63 height 10
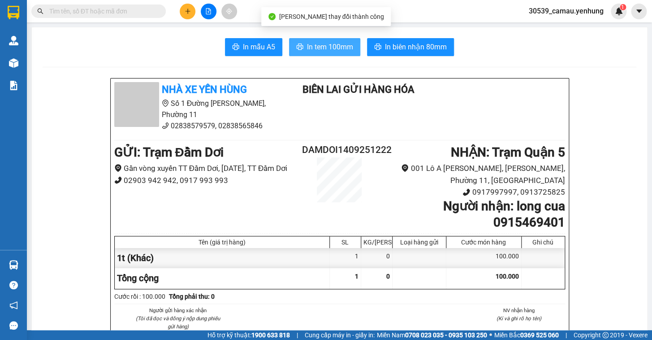
click at [339, 53] on button "In tem 100mm" at bounding box center [324, 47] width 71 height 18
drag, startPoint x: 193, startPoint y: 4, endPoint x: 192, endPoint y: 12, distance: 7.7
click at [193, 4] on div at bounding box center [208, 12] width 67 height 16
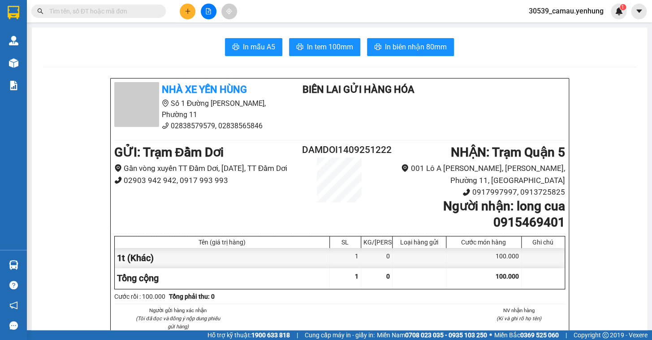
click at [192, 12] on button at bounding box center [188, 12] width 16 height 16
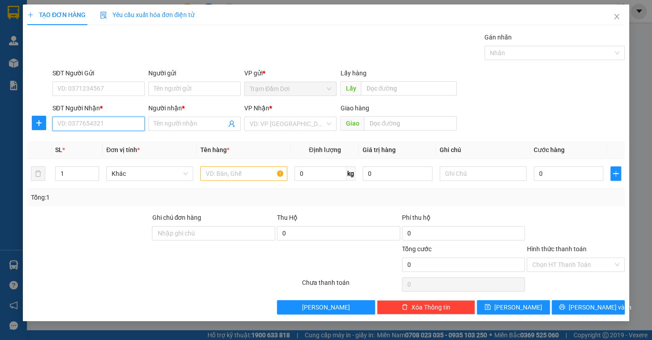
click at [83, 125] on input "SĐT Người Nhận *" at bounding box center [98, 123] width 92 height 14
click at [83, 140] on div "0918583370 - tai.." at bounding box center [99, 142] width 82 height 10
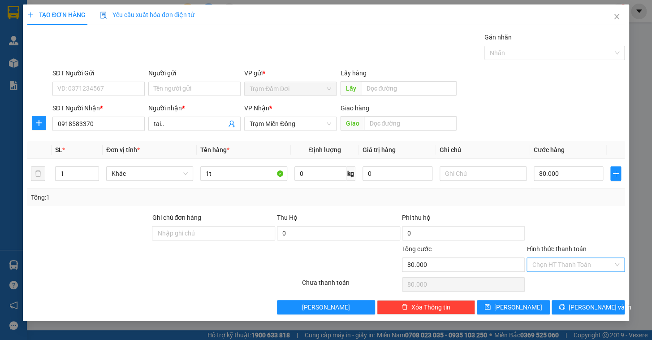
click at [569, 265] on input "Hình thức thanh toán" at bounding box center [572, 264] width 81 height 13
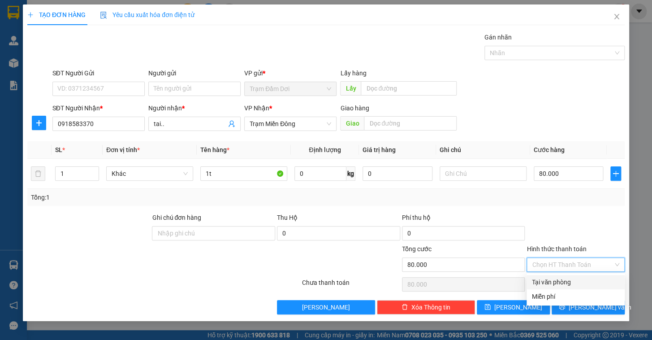
click at [560, 284] on div "Tại văn phòng" at bounding box center [575, 282] width 87 height 10
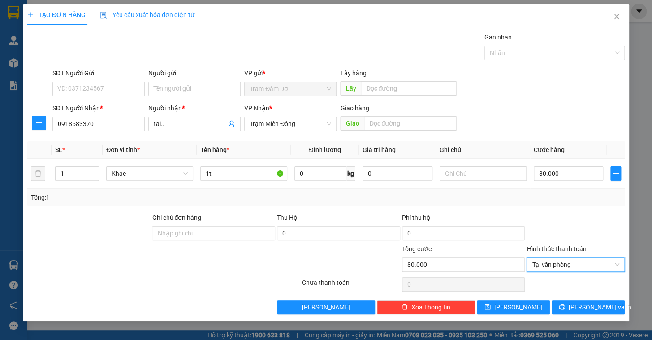
click at [577, 315] on div "TẠO ĐƠN HÀNG Yêu cầu xuất hóa đơn điện tử Transit Pickup Surcharge Ids Transit …" at bounding box center [326, 162] width 606 height 316
click at [577, 309] on button "[PERSON_NAME] và In" at bounding box center [587, 307] width 73 height 14
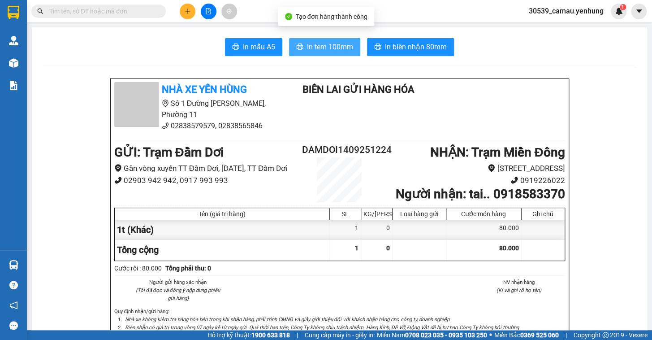
click at [328, 48] on span "In tem 100mm" at bounding box center [330, 46] width 46 height 11
click at [185, 9] on icon "plus" at bounding box center [188, 11] width 6 height 6
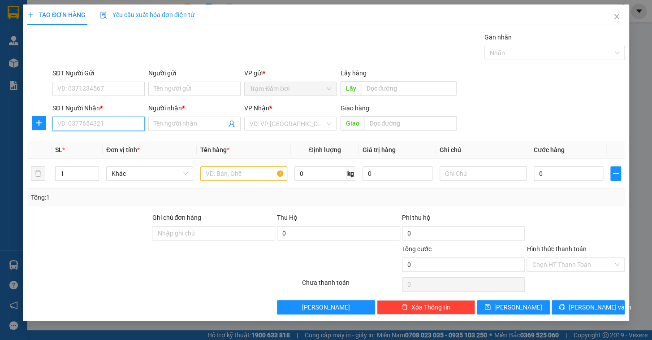
click at [108, 121] on input "SĐT Người Nhận *" at bounding box center [98, 123] width 92 height 14
click at [85, 141] on div "0907010533 - bi tran" at bounding box center [99, 142] width 82 height 10
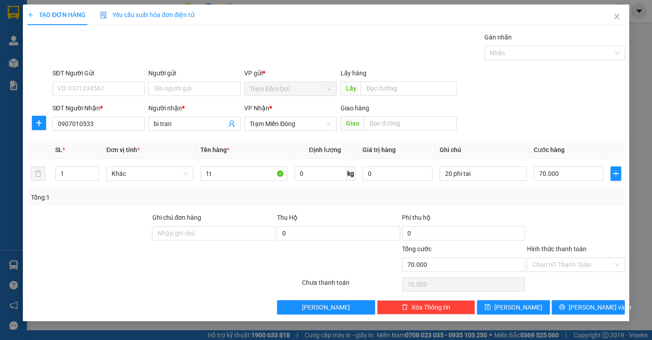
click at [573, 190] on div "Tổng: 1" at bounding box center [325, 197] width 597 height 17
drag, startPoint x: 571, startPoint y: 262, endPoint x: 569, endPoint y: 270, distance: 8.7
click at [571, 263] on input "Hình thức thanh toán" at bounding box center [572, 264] width 81 height 13
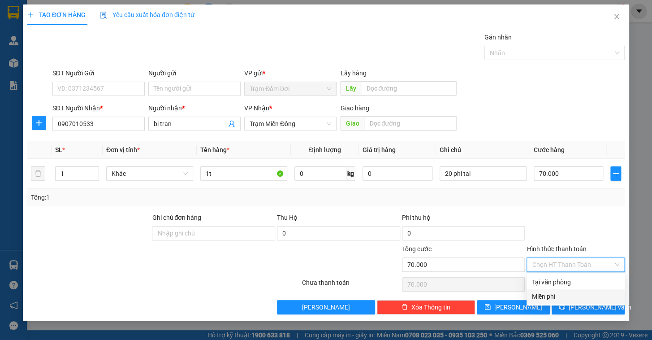
click at [586, 314] on div "TẠO ĐƠN HÀNG Yêu cầu xuất hóa đơn điện tử Transit Pickup Surcharge Ids Transit …" at bounding box center [326, 162] width 606 height 316
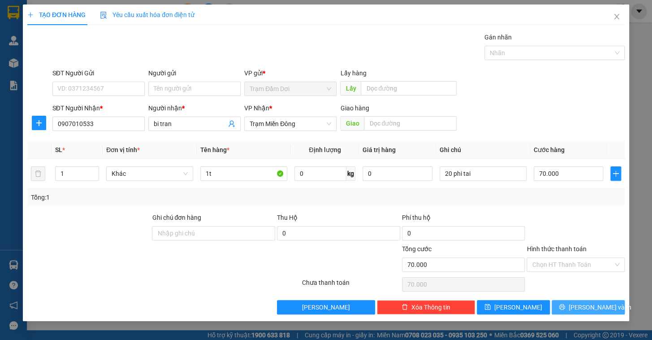
click at [584, 308] on span "[PERSON_NAME] và In" at bounding box center [599, 307] width 63 height 10
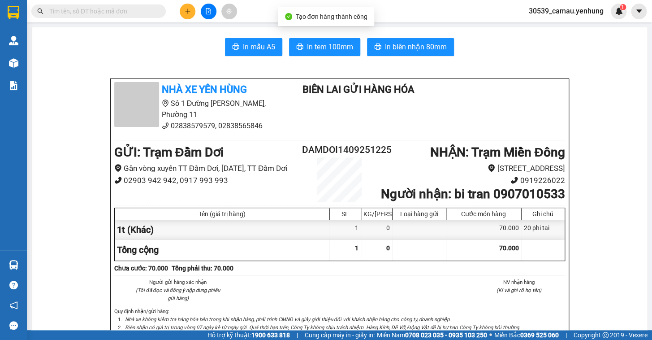
click at [328, 38] on button "In tem 100mm" at bounding box center [324, 47] width 71 height 18
click at [194, 12] on button at bounding box center [188, 12] width 16 height 16
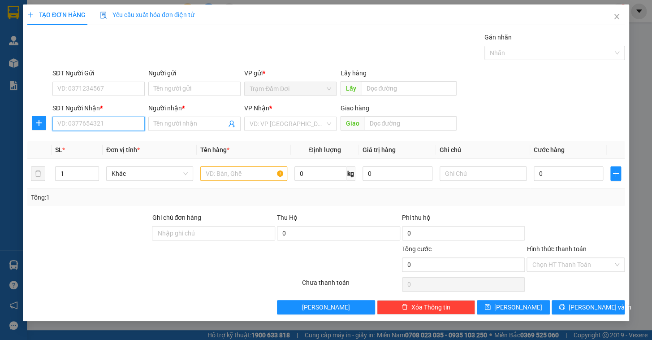
click at [90, 121] on input "SĐT Người Nhận *" at bounding box center [98, 123] width 92 height 14
click at [90, 144] on div "0327457581 - truc" at bounding box center [99, 142] width 82 height 10
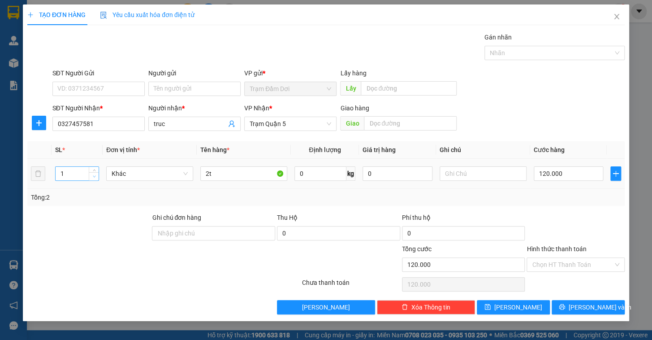
click at [91, 176] on span "down" at bounding box center [93, 176] width 5 height 5
click at [228, 176] on input "2t" at bounding box center [243, 173] width 87 height 14
click at [556, 176] on input "120.000" at bounding box center [569, 173] width 70 height 14
drag, startPoint x: 568, startPoint y: 199, endPoint x: 584, endPoint y: 232, distance: 36.5
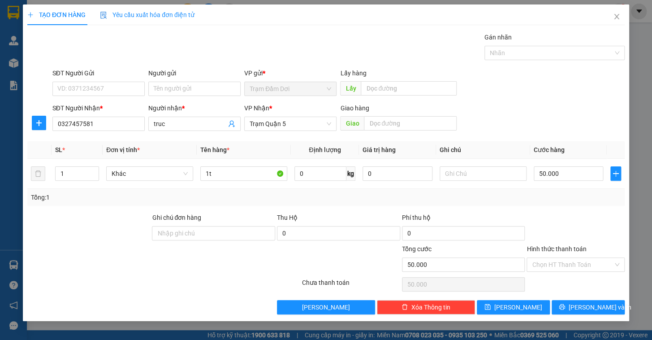
click at [568, 201] on div "Tổng: 1" at bounding box center [326, 197] width 590 height 10
click at [588, 264] on input "Hình thức thanh toán" at bounding box center [572, 264] width 81 height 13
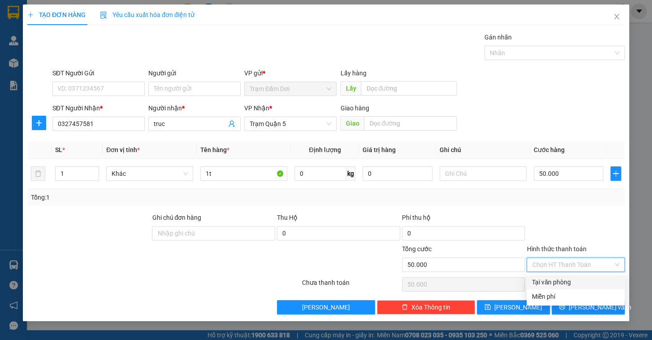
click at [583, 280] on div "Tại văn phòng" at bounding box center [575, 282] width 87 height 10
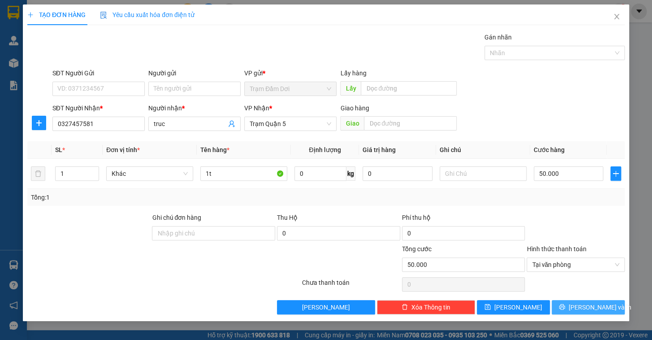
click at [586, 306] on span "[PERSON_NAME] và In" at bounding box center [599, 307] width 63 height 10
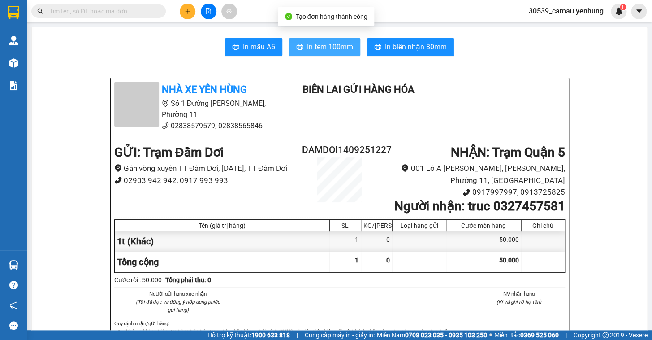
click at [325, 48] on span "In tem 100mm" at bounding box center [330, 46] width 46 height 11
click at [189, 10] on icon "plus" at bounding box center [188, 11] width 6 height 6
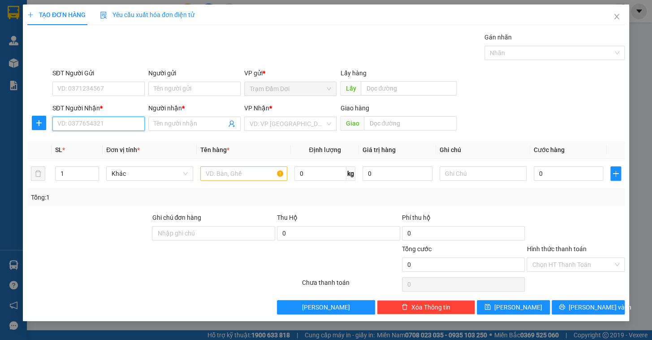
click at [116, 123] on input "SĐT Người Nhận *" at bounding box center [98, 123] width 92 height 14
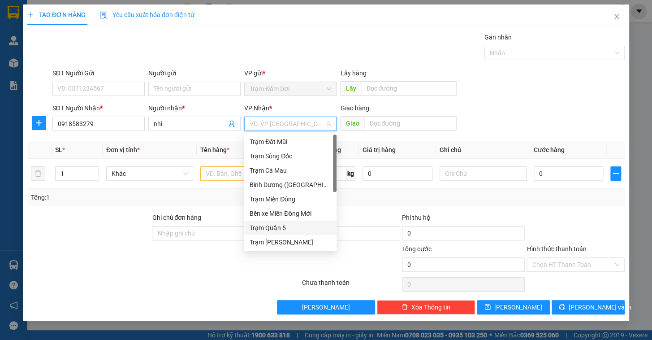
click at [281, 228] on div "Trạm Quận 5" at bounding box center [291, 228] width 82 height 10
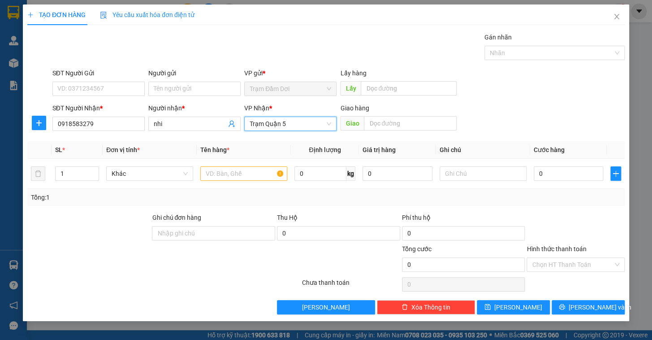
click at [282, 125] on span "Trạm Quận 5" at bounding box center [291, 123] width 82 height 13
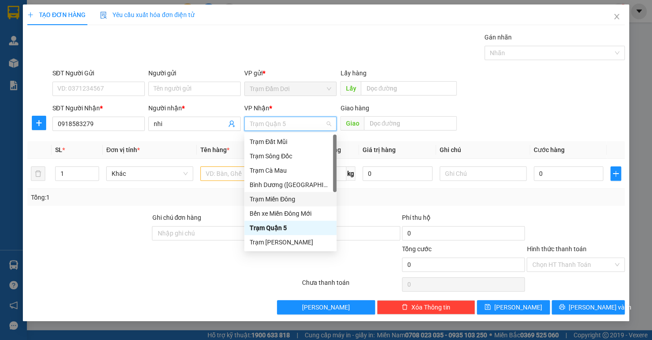
click at [280, 198] on div "Trạm Miền Đông" at bounding box center [291, 199] width 82 height 10
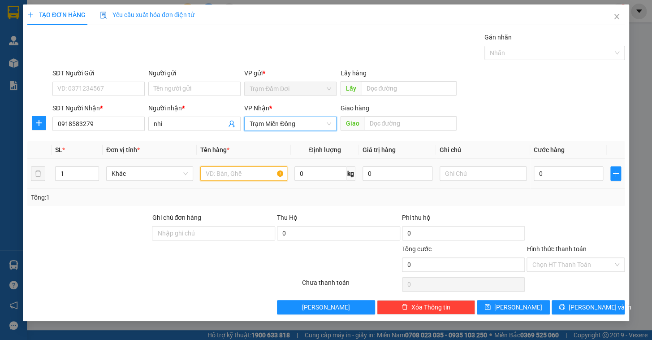
click at [234, 173] on input "text" at bounding box center [243, 173] width 87 height 14
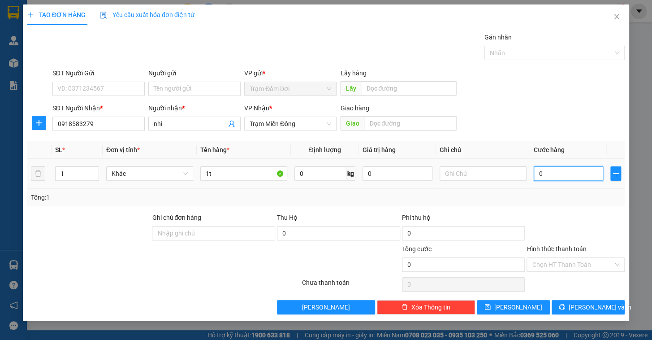
click at [549, 172] on input "0" at bounding box center [569, 173] width 70 height 14
click at [569, 233] on div at bounding box center [575, 227] width 100 height 31
click at [580, 268] on input "Hình thức thanh toán" at bounding box center [572, 264] width 81 height 13
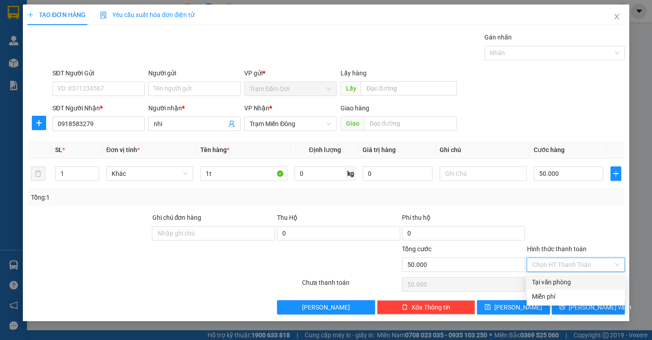
click at [575, 283] on div "Tại văn phòng" at bounding box center [575, 282] width 87 height 10
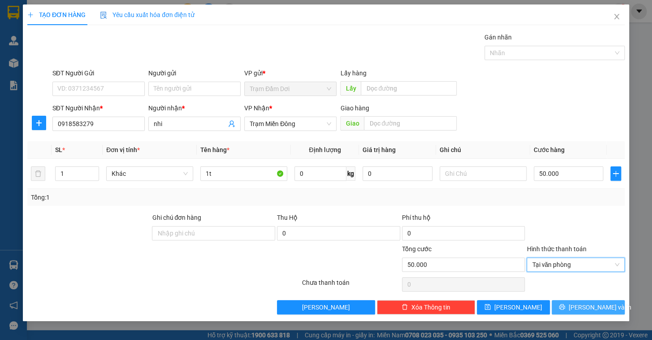
click at [584, 308] on span "[PERSON_NAME] và In" at bounding box center [599, 307] width 63 height 10
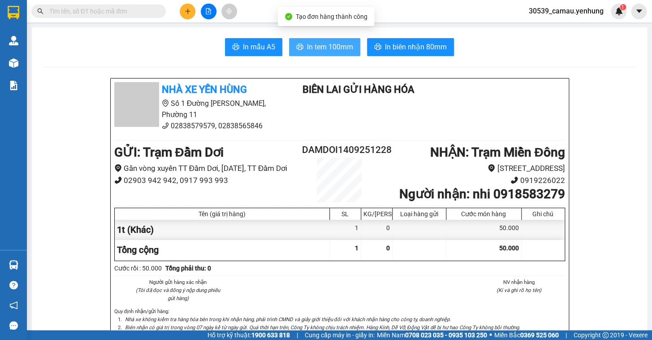
click at [318, 50] on span "In tem 100mm" at bounding box center [330, 46] width 46 height 11
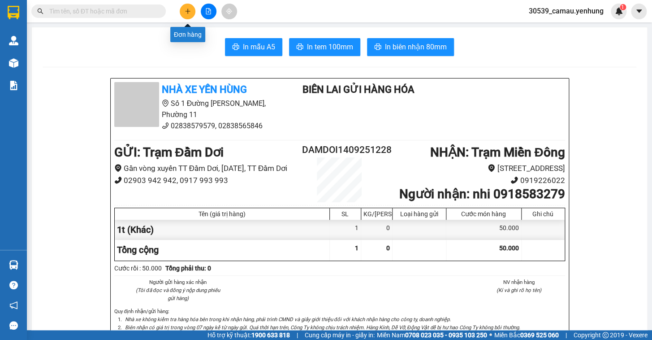
click at [192, 11] on button at bounding box center [188, 12] width 16 height 16
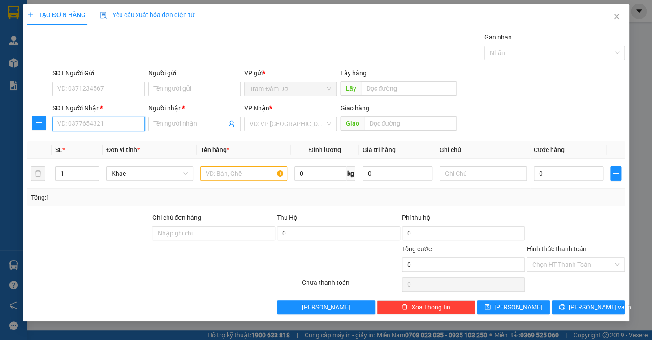
click at [114, 121] on input "SĐT Người Nhận *" at bounding box center [98, 123] width 92 height 14
click at [112, 125] on input "SĐT Người Nhận *" at bounding box center [98, 123] width 92 height 14
click at [89, 122] on input "SĐT Người Nhận *" at bounding box center [98, 123] width 92 height 14
click at [125, 125] on input "0903029" at bounding box center [98, 123] width 92 height 14
click at [120, 141] on div "0903092909 - quyen" at bounding box center [99, 142] width 82 height 10
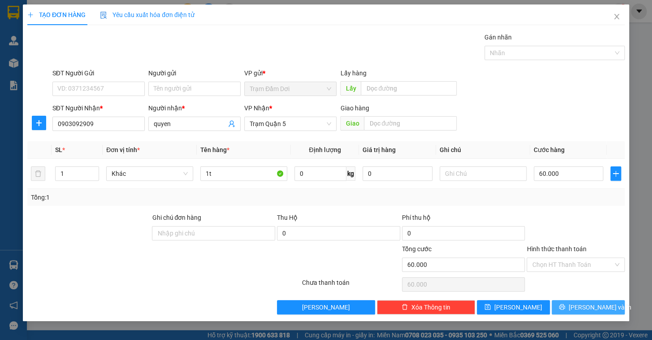
click at [565, 304] on button "[PERSON_NAME] và In" at bounding box center [587, 307] width 73 height 14
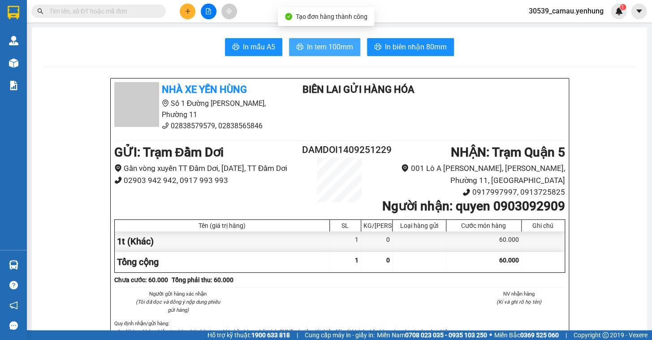
click at [327, 53] on button "In tem 100mm" at bounding box center [324, 47] width 71 height 18
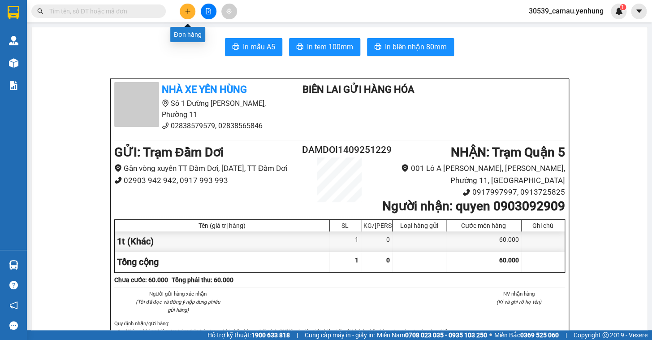
click at [187, 7] on button at bounding box center [188, 12] width 16 height 16
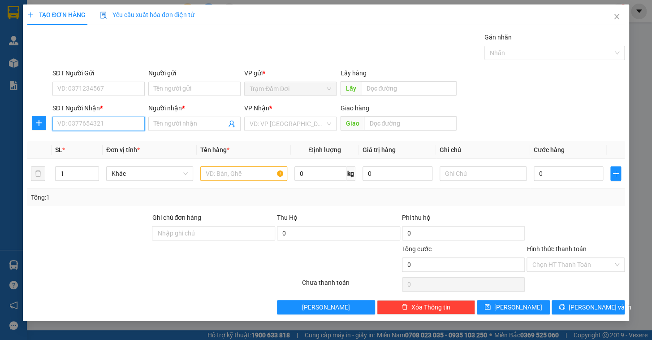
click at [108, 123] on input "SĐT Người Nhận *" at bounding box center [98, 123] width 92 height 14
click at [59, 123] on input "SĐT Người Nhận *" at bounding box center [98, 123] width 92 height 14
click at [78, 142] on div "0942487323 - lễ" at bounding box center [99, 142] width 82 height 10
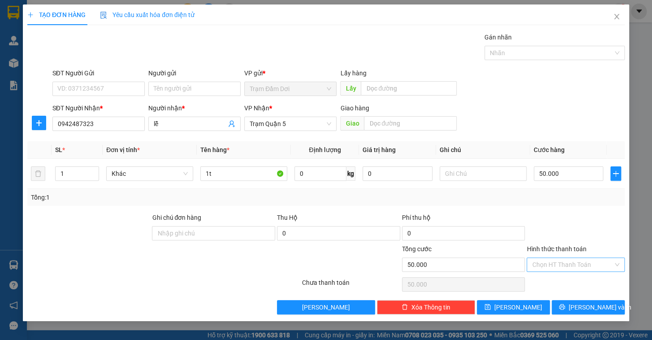
click at [558, 260] on input "Hình thức thanh toán" at bounding box center [572, 264] width 81 height 13
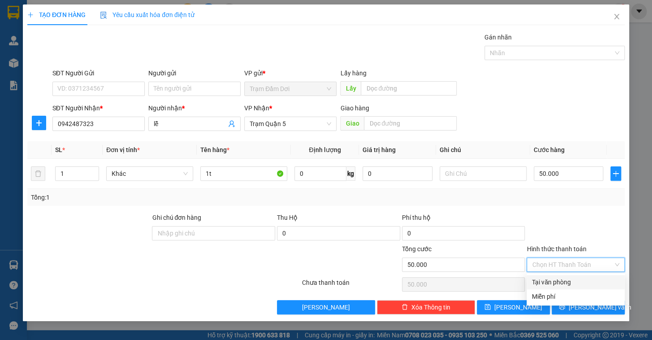
click at [563, 282] on div "Tại văn phòng" at bounding box center [575, 282] width 87 height 10
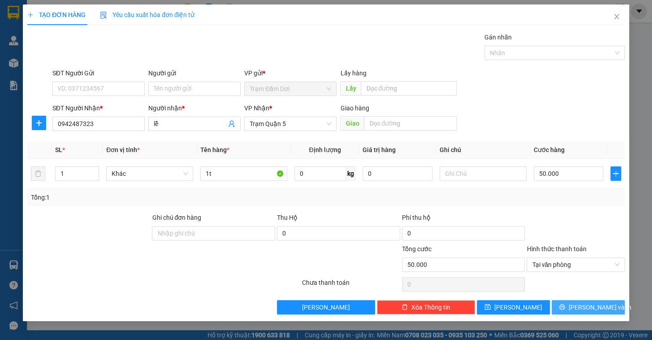
click at [569, 306] on button "[PERSON_NAME] và In" at bounding box center [587, 307] width 73 height 14
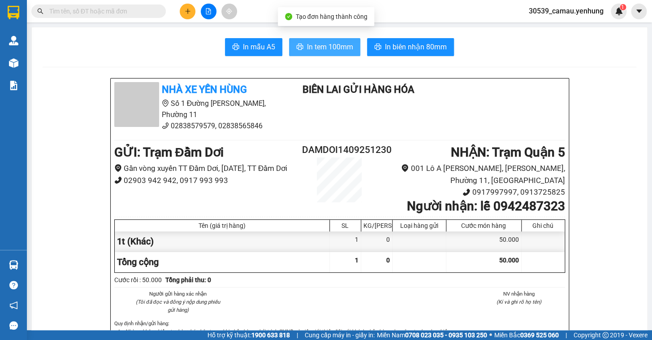
click at [313, 49] on span "In tem 100mm" at bounding box center [330, 46] width 46 height 11
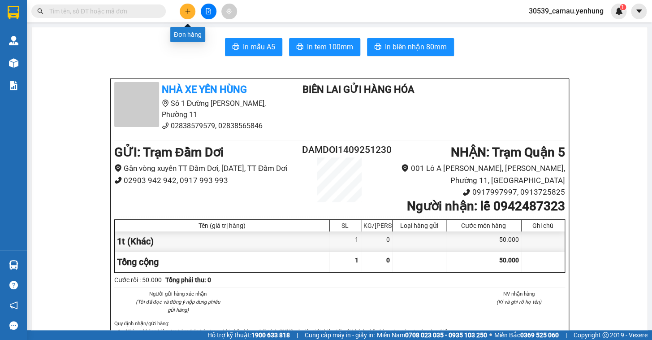
click at [190, 9] on icon "plus" at bounding box center [188, 11] width 6 height 6
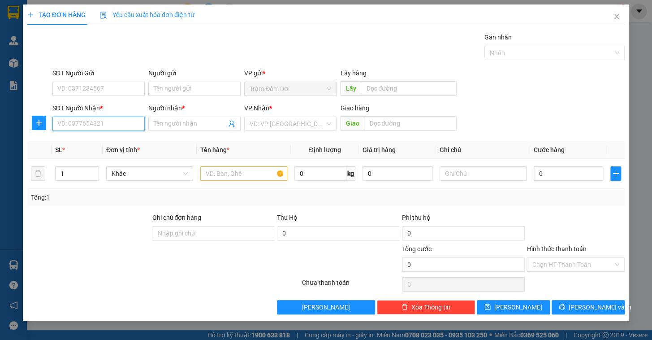
click at [121, 125] on input "SĐT Người Nhận *" at bounding box center [98, 123] width 92 height 14
click at [98, 122] on input "SĐT Người Nhận *" at bounding box center [98, 123] width 92 height 14
click at [86, 124] on input "SĐT Người Nhận *" at bounding box center [98, 123] width 92 height 14
click at [98, 142] on div "0976019357 - phuc" at bounding box center [99, 142] width 82 height 10
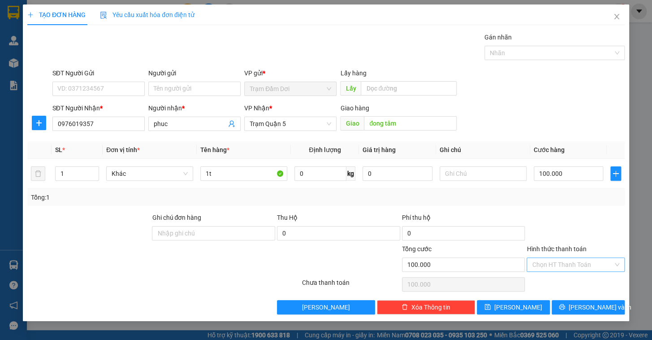
click at [566, 263] on input "Hình thức thanh toán" at bounding box center [572, 264] width 81 height 13
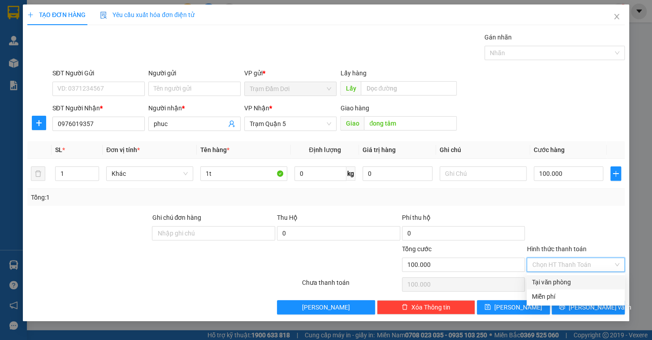
click at [561, 280] on div "Tại văn phòng" at bounding box center [575, 282] width 87 height 10
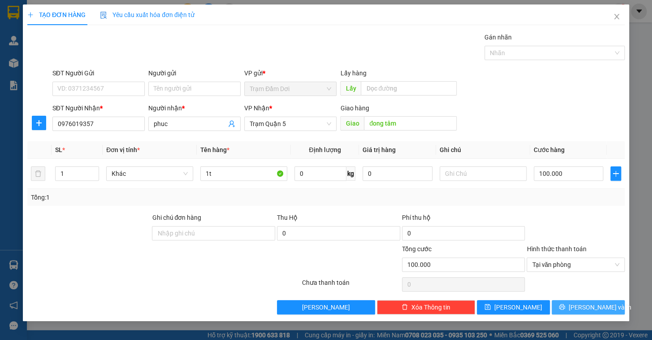
click at [572, 301] on button "[PERSON_NAME] và In" at bounding box center [587, 307] width 73 height 14
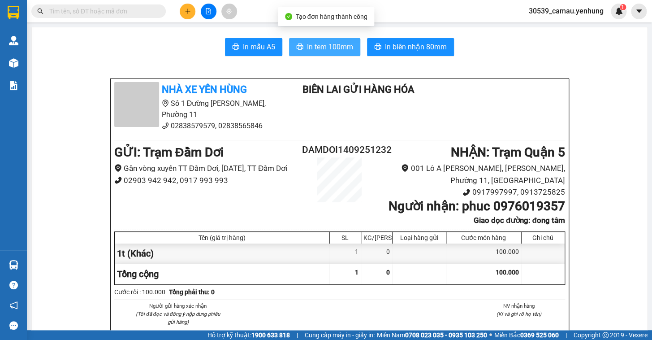
click at [335, 47] on span "In tem 100mm" at bounding box center [330, 46] width 46 height 11
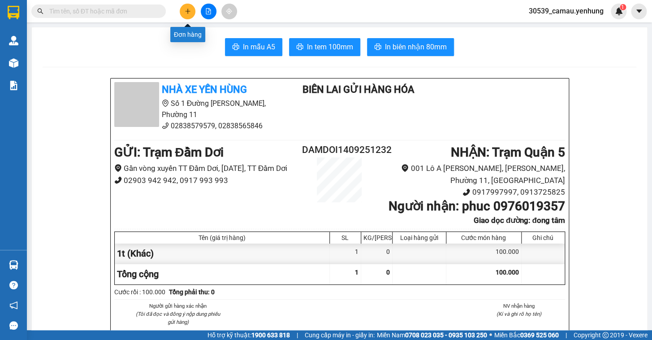
click at [191, 13] on button at bounding box center [188, 12] width 16 height 16
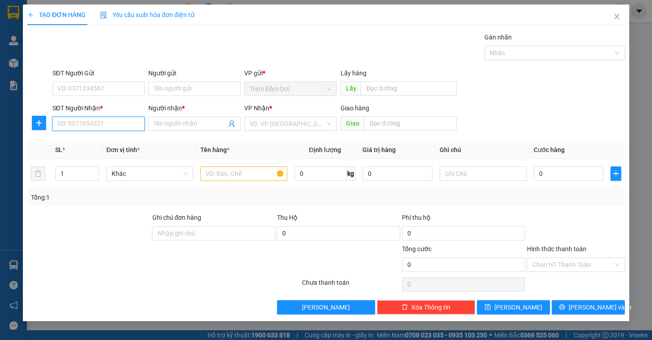
click at [99, 129] on input "SĐT Người Nhận *" at bounding box center [98, 123] width 92 height 14
click at [93, 127] on input "SĐT Người Nhận *" at bounding box center [98, 123] width 92 height 14
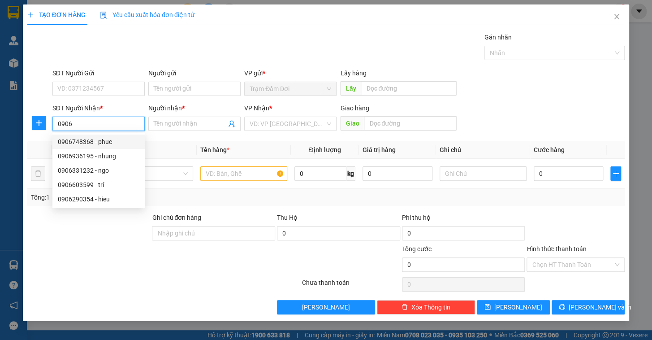
click at [95, 144] on div "0906748368 - phuc" at bounding box center [99, 142] width 82 height 10
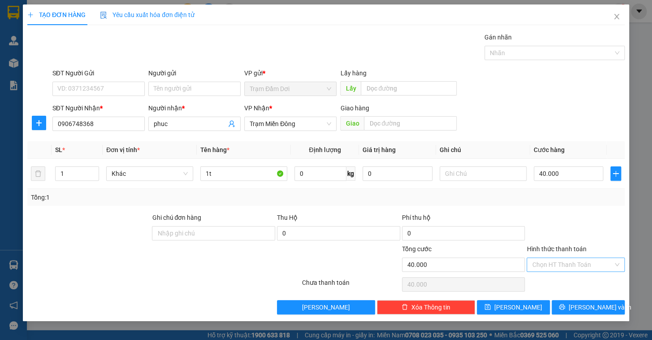
click at [562, 264] on input "Hình thức thanh toán" at bounding box center [572, 264] width 81 height 13
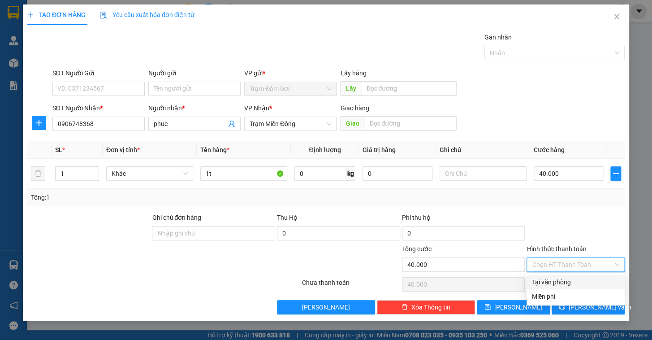
click at [562, 279] on div "Tại văn phòng" at bounding box center [575, 282] width 87 height 10
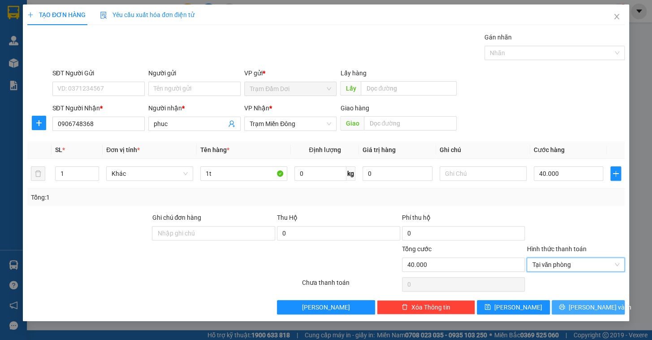
click at [568, 302] on div "Transit Pickup Surcharge Ids Transit Deliver Surcharge Ids Transit Deliver Surc…" at bounding box center [325, 173] width 597 height 282
click at [572, 311] on button "[PERSON_NAME] và In" at bounding box center [587, 307] width 73 height 14
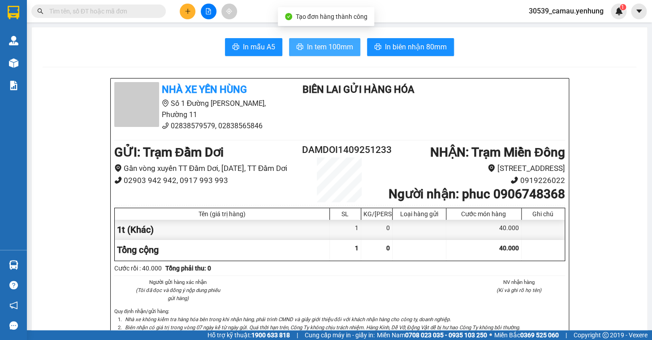
click at [310, 47] on span "In tem 100mm" at bounding box center [330, 46] width 46 height 11
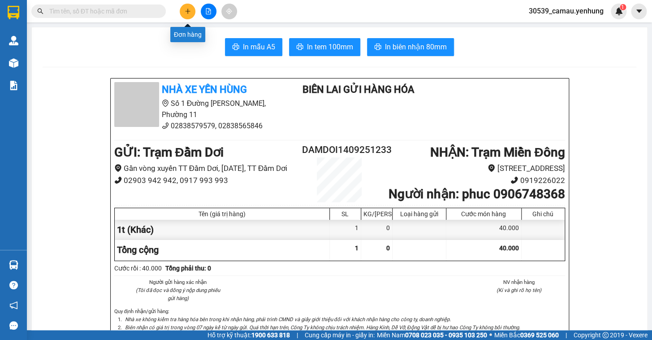
click at [188, 7] on button at bounding box center [188, 12] width 16 height 16
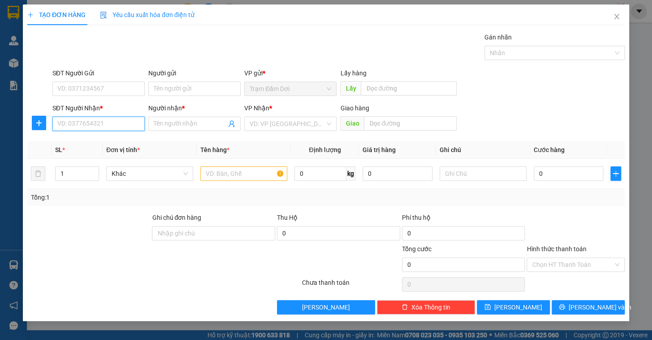
click at [121, 126] on input "SĐT Người Nhận *" at bounding box center [98, 123] width 92 height 14
click at [94, 127] on input "SĐT Người Nhận *" at bounding box center [98, 123] width 92 height 14
click at [112, 126] on input "SĐT Người Nhận *" at bounding box center [98, 123] width 92 height 14
click at [112, 121] on input "SĐT Người Nhận *" at bounding box center [98, 123] width 92 height 14
click at [72, 123] on input "SĐT Người Nhận *" at bounding box center [98, 123] width 92 height 14
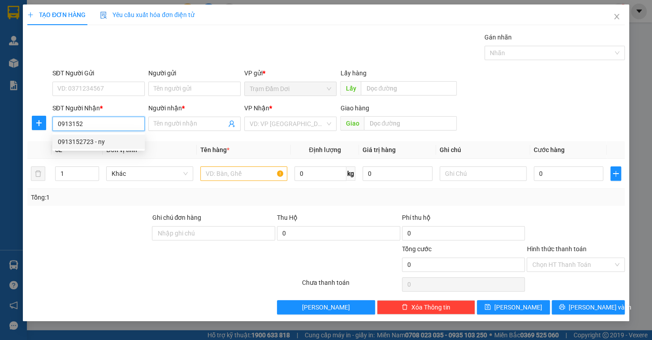
click at [89, 143] on div "0913152723 - ny" at bounding box center [99, 142] width 82 height 10
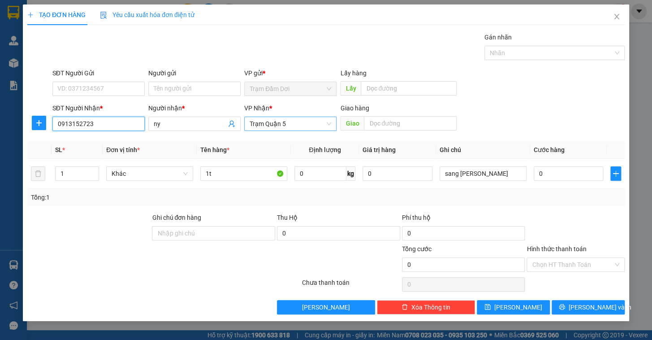
click at [314, 123] on span "Trạm Quận 5" at bounding box center [291, 123] width 82 height 13
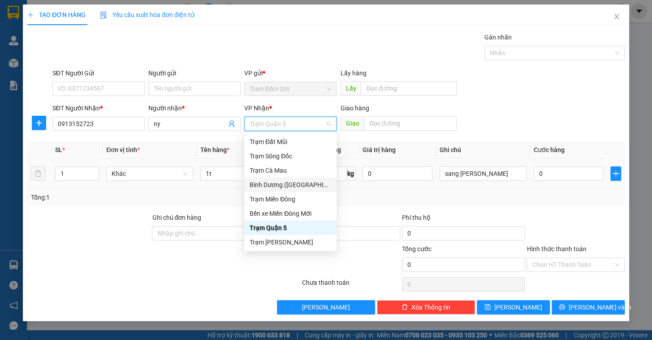
drag, startPoint x: 289, startPoint y: 184, endPoint x: 276, endPoint y: 181, distance: 13.2
click at [289, 184] on div "Bình Dương ([GEOGRAPHIC_DATA])" at bounding box center [291, 185] width 82 height 10
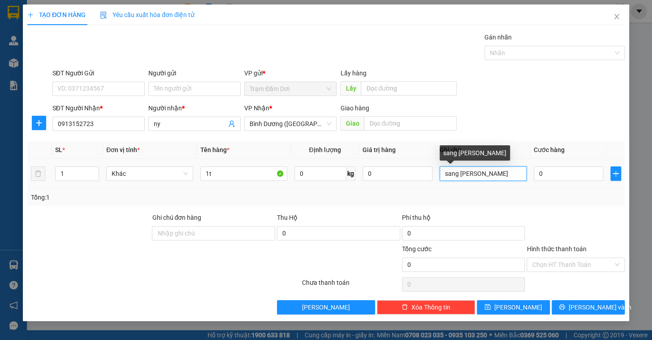
click at [508, 178] on input "sang [PERSON_NAME]" at bounding box center [482, 173] width 87 height 14
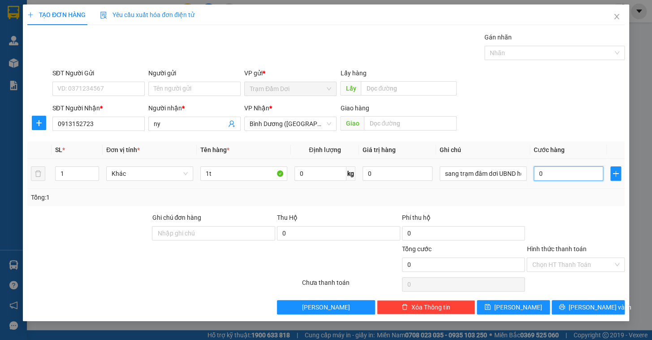
click at [574, 179] on input "0" at bounding box center [569, 173] width 70 height 14
click at [560, 207] on div "Transit Pickup Surcharge Ids Transit Deliver Surcharge Ids Transit Deliver Surc…" at bounding box center [325, 173] width 597 height 282
click at [580, 267] on input "Hình thức thanh toán" at bounding box center [572, 264] width 81 height 13
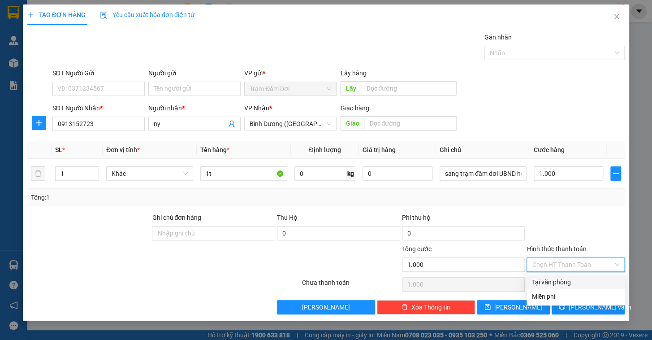
click at [581, 224] on div at bounding box center [575, 227] width 100 height 31
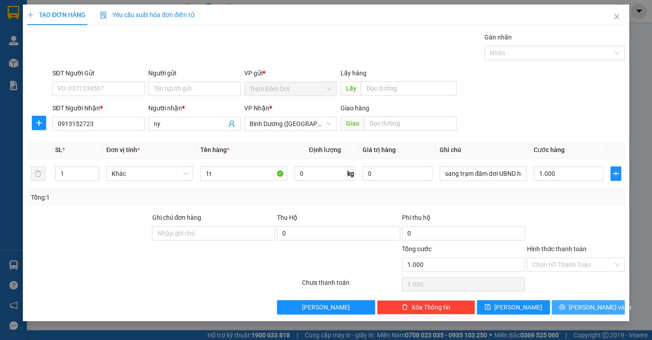
click at [592, 304] on span "[PERSON_NAME] và In" at bounding box center [599, 307] width 63 height 10
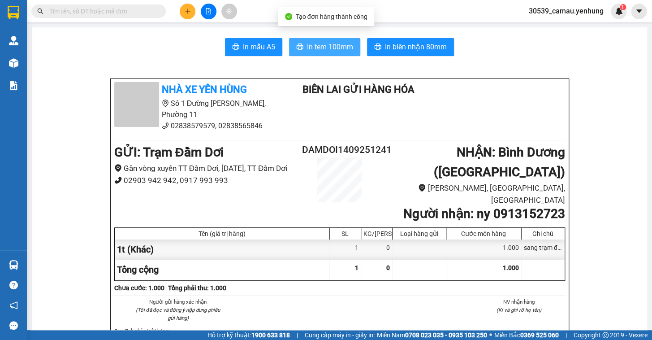
click at [319, 49] on span "In tem 100mm" at bounding box center [330, 46] width 46 height 11
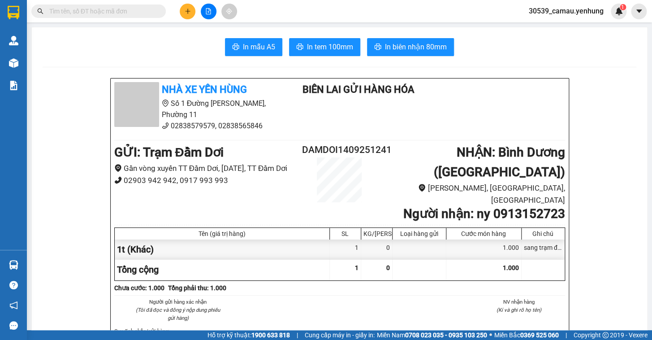
click at [188, 13] on icon "plus" at bounding box center [188, 11] width 6 height 6
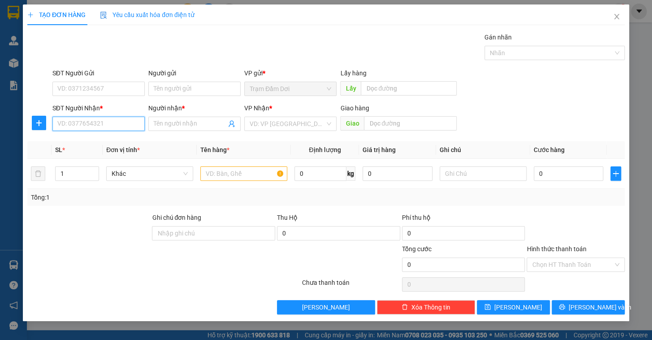
click at [77, 120] on input "SĐT Người Nhận *" at bounding box center [98, 123] width 92 height 14
click at [80, 143] on div "0836901939 - thi" at bounding box center [99, 142] width 82 height 10
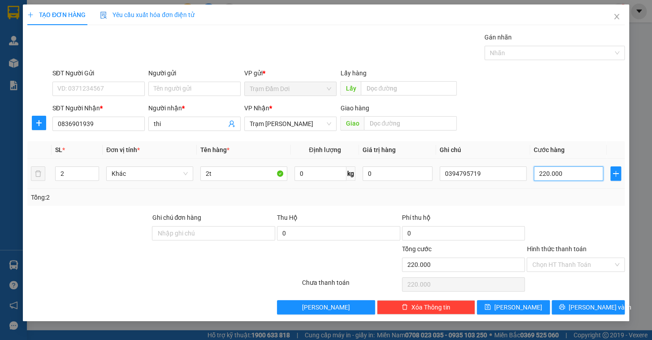
click at [578, 175] on input "220.000" at bounding box center [569, 173] width 70 height 14
drag, startPoint x: 572, startPoint y: 210, endPoint x: 569, endPoint y: 215, distance: 5.6
click at [572, 211] on div "Transit Pickup Surcharge Ids Transit Deliver Surcharge Ids Transit Deliver Surc…" at bounding box center [325, 173] width 597 height 282
click at [577, 260] on input "Hình thức thanh toán" at bounding box center [572, 264] width 81 height 13
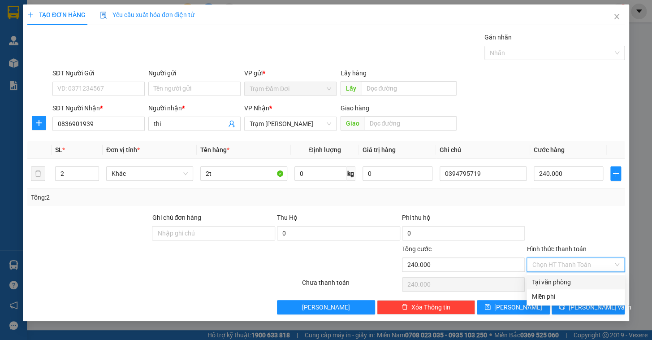
click at [562, 281] on div "Tại văn phòng" at bounding box center [575, 282] width 87 height 10
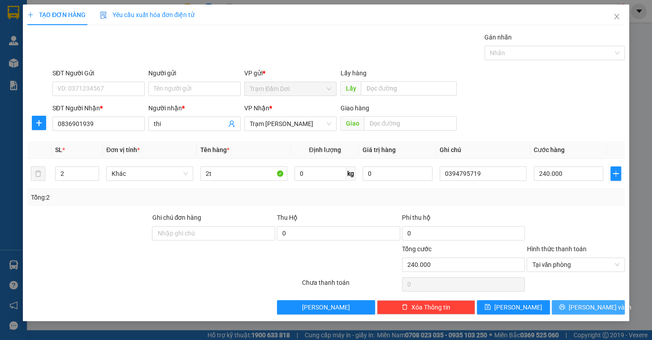
click at [583, 305] on span "[PERSON_NAME] và In" at bounding box center [599, 307] width 63 height 10
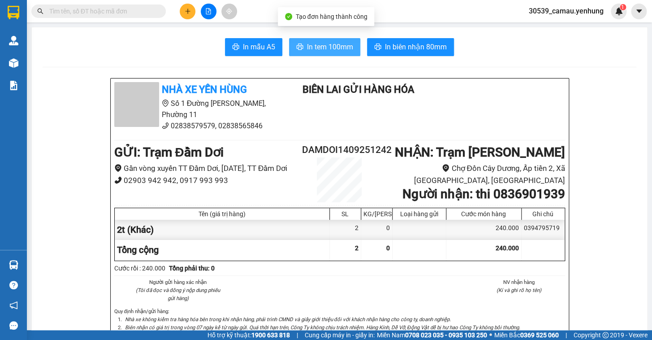
click at [323, 44] on span "In tem 100mm" at bounding box center [330, 46] width 46 height 11
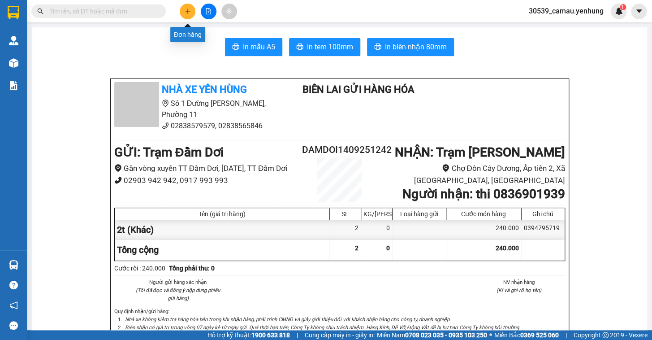
click at [185, 12] on icon "plus" at bounding box center [188, 11] width 6 height 6
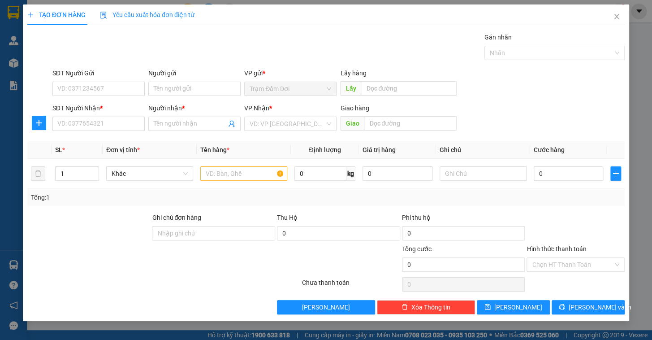
click at [83, 115] on div "SĐT Người Nhận *" at bounding box center [98, 109] width 92 height 13
click at [61, 123] on input "SĐT Người Nhận *" at bounding box center [98, 123] width 92 height 14
click at [613, 19] on icon "close" at bounding box center [616, 16] width 7 height 7
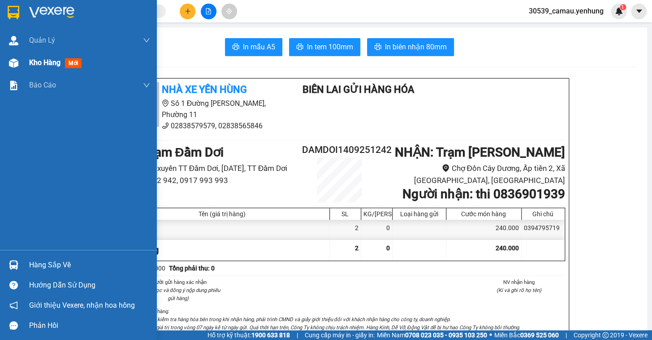
click at [47, 62] on span "Kho hàng" at bounding box center [44, 62] width 31 height 9
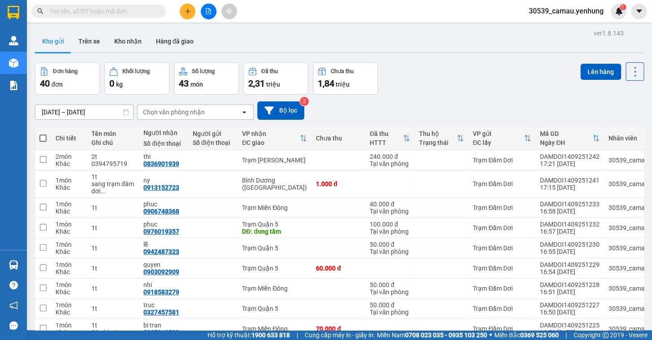
click at [43, 136] on span at bounding box center [42, 137] width 7 height 7
click at [43, 133] on input "checkbox" at bounding box center [43, 133] width 0 height 0
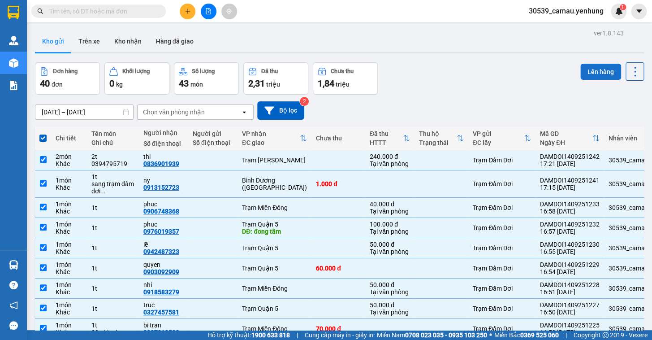
click at [588, 70] on button "Lên hàng" at bounding box center [600, 72] width 41 height 16
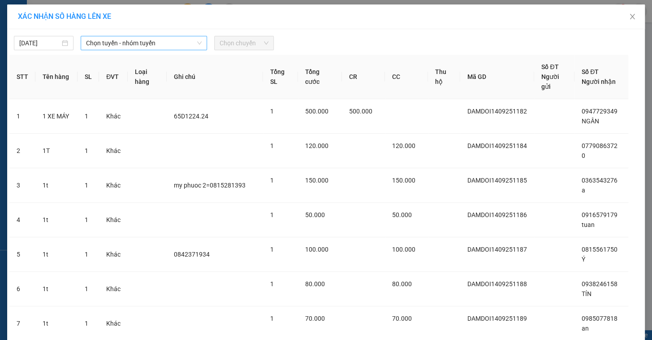
click at [125, 44] on span "Chọn tuyến - nhóm tuyến" at bounding box center [144, 42] width 116 height 13
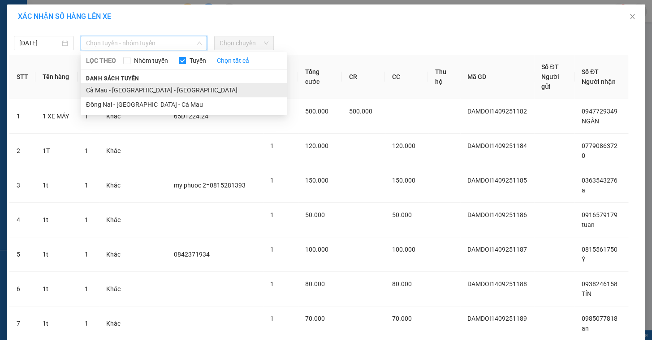
click at [128, 86] on li "Cà Mau - [GEOGRAPHIC_DATA] - [GEOGRAPHIC_DATA]" at bounding box center [184, 90] width 206 height 14
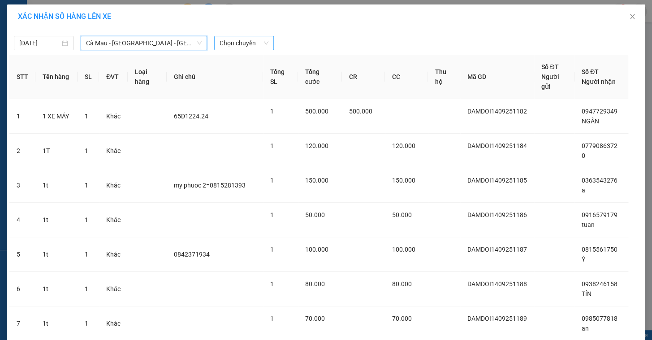
click at [250, 45] on span "Chọn chuyến" at bounding box center [244, 42] width 49 height 13
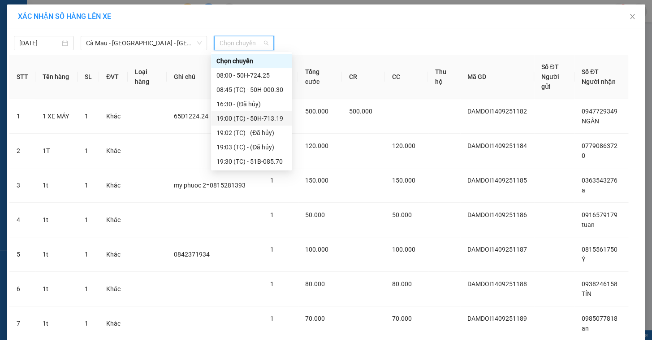
click at [243, 120] on div "19:00 (TC) - 50H-713.19" at bounding box center [251, 118] width 70 height 10
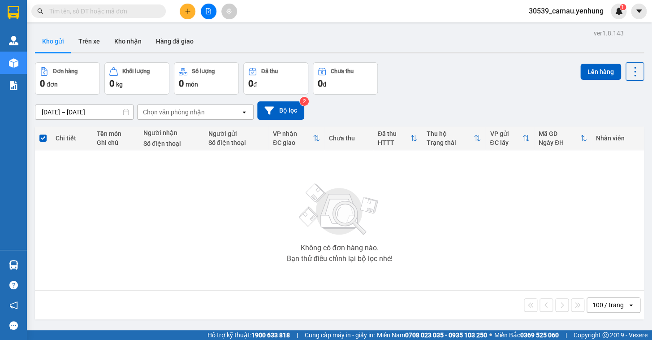
click at [210, 10] on icon "file-add" at bounding box center [208, 11] width 6 height 6
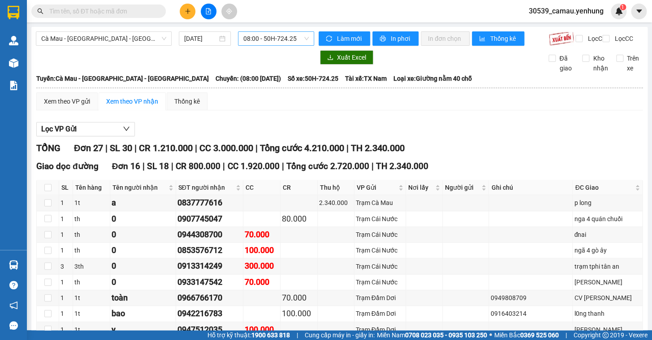
click at [274, 36] on span "08:00 - 50H-724.25" at bounding box center [275, 38] width 65 height 13
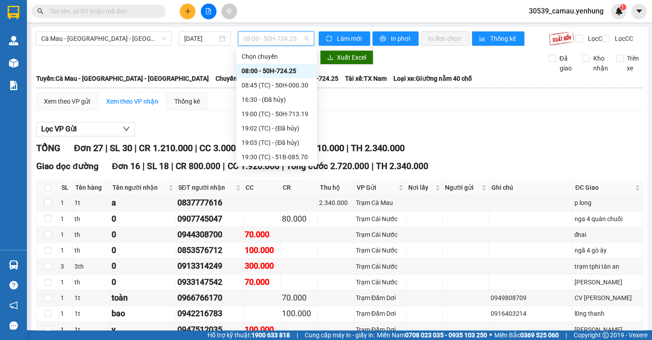
click at [273, 37] on span "08:00 - 50H-724.25" at bounding box center [275, 38] width 65 height 13
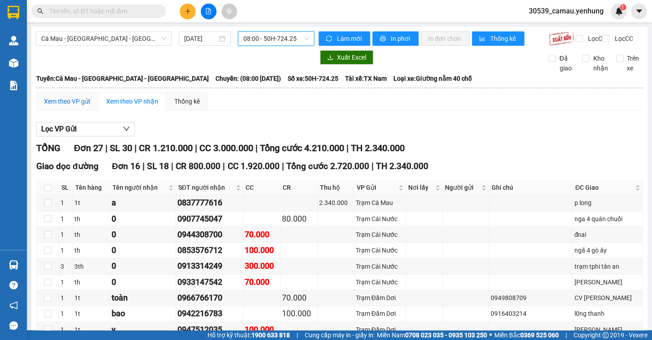
drag, startPoint x: 71, startPoint y: 105, endPoint x: 82, endPoint y: 106, distance: 11.2
click at [71, 105] on div "Xem theo VP gửi" at bounding box center [67, 101] width 46 height 10
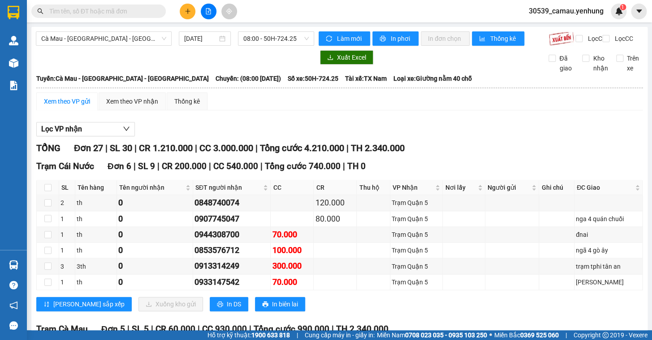
click at [288, 36] on span "08:00 - 50H-724.25" at bounding box center [275, 38] width 65 height 13
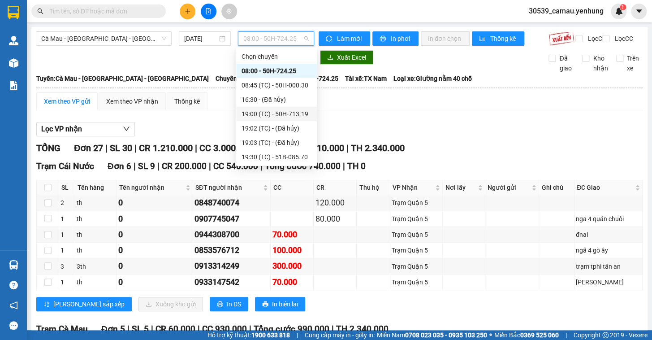
click at [280, 113] on div "19:00 (TC) - 50H-713.19" at bounding box center [276, 114] width 70 height 10
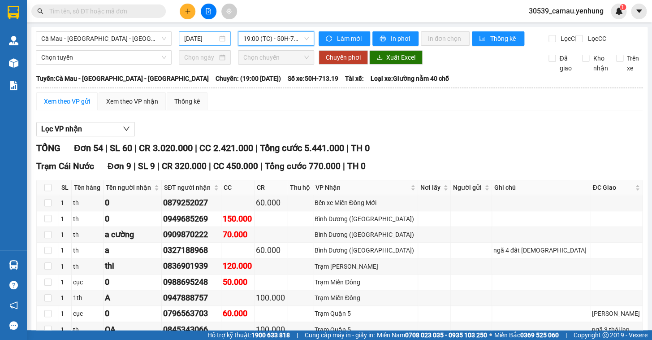
click at [219, 41] on div "[DATE]" at bounding box center [205, 39] width 42 height 10
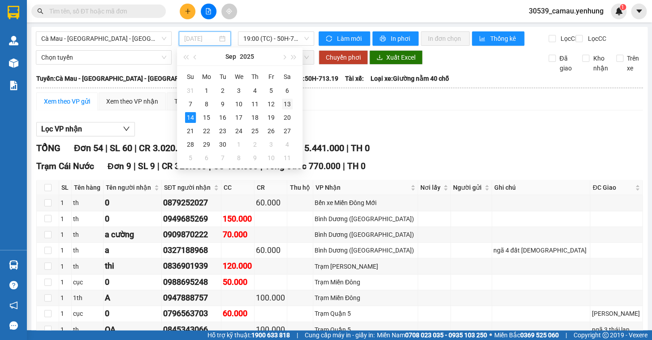
drag, startPoint x: 285, startPoint y: 103, endPoint x: 134, endPoint y: 48, distance: 160.7
click at [285, 103] on div "13" at bounding box center [287, 104] width 11 height 11
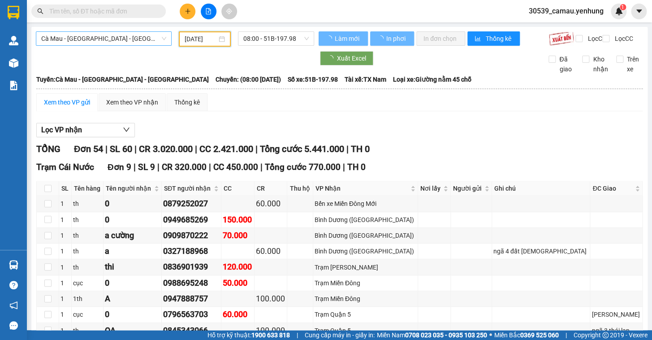
click at [131, 43] on span "Cà Mau - [GEOGRAPHIC_DATA] - [GEOGRAPHIC_DATA]" at bounding box center [103, 38] width 125 height 13
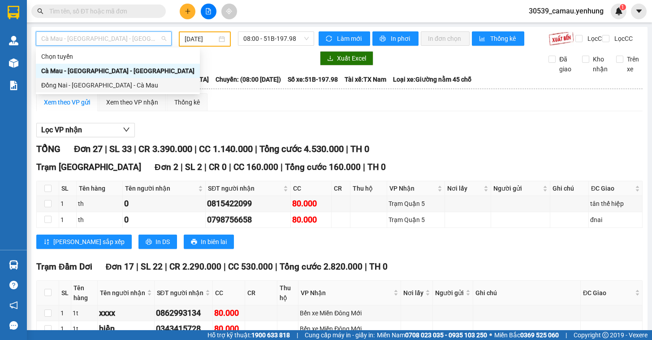
click at [104, 85] on div "Đồng Nai - [GEOGRAPHIC_DATA] - Cà Mau" at bounding box center [117, 85] width 153 height 10
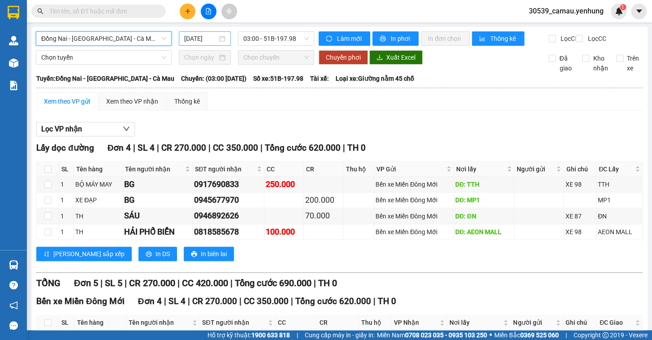
click at [219, 38] on div "[DATE]" at bounding box center [205, 39] width 42 height 10
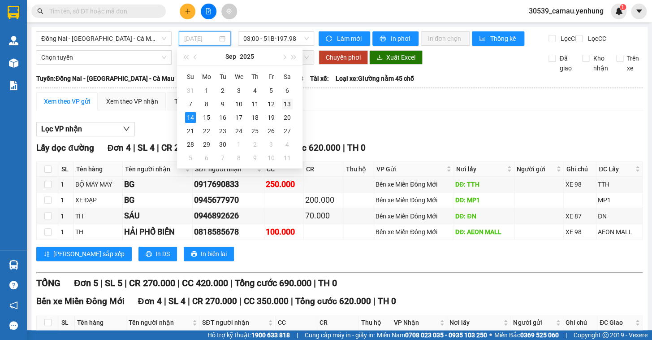
click at [288, 102] on div "13" at bounding box center [287, 104] width 11 height 11
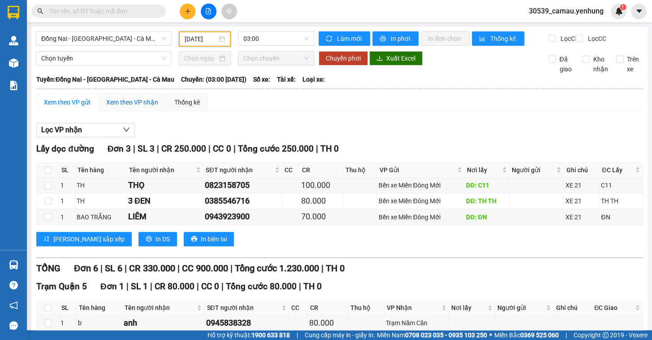
click at [150, 107] on div "Xem theo VP nhận" at bounding box center [132, 102] width 52 height 10
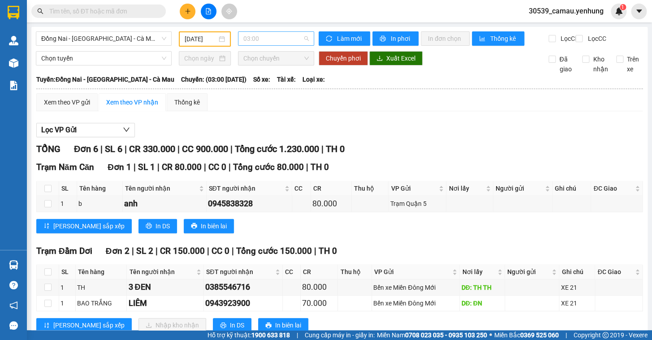
click at [280, 40] on span "03:00" at bounding box center [275, 38] width 65 height 13
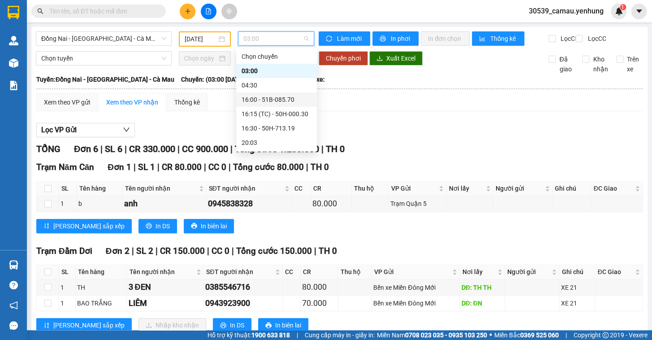
click at [284, 95] on div "16:00 - 51B-085.70" at bounding box center [276, 100] width 70 height 10
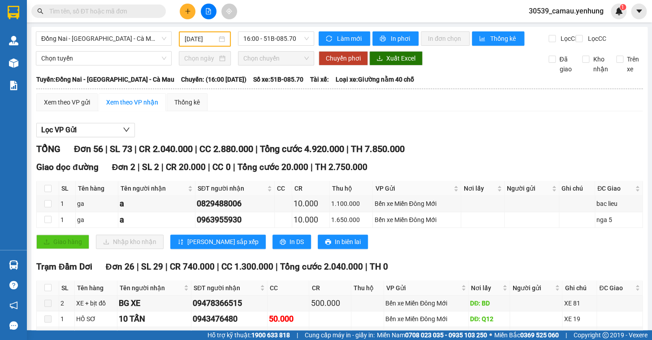
drag, startPoint x: 222, startPoint y: 36, endPoint x: 219, endPoint y: 64, distance: 28.4
click at [222, 36] on div "[DATE]" at bounding box center [205, 39] width 41 height 10
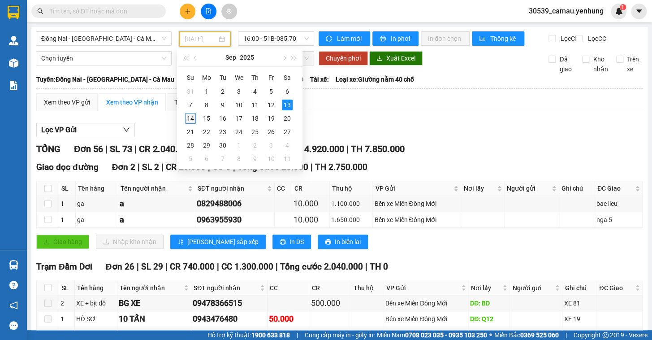
click at [188, 116] on div "14" at bounding box center [190, 118] width 11 height 11
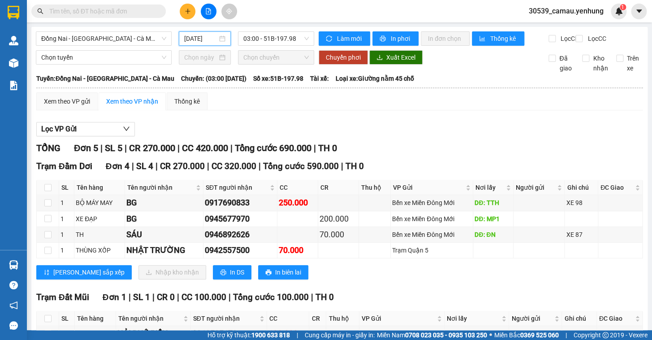
click at [221, 36] on div "[DATE]" at bounding box center [205, 39] width 42 height 10
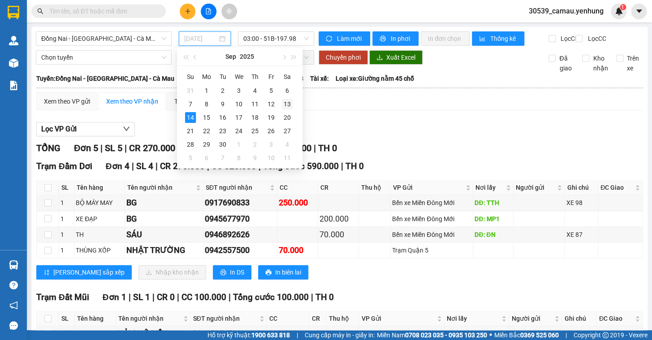
click at [287, 102] on div "13" at bounding box center [287, 104] width 11 height 11
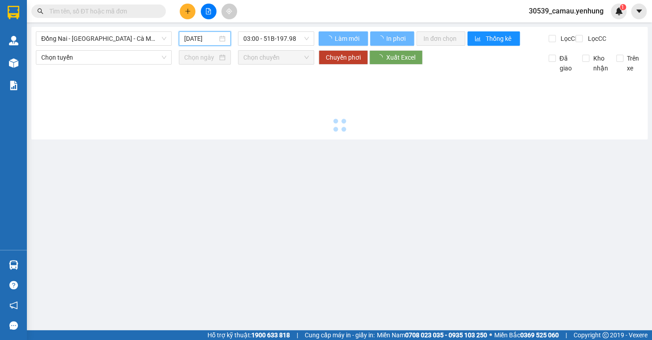
type input "[DATE]"
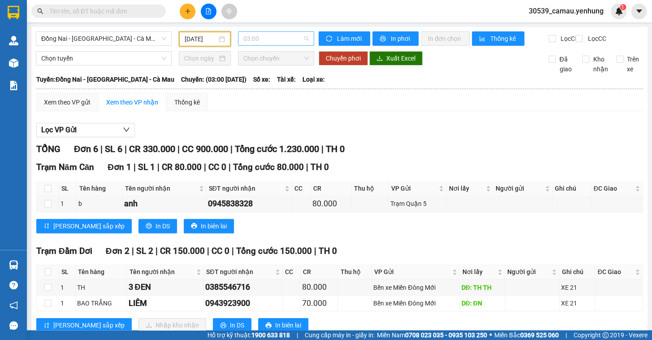
click at [273, 41] on span "03:00" at bounding box center [275, 38] width 65 height 13
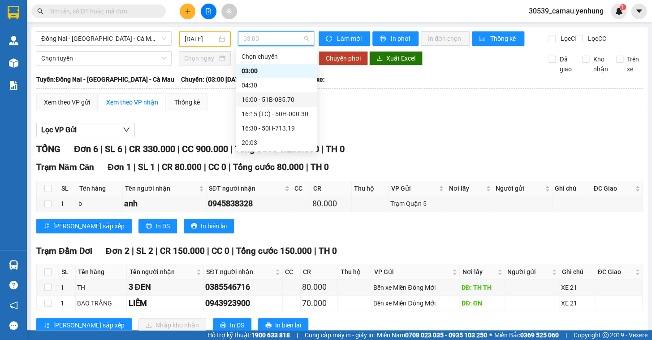
click at [282, 100] on div "16:00 - 51B-085.70" at bounding box center [276, 100] width 70 height 10
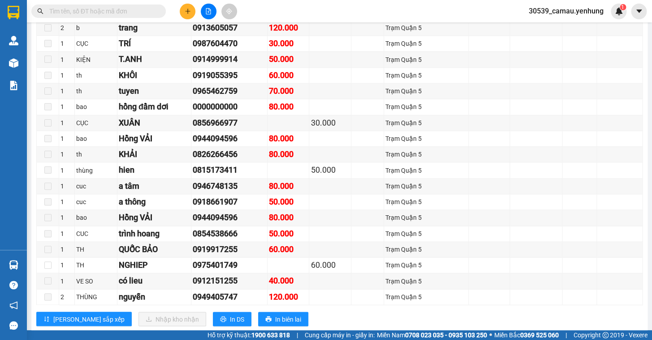
scroll to position [404, 0]
